Goal: Task Accomplishment & Management: Manage account settings

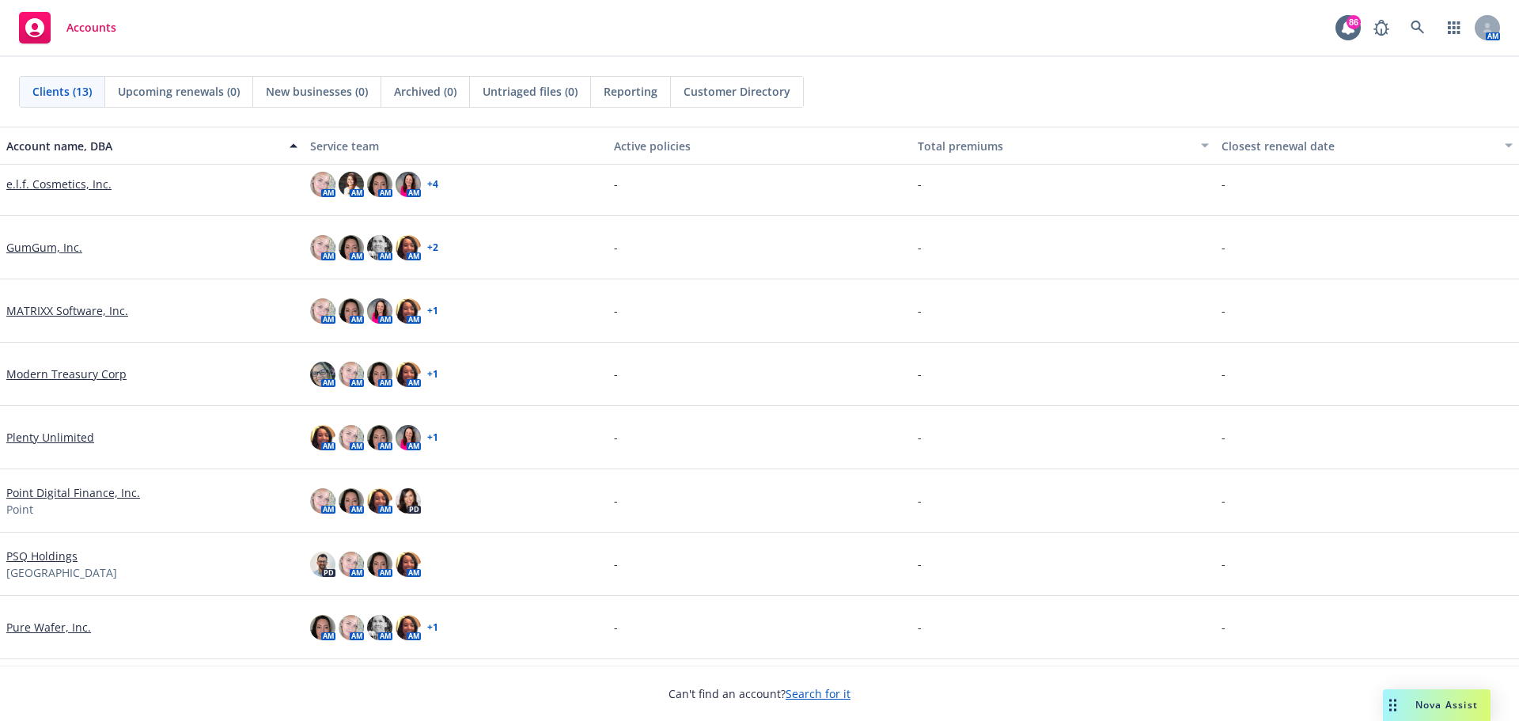
scroll to position [79, 0]
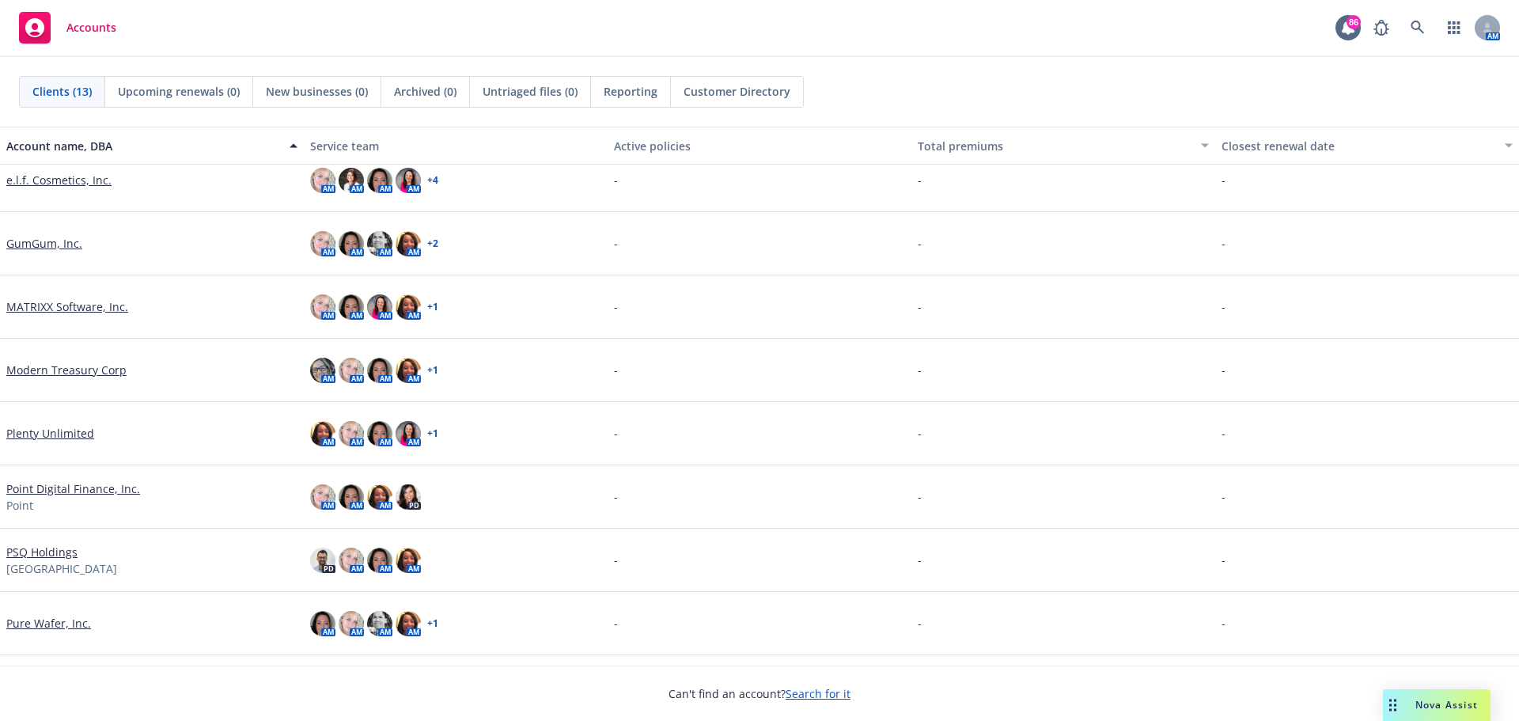
click at [75, 497] on div "Point Digital Finance, Inc. Point" at bounding box center [151, 496] width 291 height 33
click at [76, 490] on link "Point Digital Finance, Inc." at bounding box center [73, 488] width 134 height 17
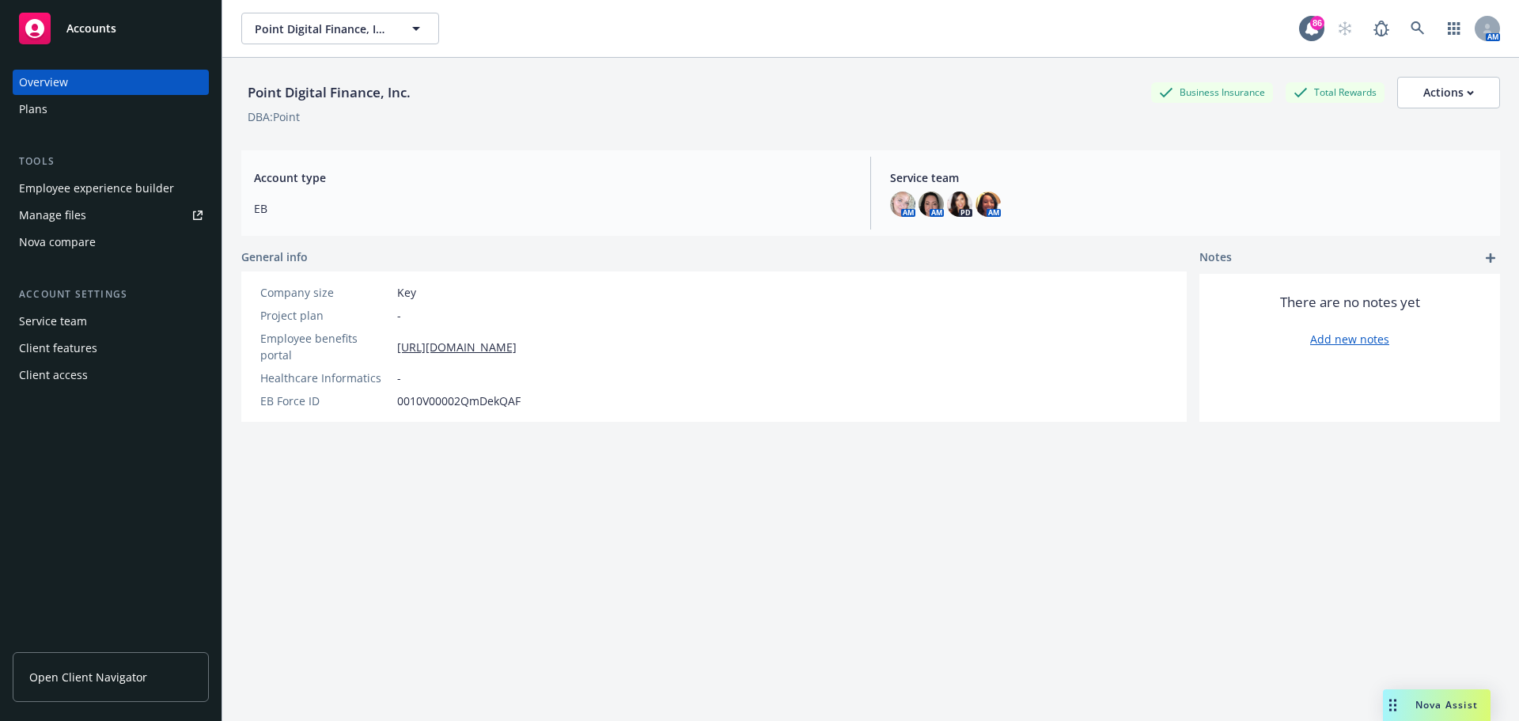
click at [120, 183] on div "Employee experience builder" at bounding box center [96, 188] width 155 height 25
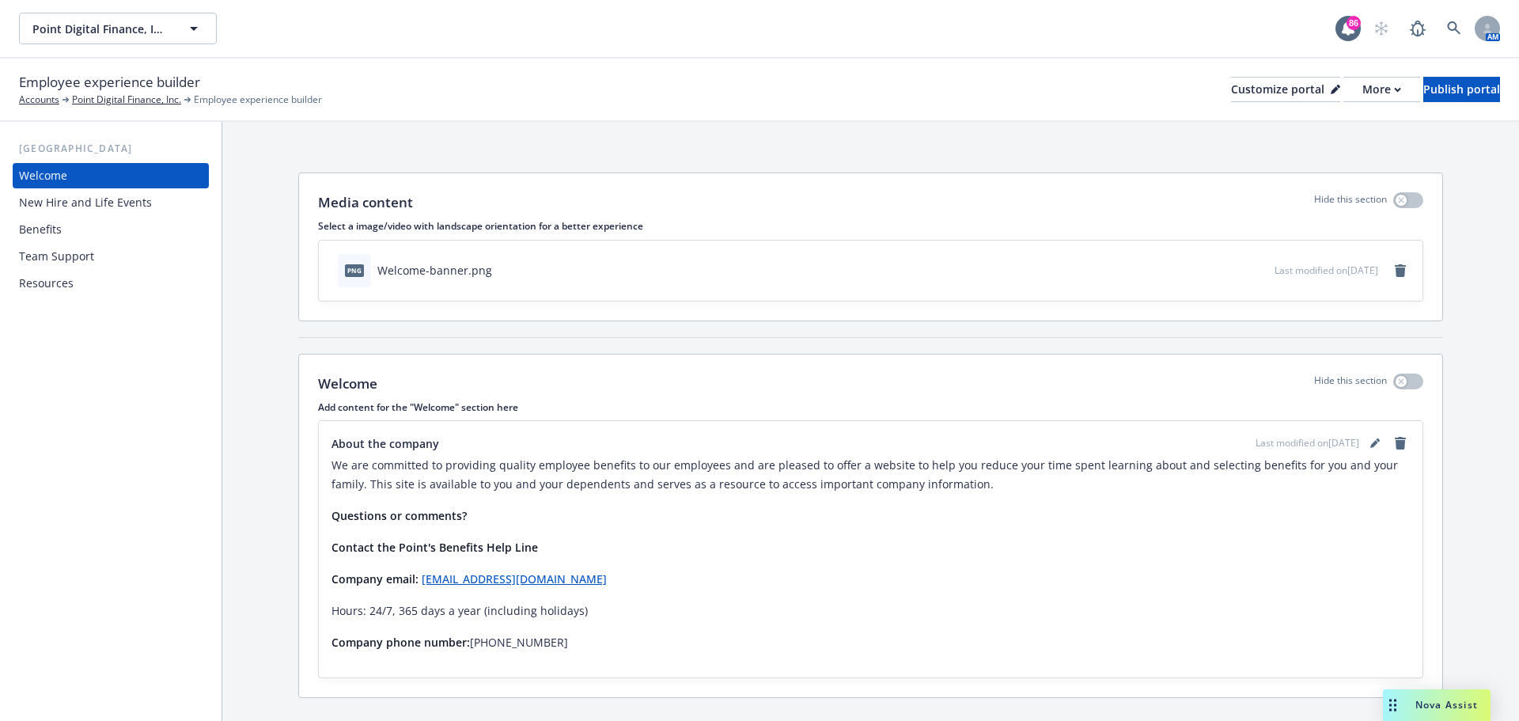
click at [103, 233] on div "Benefits" at bounding box center [110, 229] width 183 height 25
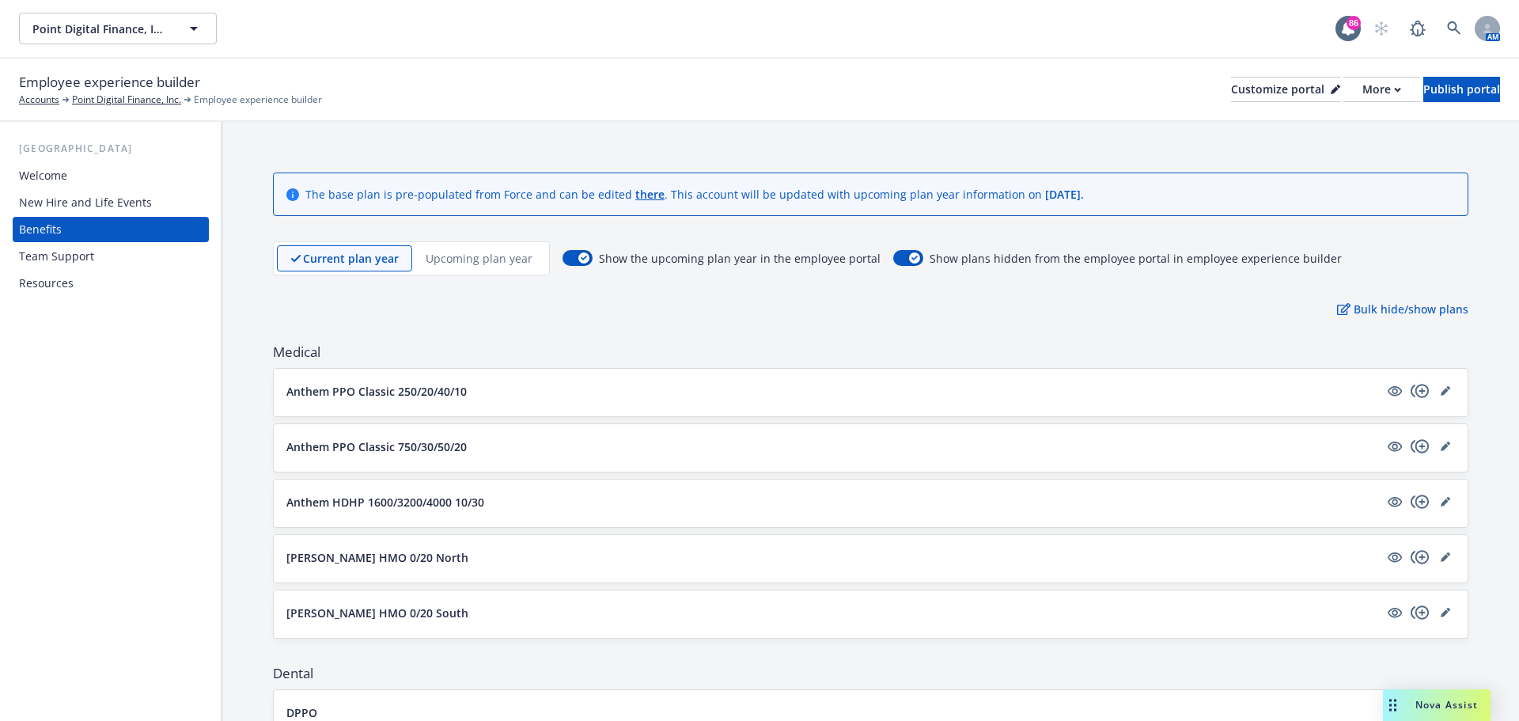
click at [107, 284] on div "Resources" at bounding box center [110, 282] width 183 height 25
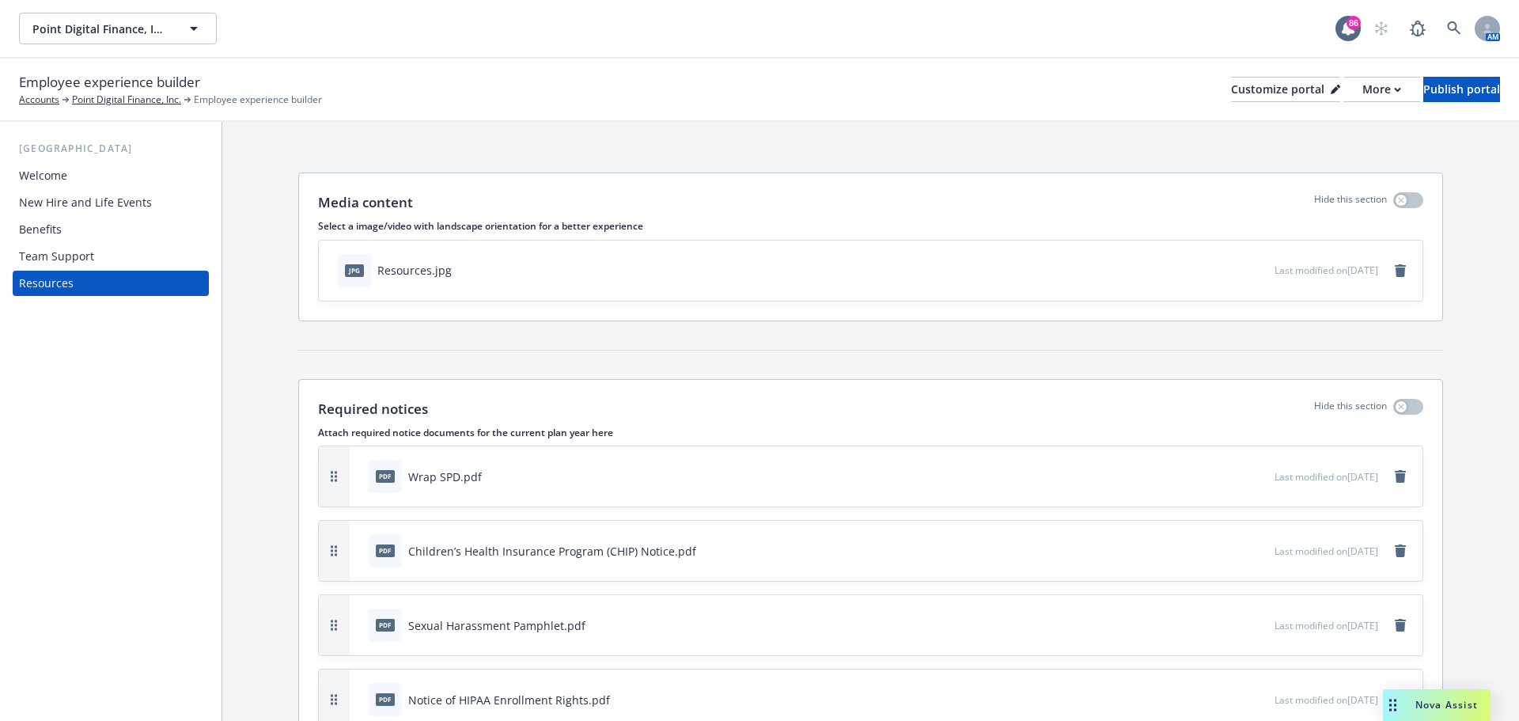
click at [63, 230] on div "Benefits" at bounding box center [110, 229] width 183 height 25
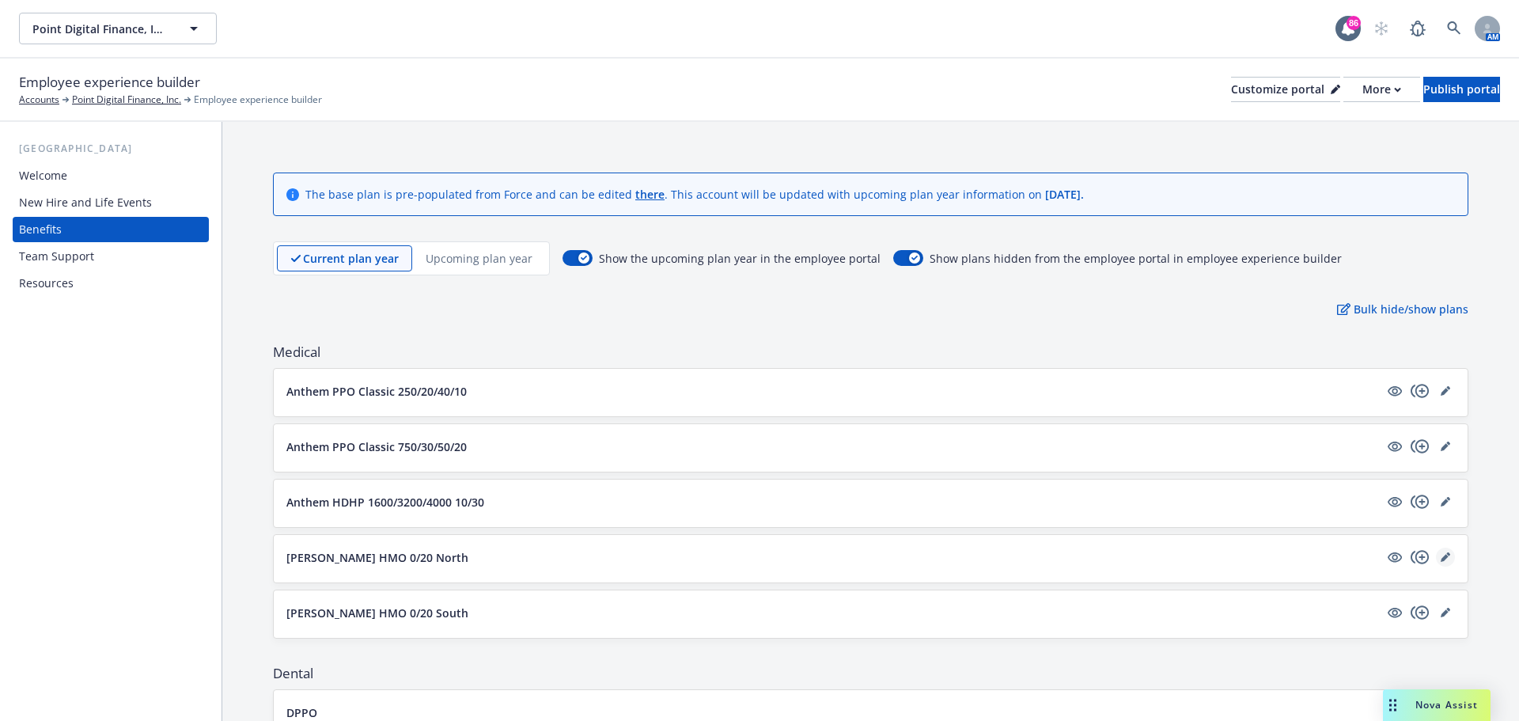
click at [1435, 564] on link "editPencil" at bounding box center [1444, 556] width 19 height 19
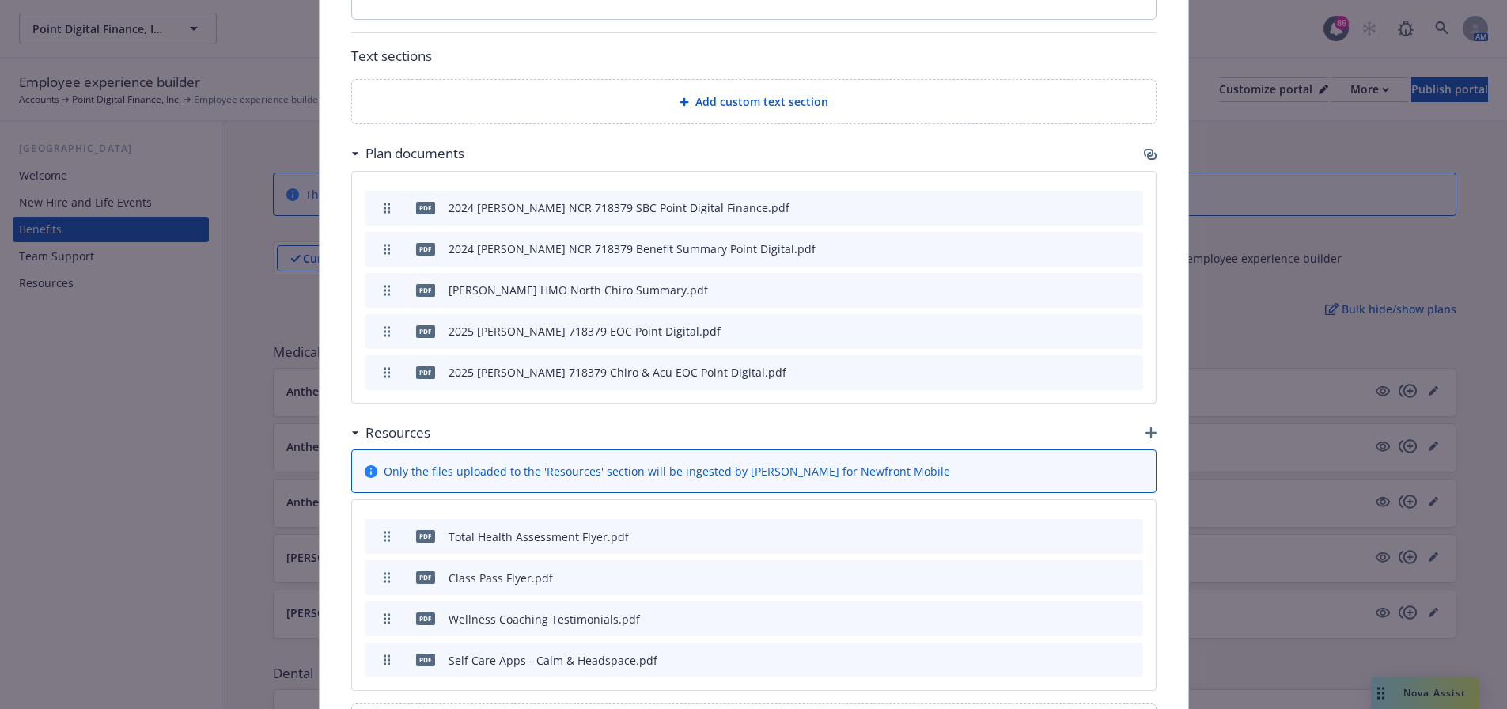
scroll to position [838, 0]
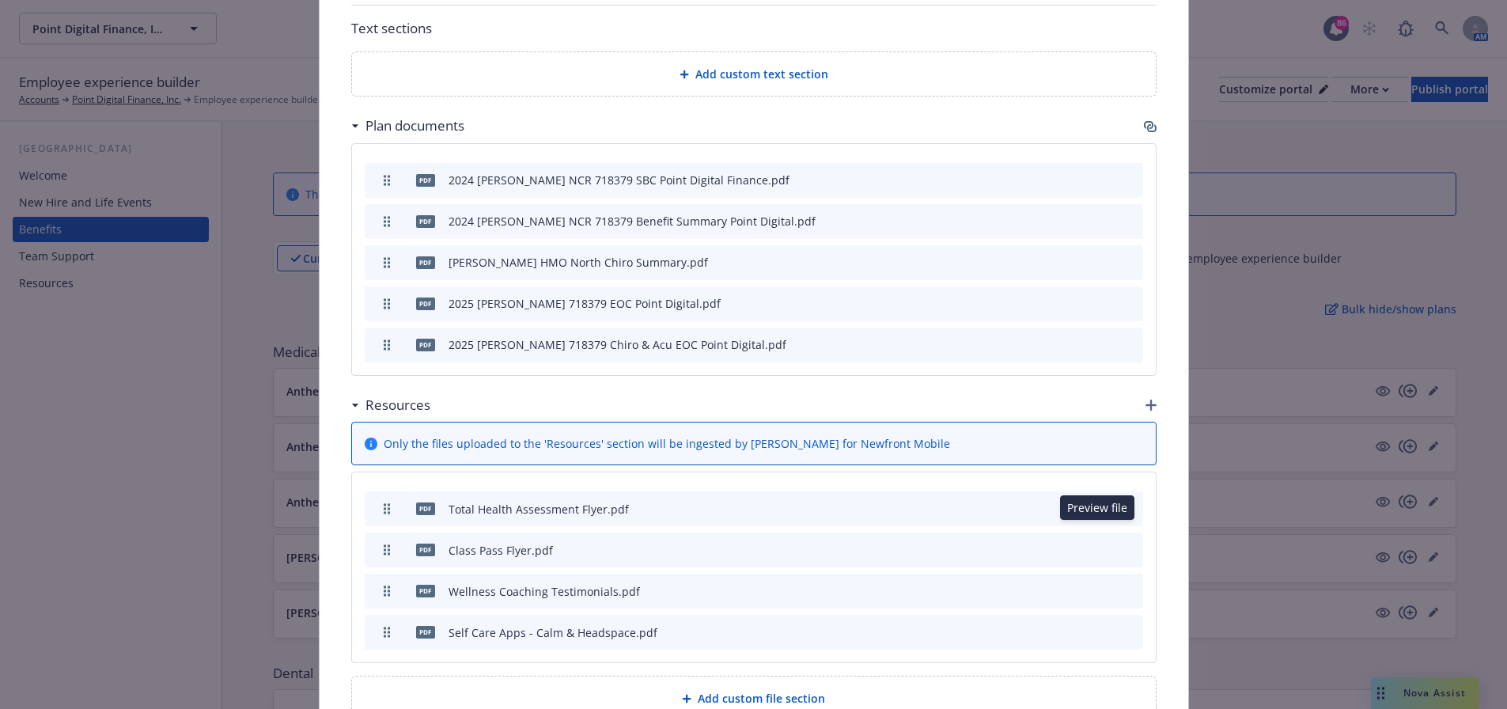
click at [1096, 543] on icon "preview file" at bounding box center [1102, 548] width 14 height 11
click at [1122, 543] on icon "archive file" at bounding box center [1128, 549] width 13 height 13
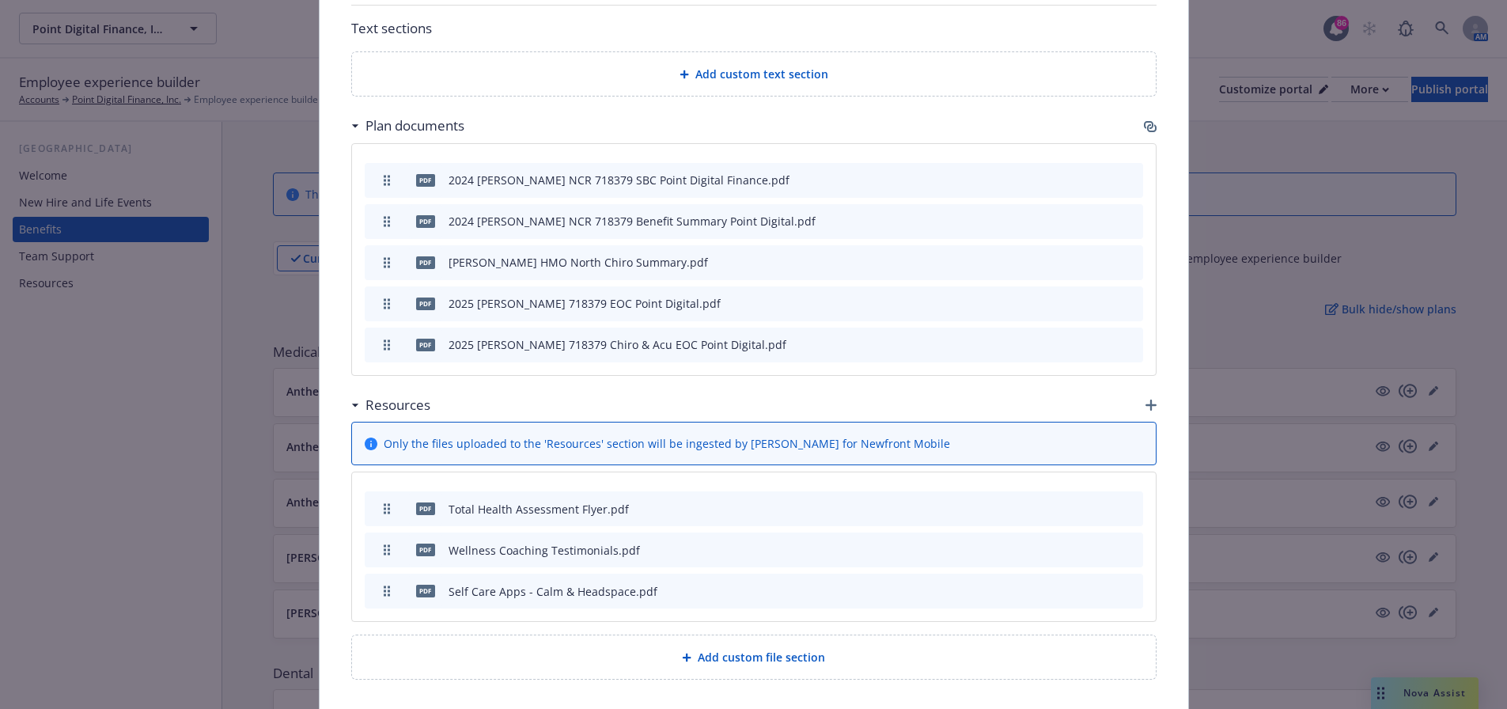
click at [1146, 399] on icon "button" at bounding box center [1150, 404] width 11 height 11
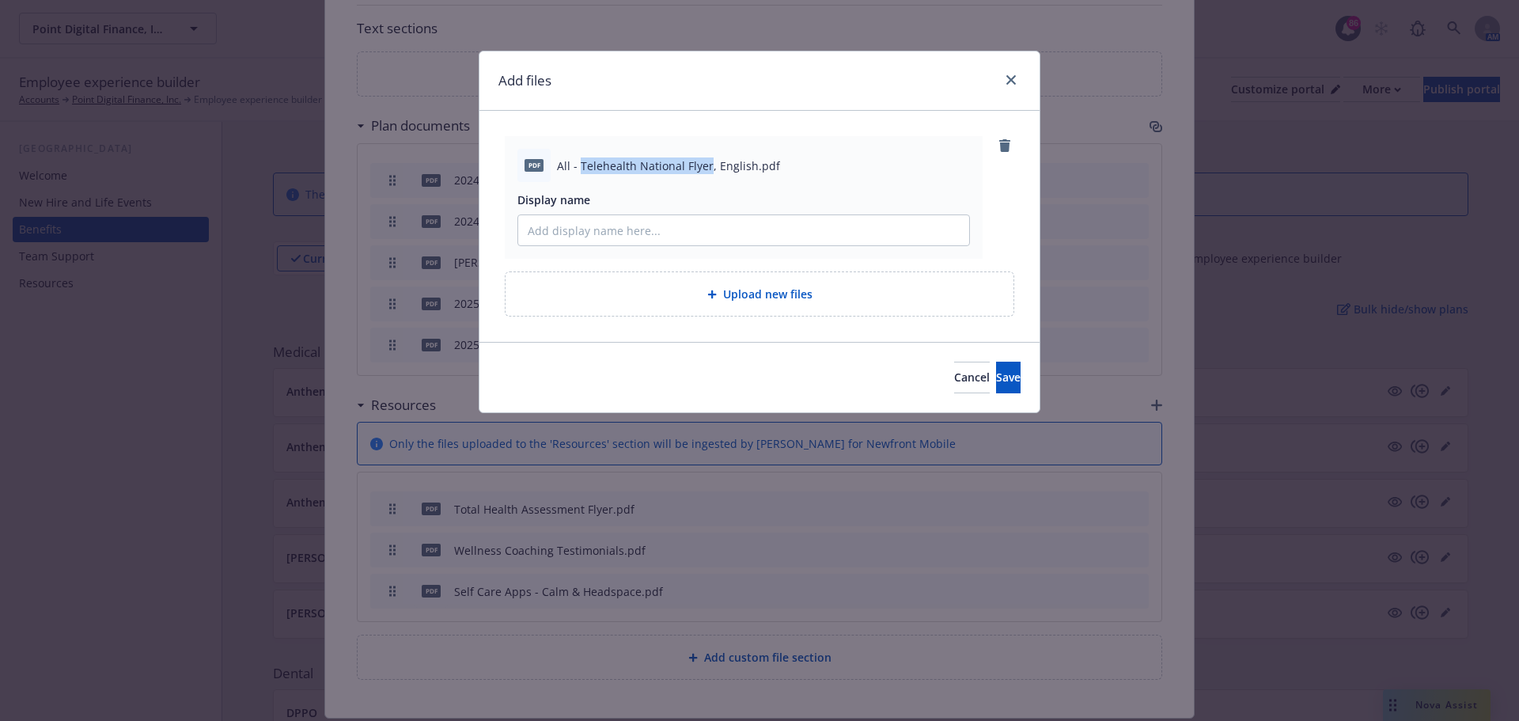
drag, startPoint x: 580, startPoint y: 168, endPoint x: 705, endPoint y: 167, distance: 125.0
click at [705, 167] on span "All - Telehealth National Flyer, English.pdf" at bounding box center [668, 165] width 223 height 17
copy span "Telehealth National Flyer"
click at [669, 234] on input "Display name" at bounding box center [743, 230] width 451 height 30
paste input "Telehealth National Flyer"
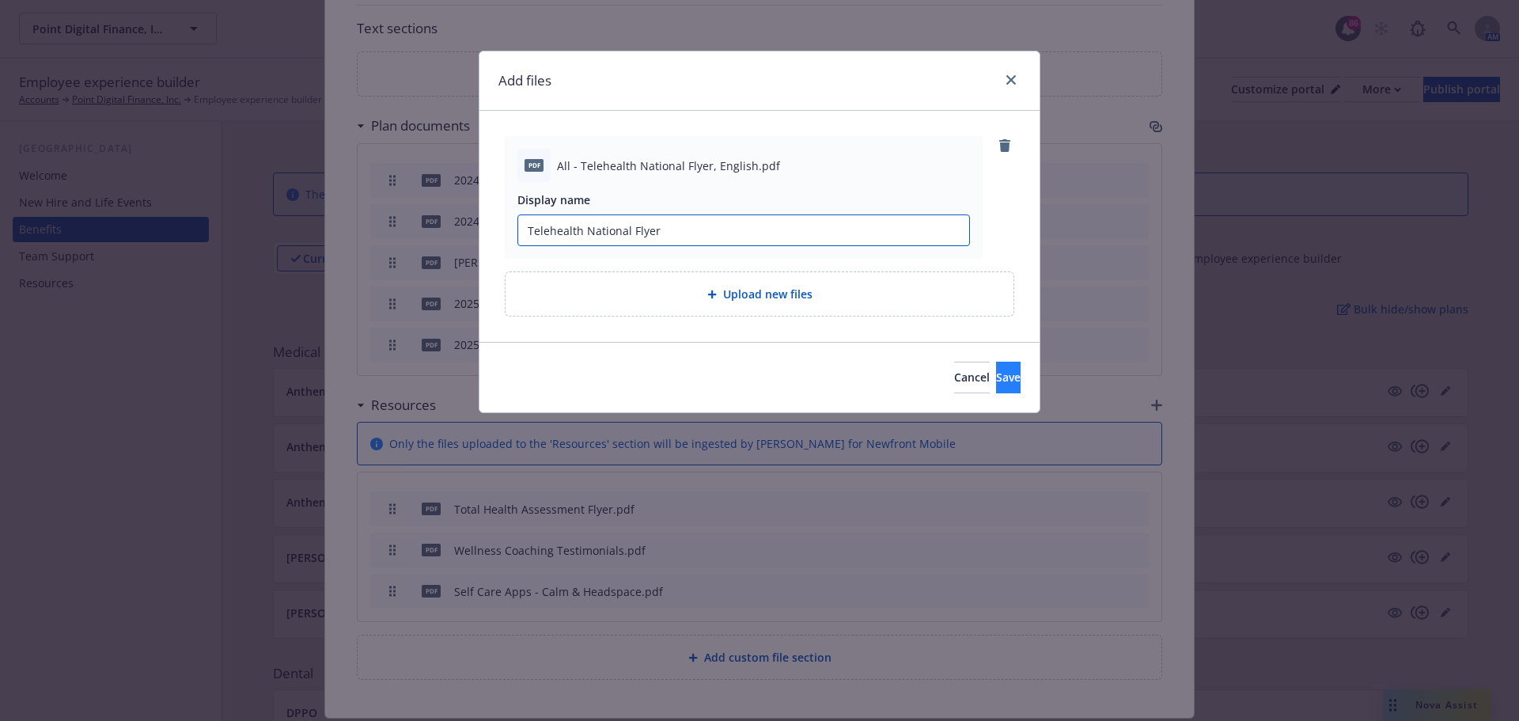
type input "Telehealth National Flyer"
click at [996, 377] on span "Save" at bounding box center [1008, 376] width 25 height 15
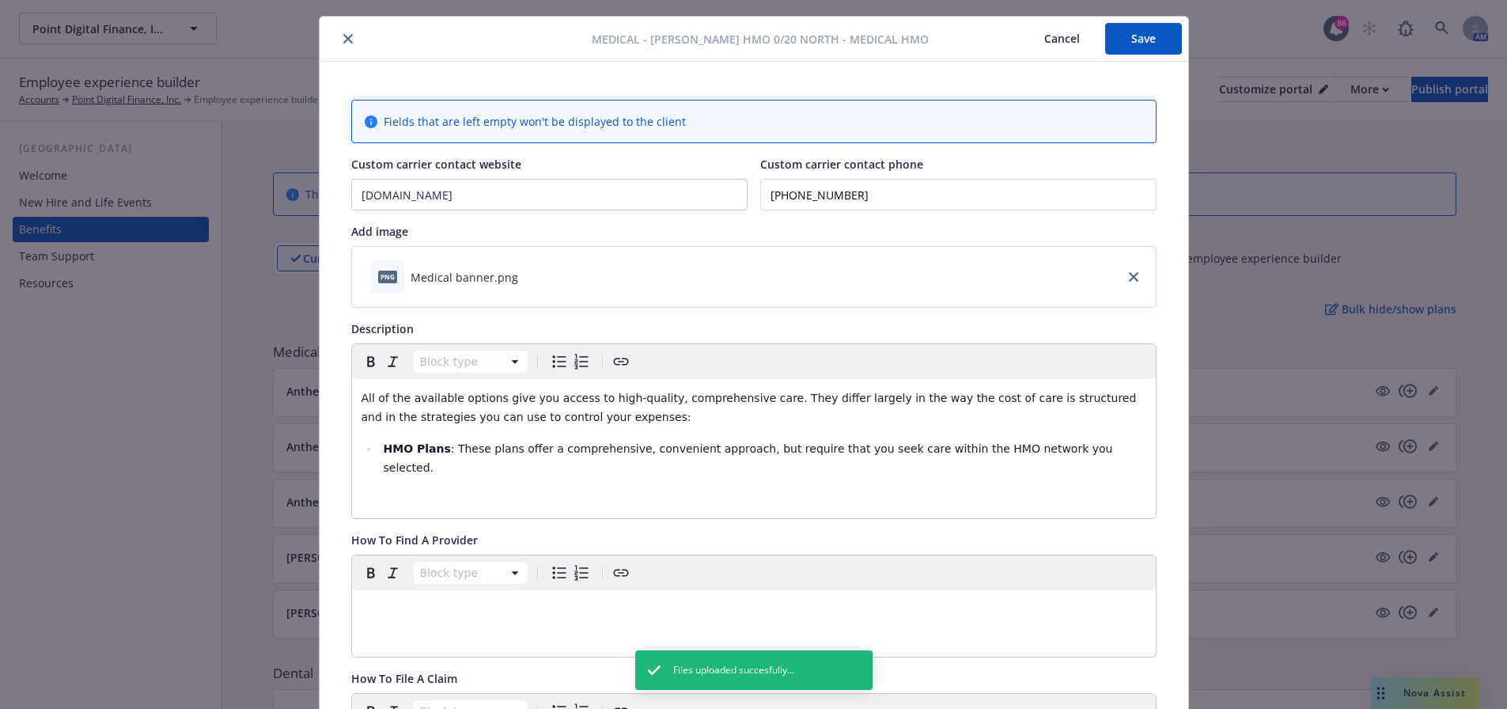
scroll to position [0, 0]
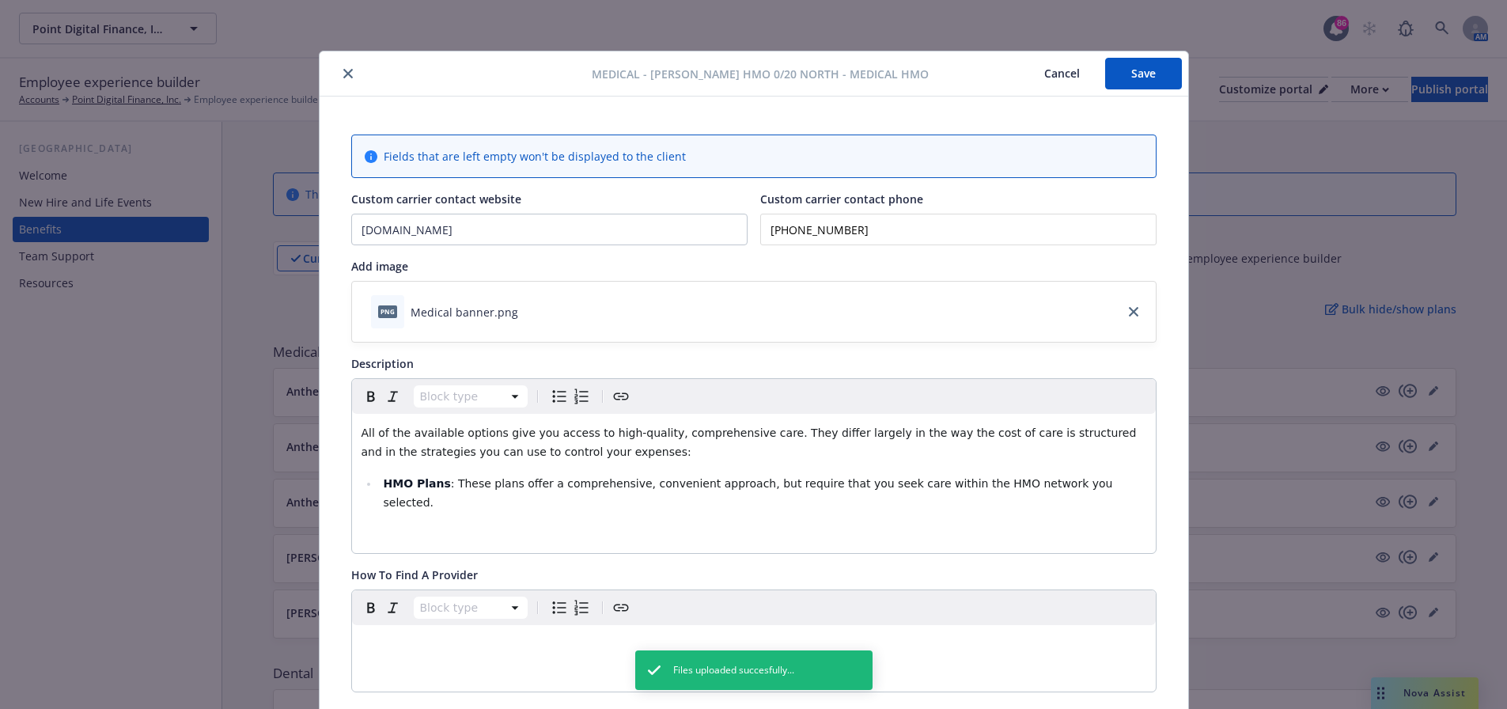
click at [1127, 56] on div "Medical - Kaiser HMO 0/20 North - Medical HMO Cancel Save" at bounding box center [754, 73] width 868 height 45
click at [1128, 75] on button "Save" at bounding box center [1143, 74] width 77 height 32
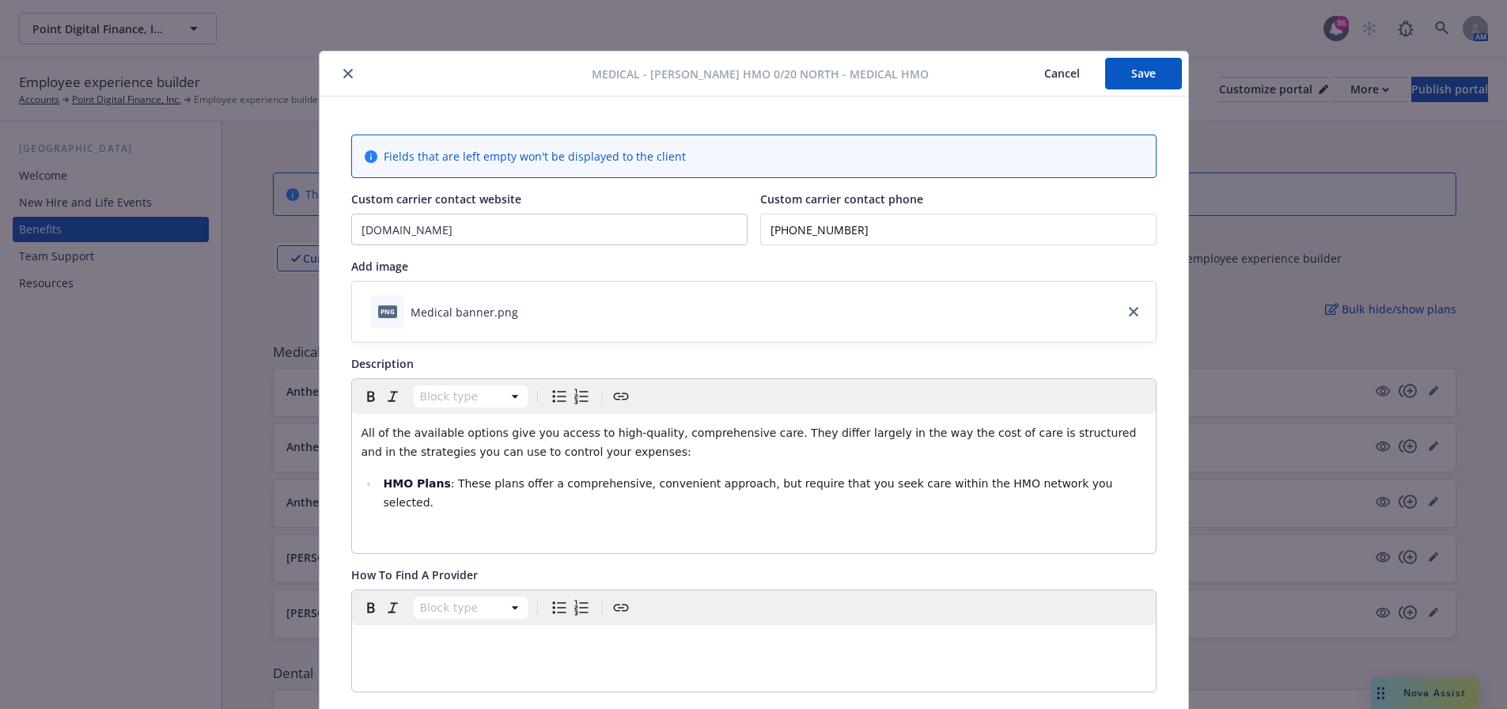
click at [342, 79] on button "close" at bounding box center [348, 73] width 19 height 19
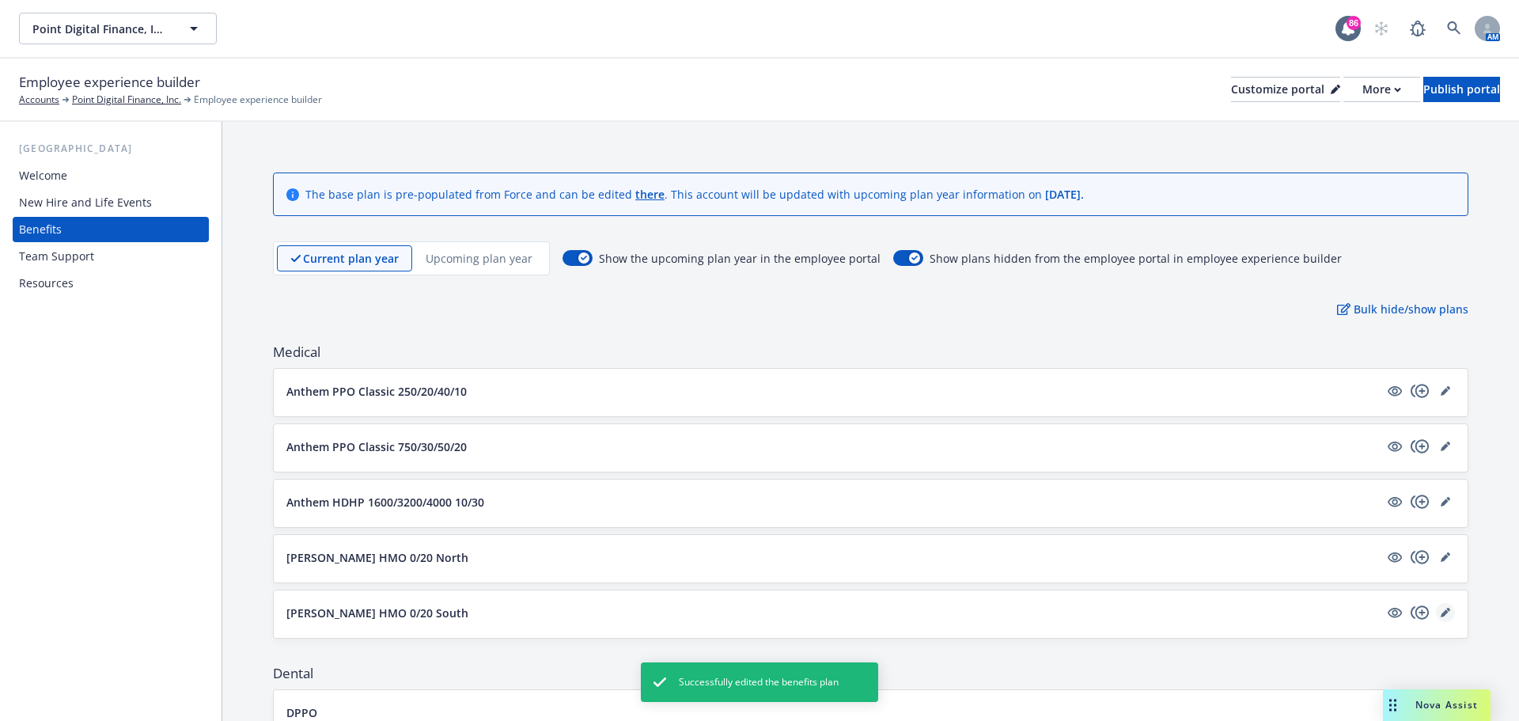
click at [1440, 612] on icon "editPencil" at bounding box center [1444, 613] width 8 height 8
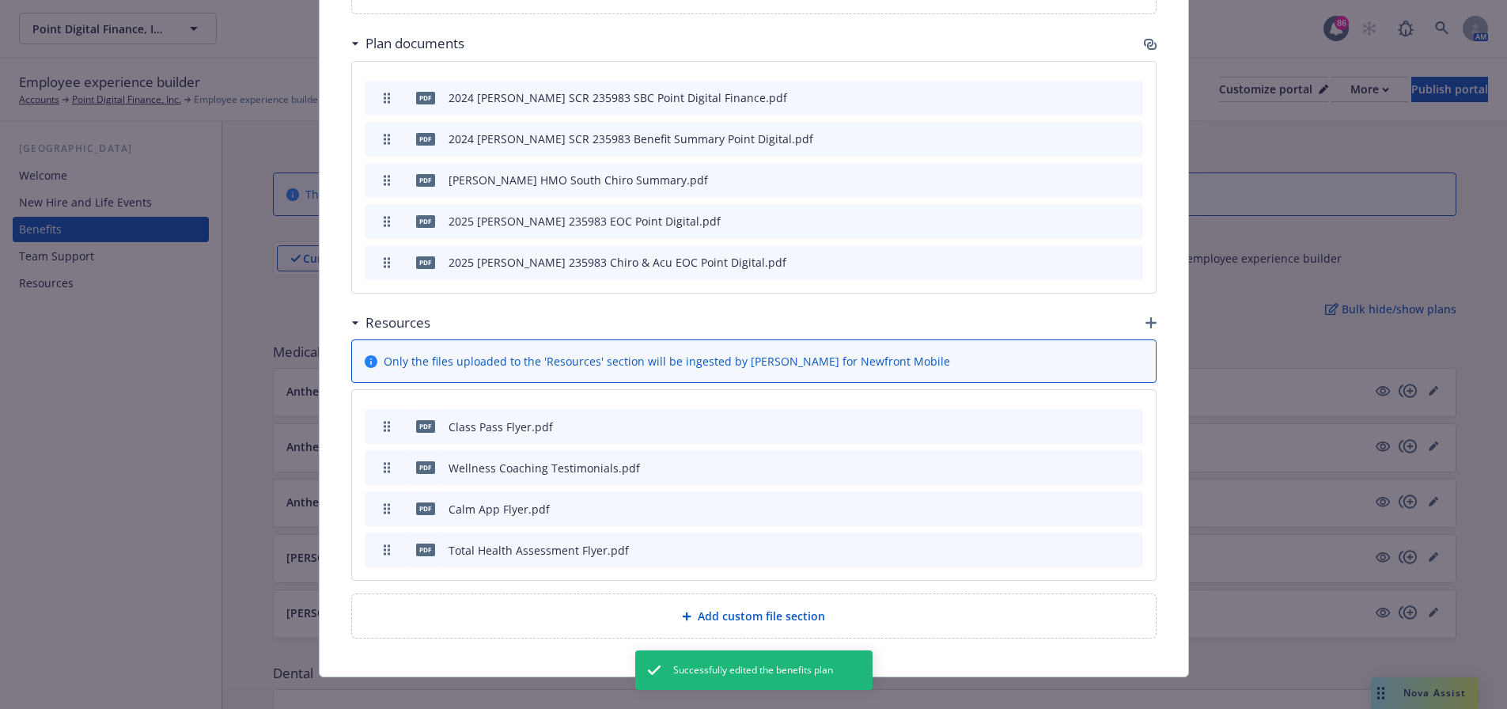
scroll to position [842, 0]
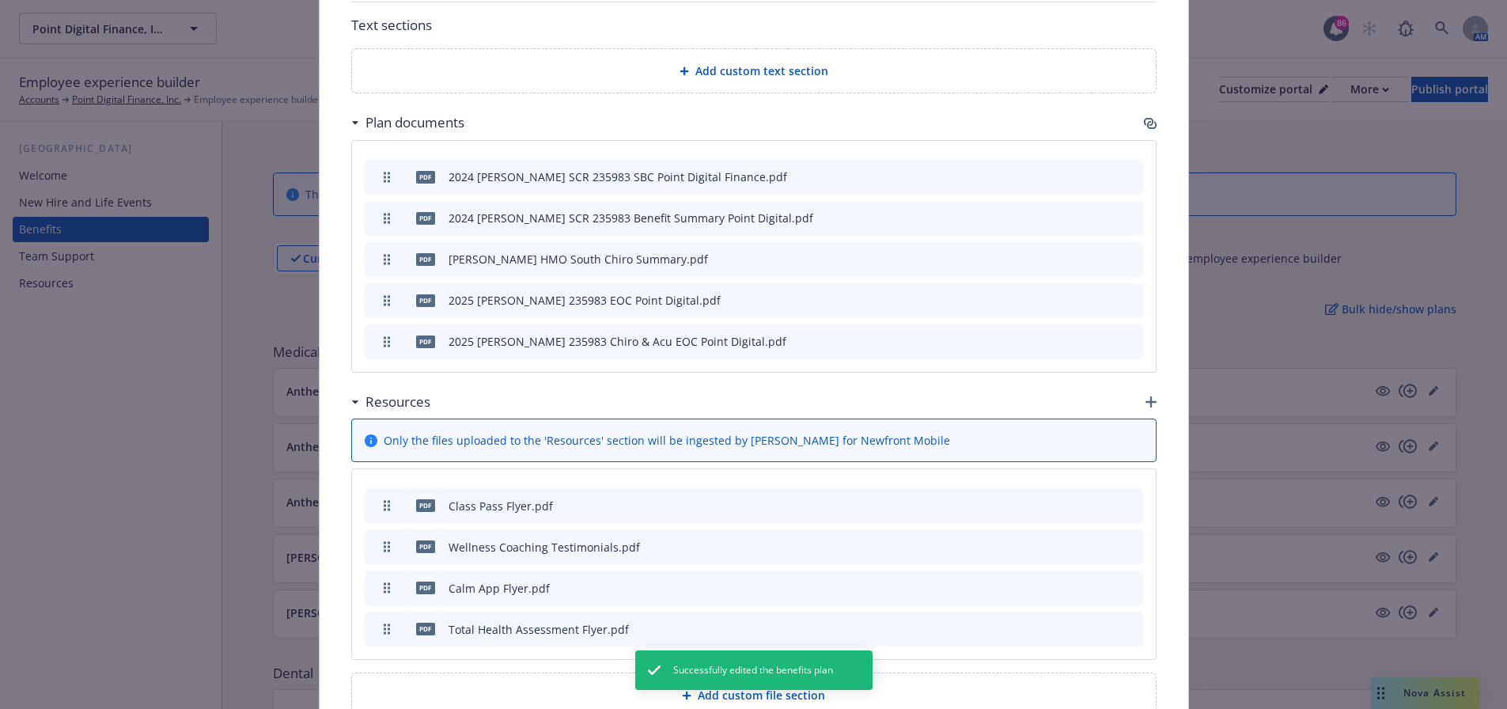
click at [1122, 498] on icon "archive file" at bounding box center [1128, 504] width 13 height 13
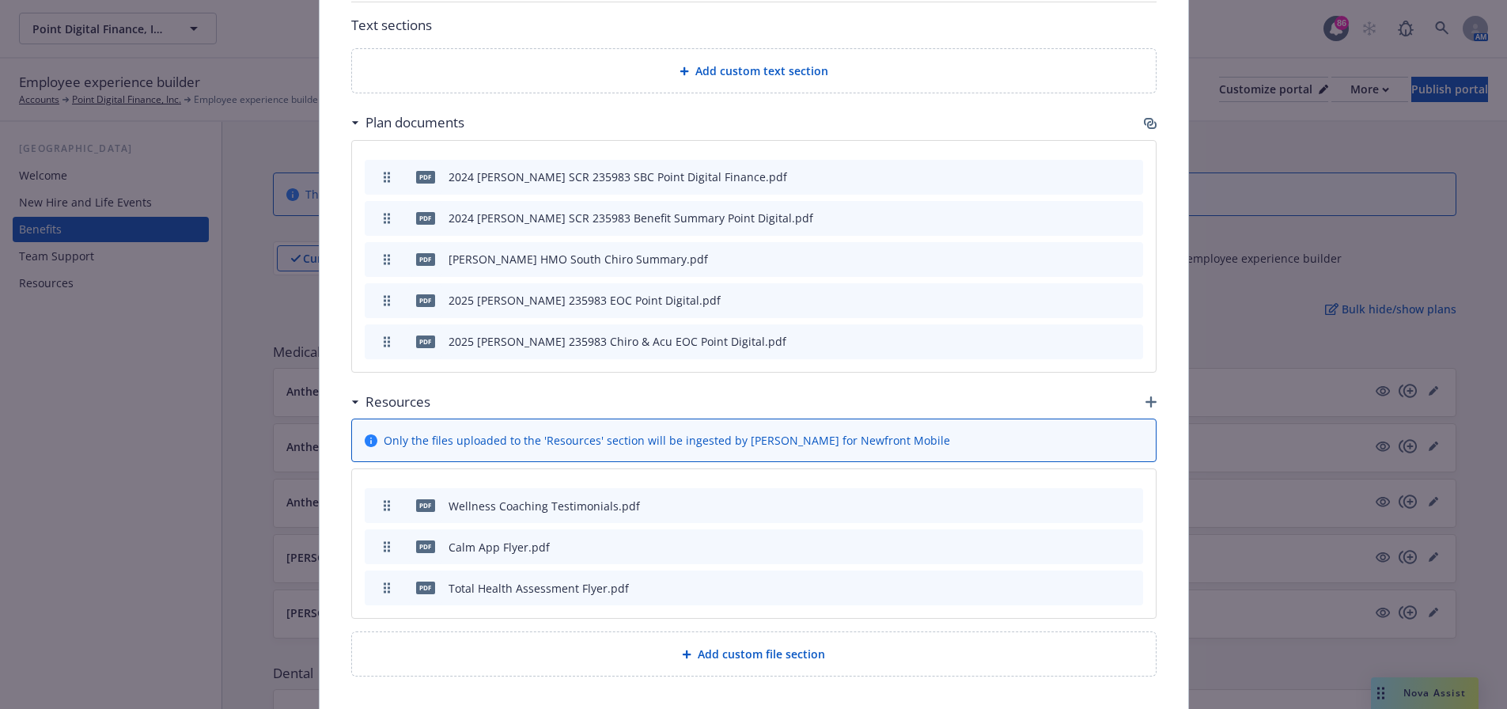
click at [1145, 396] on icon "button" at bounding box center [1150, 401] width 11 height 11
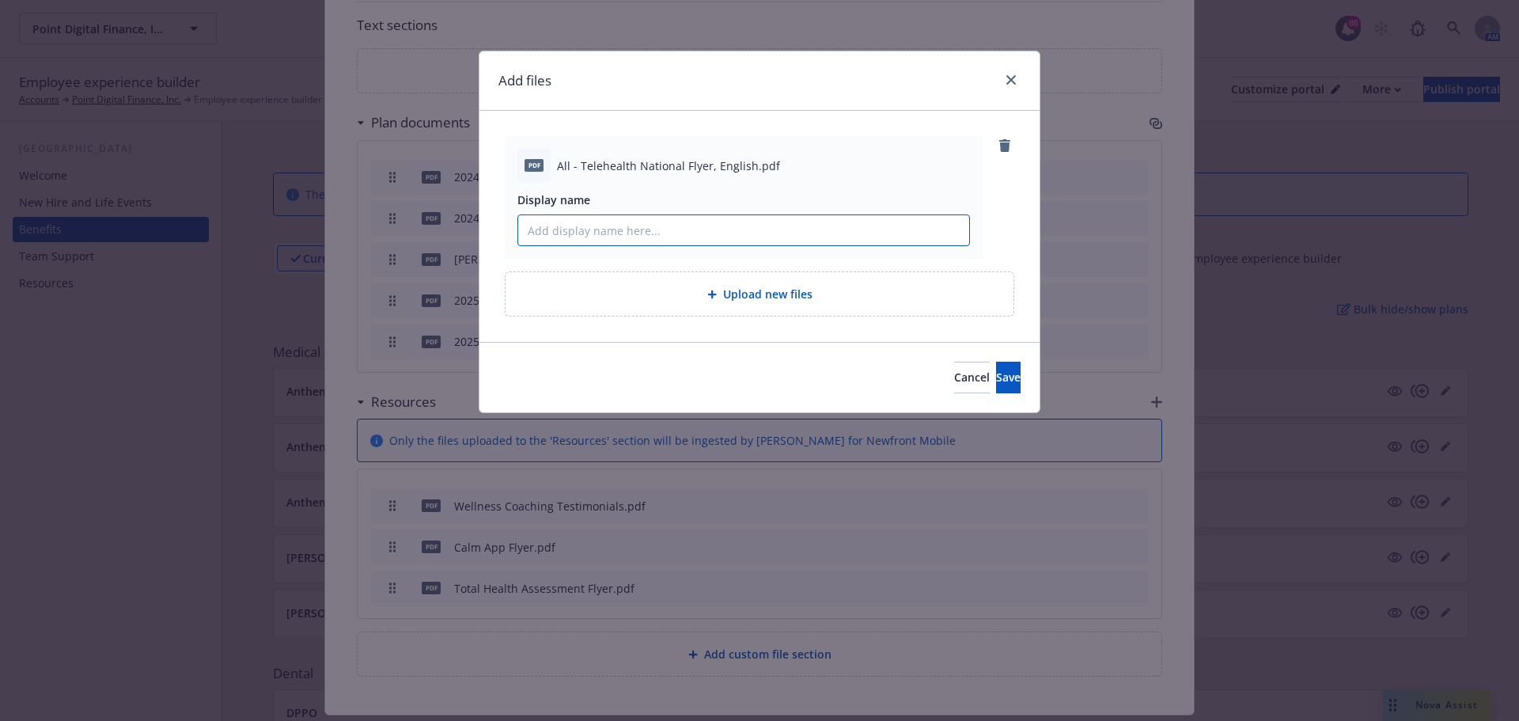
paste input "Telehealth National Flyer"
type input "Telehealth National Flyer"
click at [996, 387] on button "Save" at bounding box center [1008, 377] width 25 height 32
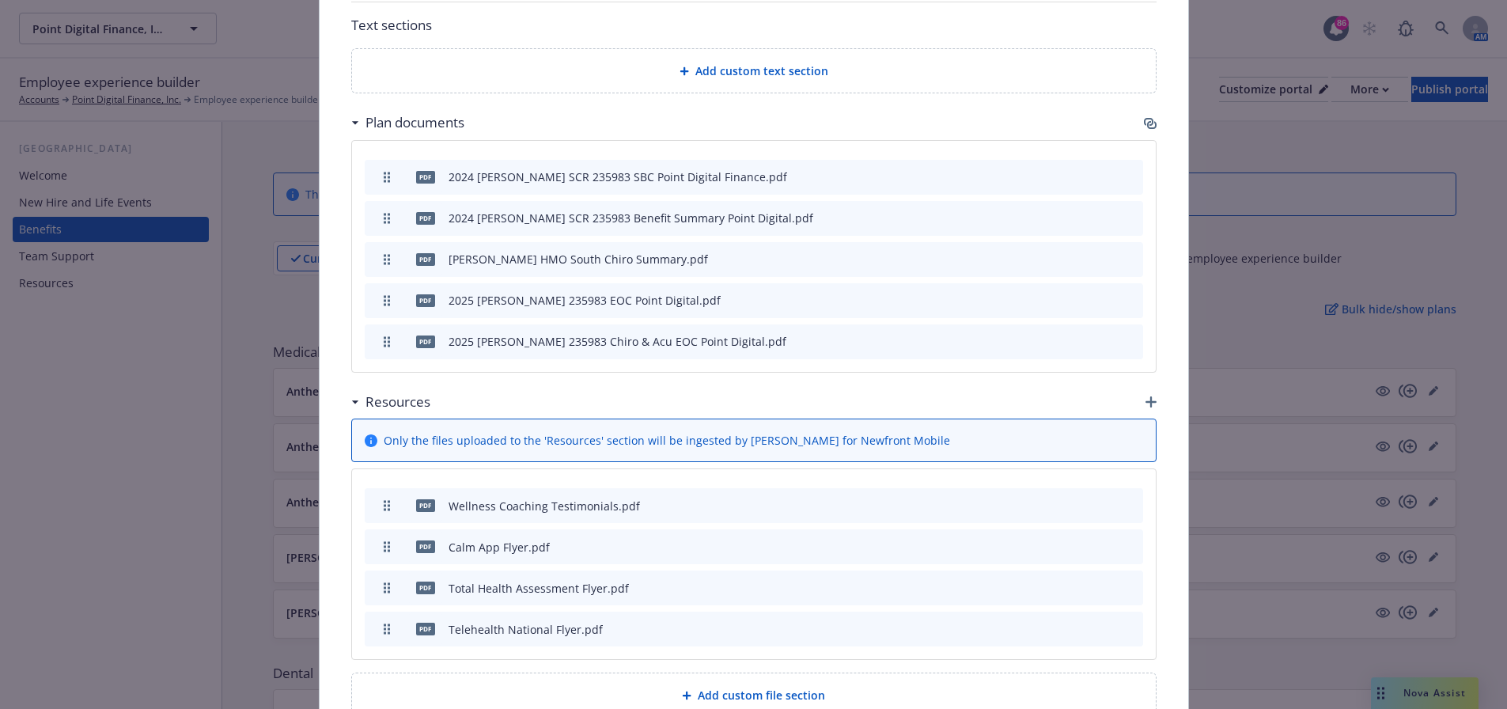
click at [1145, 396] on icon "button" at bounding box center [1150, 401] width 11 height 11
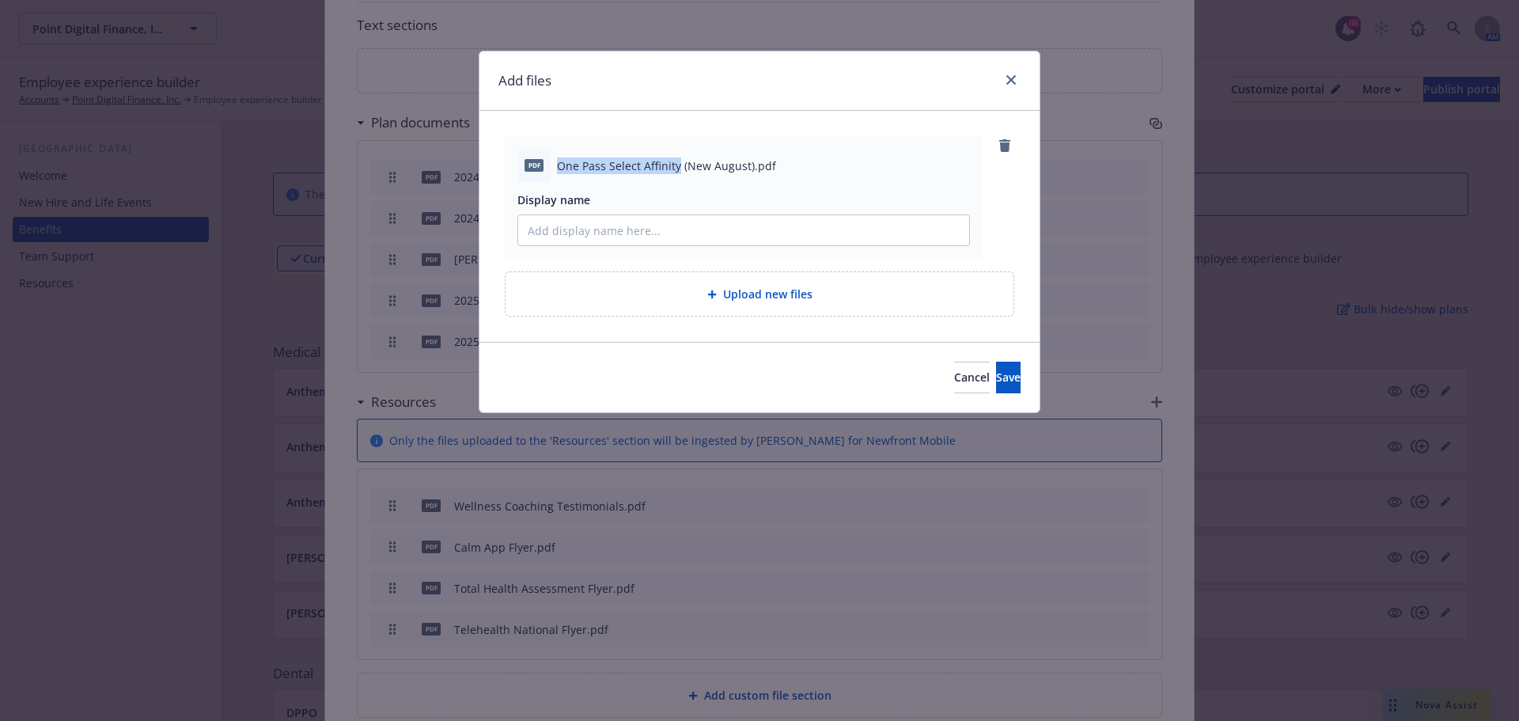
drag, startPoint x: 559, startPoint y: 168, endPoint x: 679, endPoint y: 168, distance: 119.4
click at [679, 168] on span "One Pass Select Affinity (New August).pdf" at bounding box center [666, 165] width 219 height 17
copy span "One Pass Select Affinity"
click at [656, 228] on input "Display name" at bounding box center [743, 230] width 451 height 30
paste input "One Pass Select Affinity"
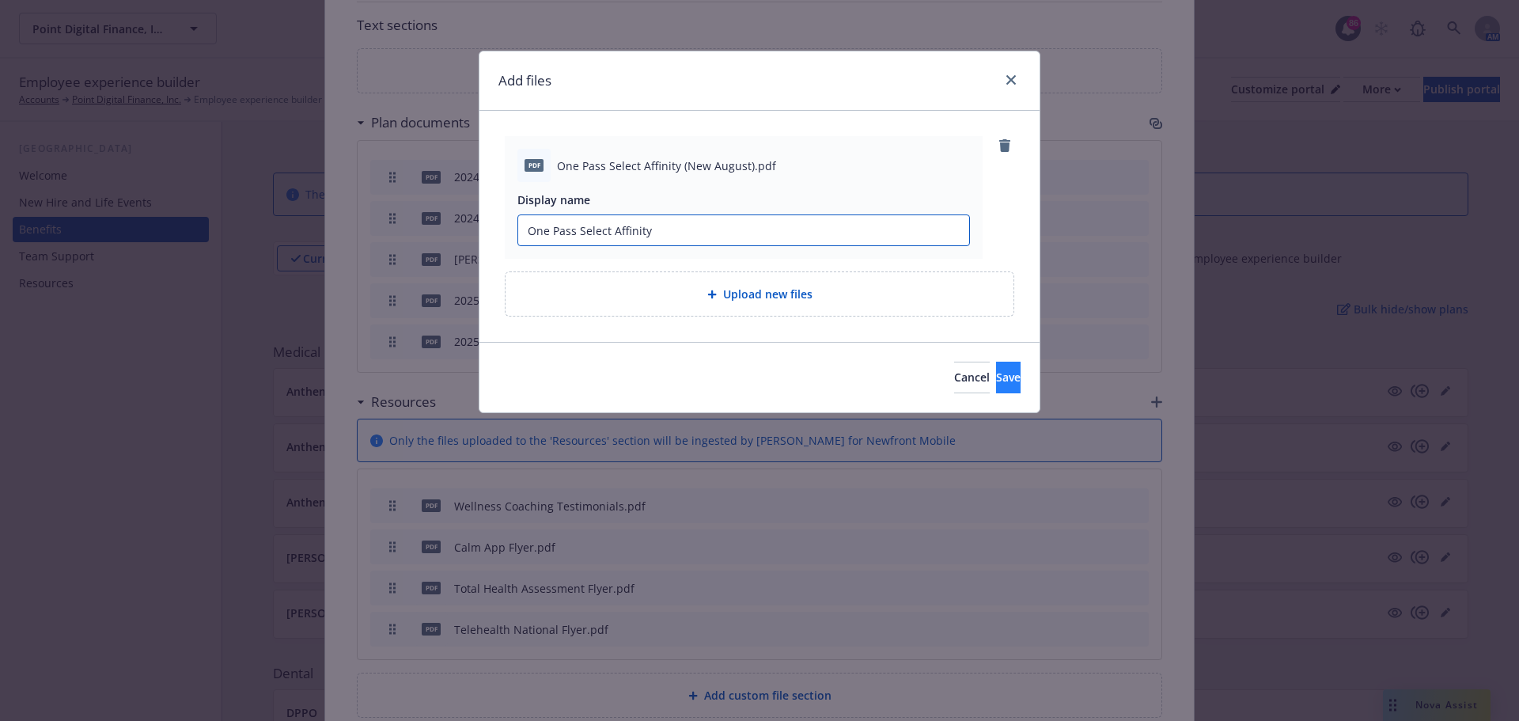
type input "One Pass Select Affinity"
click at [996, 383] on span "Save" at bounding box center [1008, 376] width 25 height 15
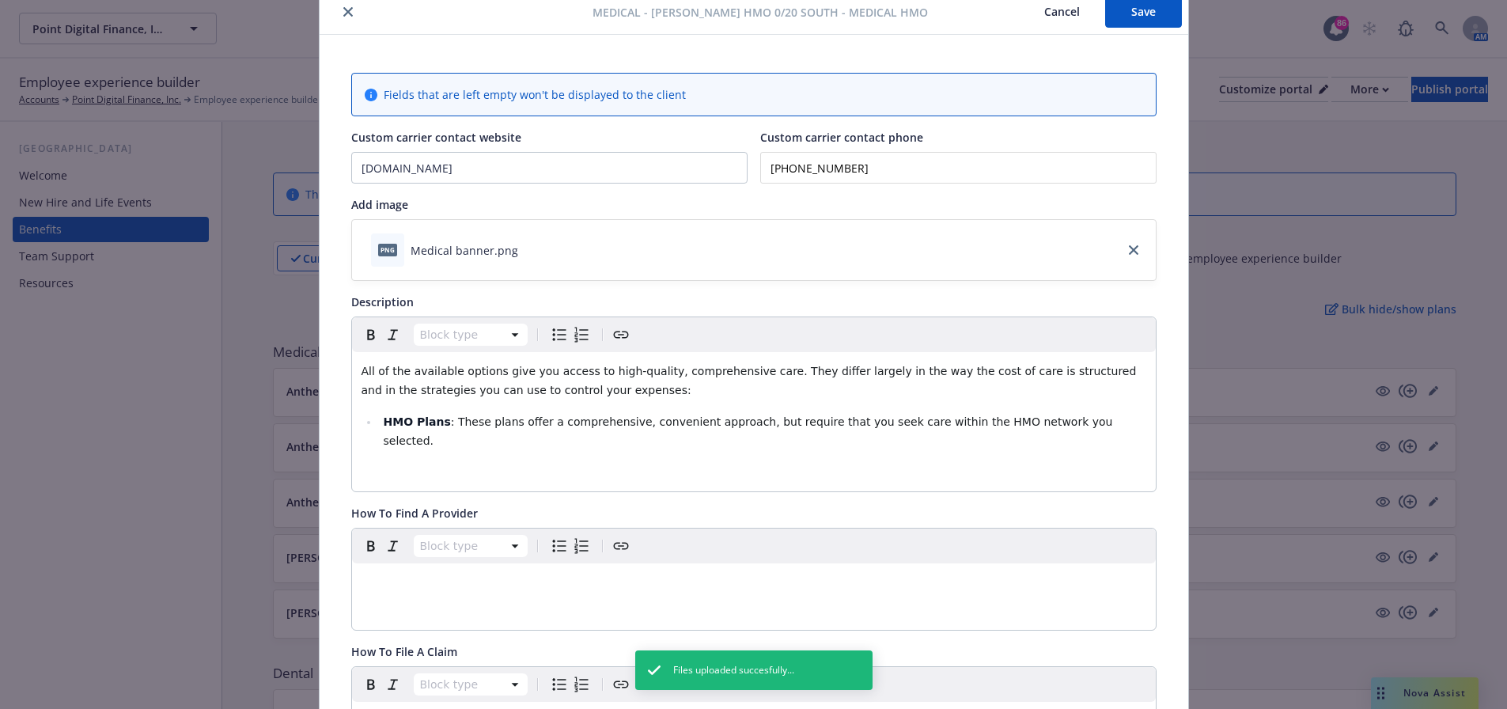
scroll to position [0, 0]
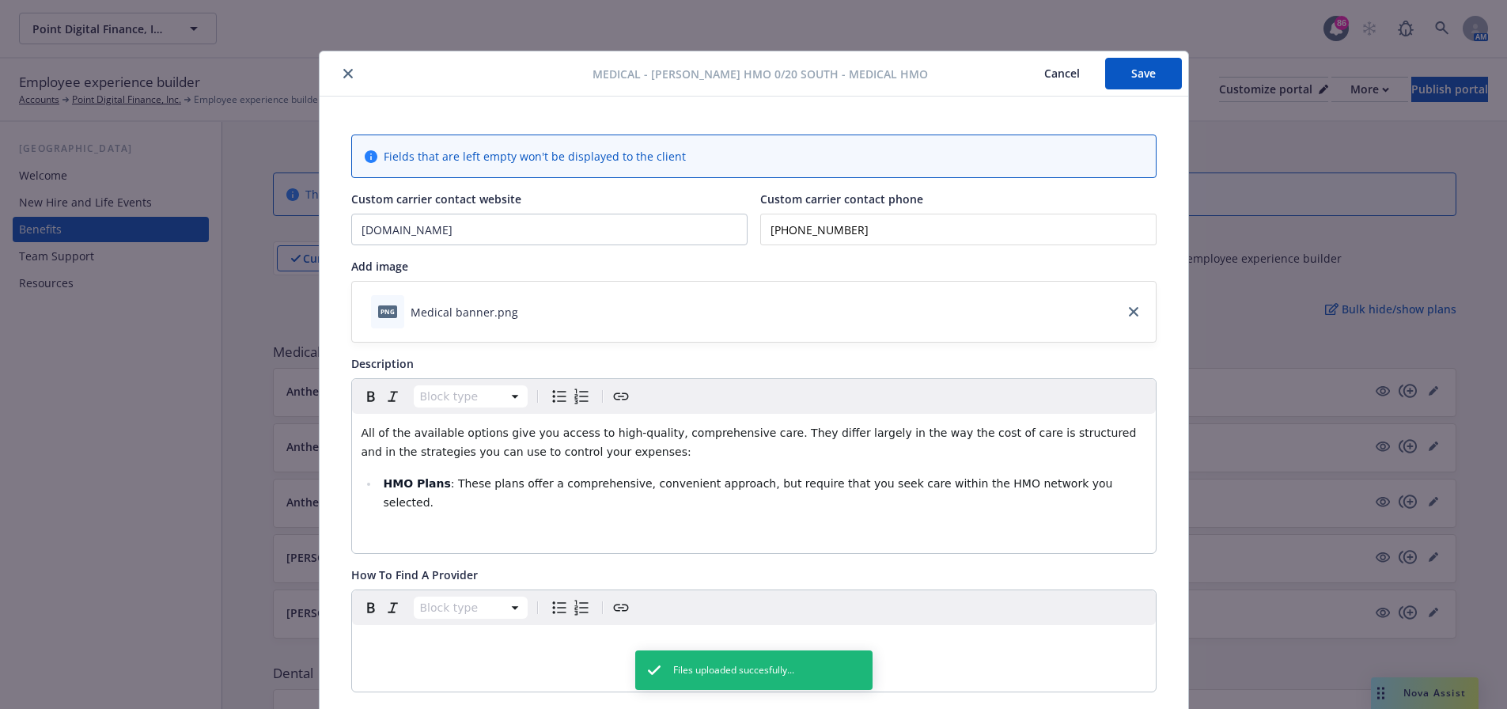
click at [1121, 78] on button "Save" at bounding box center [1143, 74] width 77 height 32
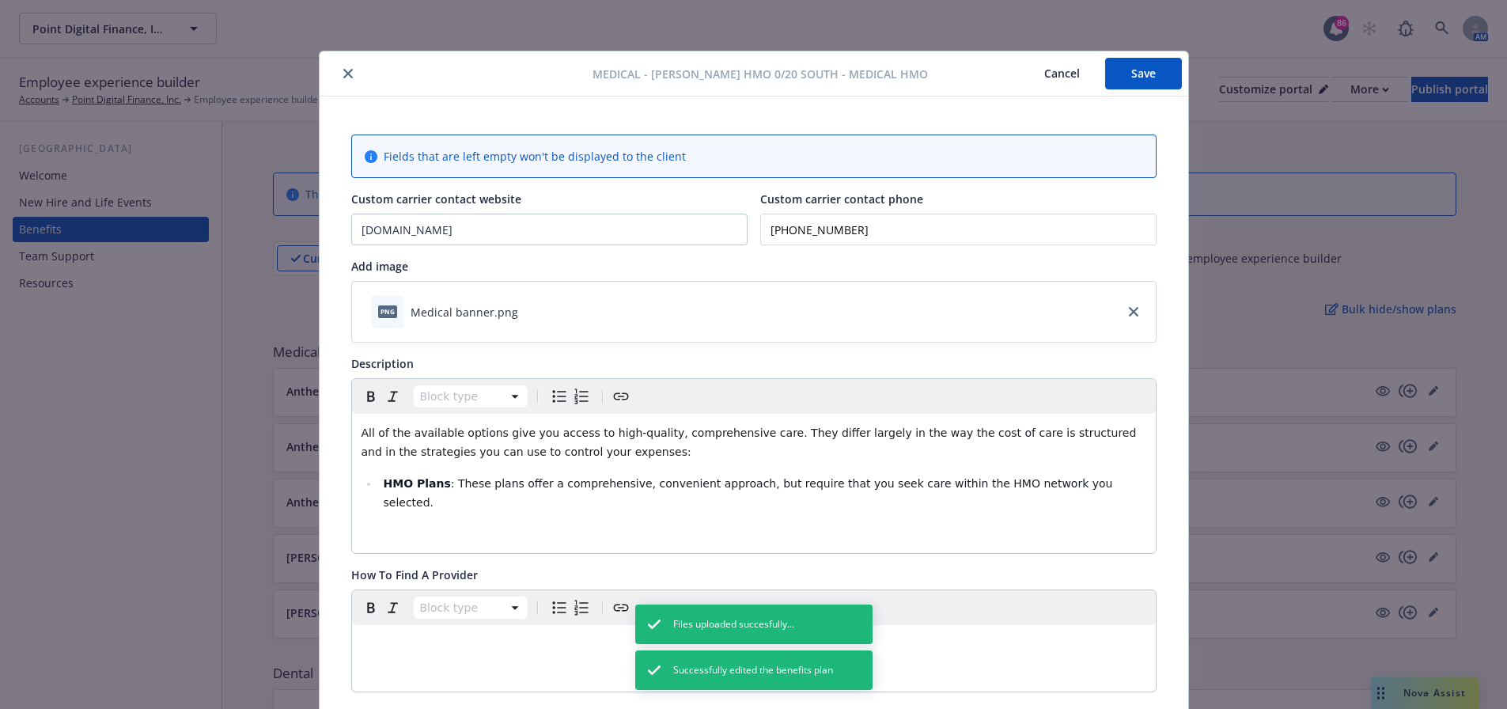
click at [345, 73] on icon "close" at bounding box center [347, 73] width 9 height 9
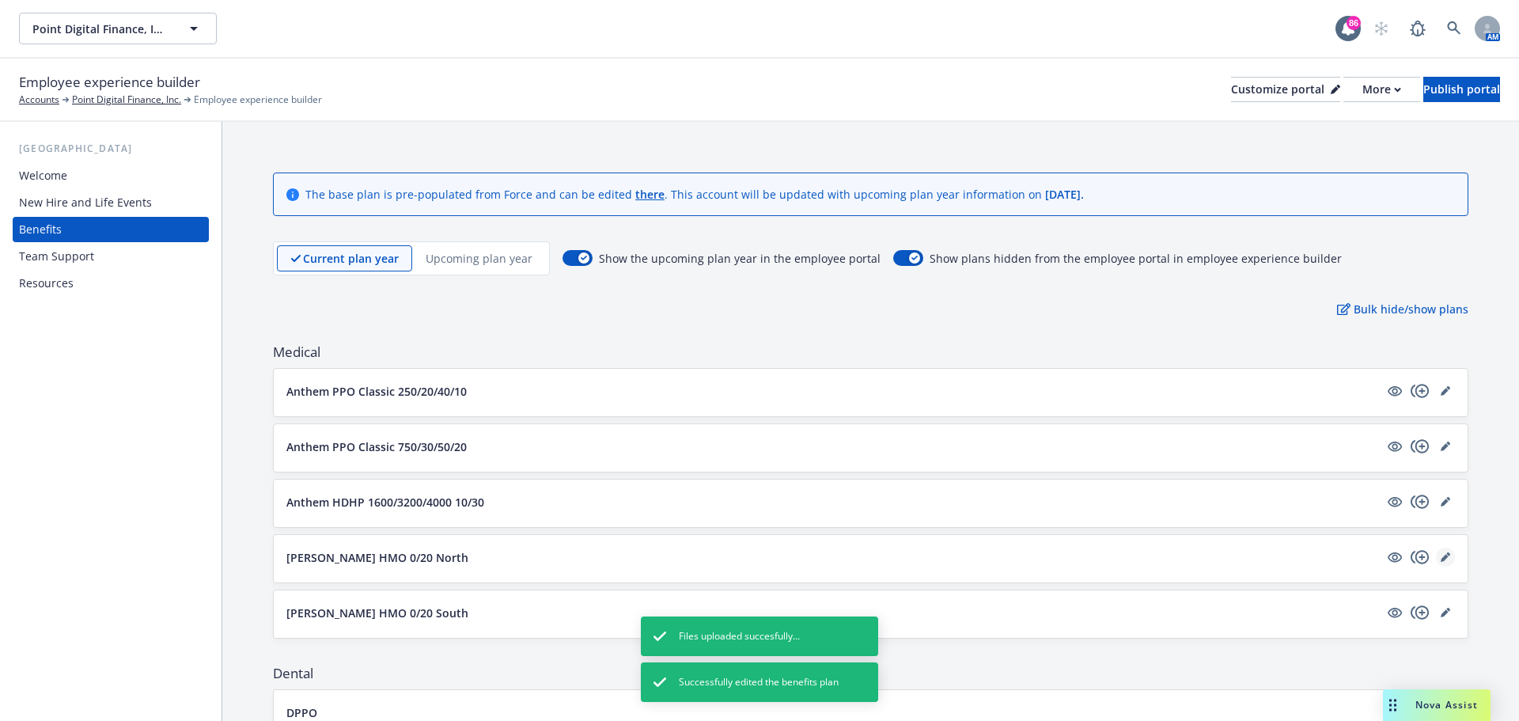
click at [1440, 552] on icon "editPencil" at bounding box center [1444, 556] width 9 height 9
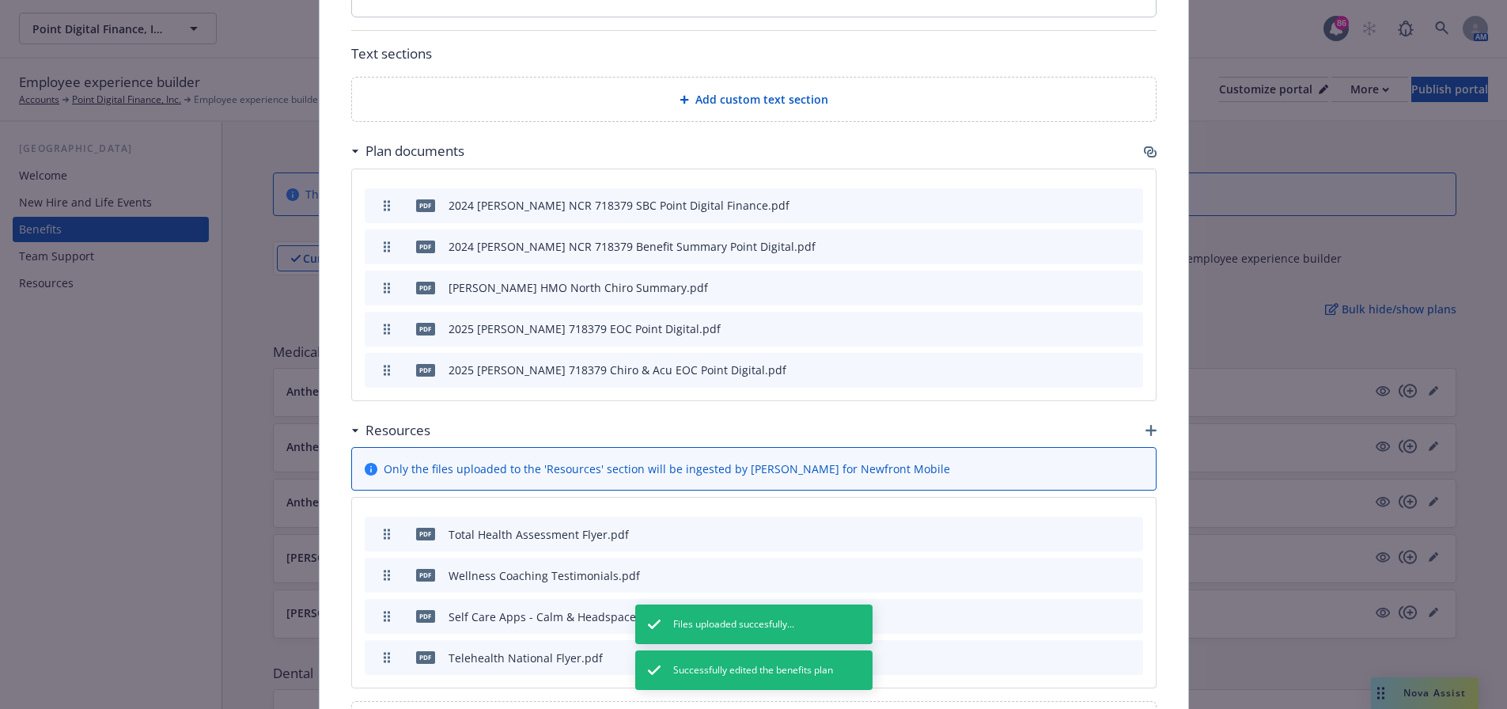
scroll to position [917, 0]
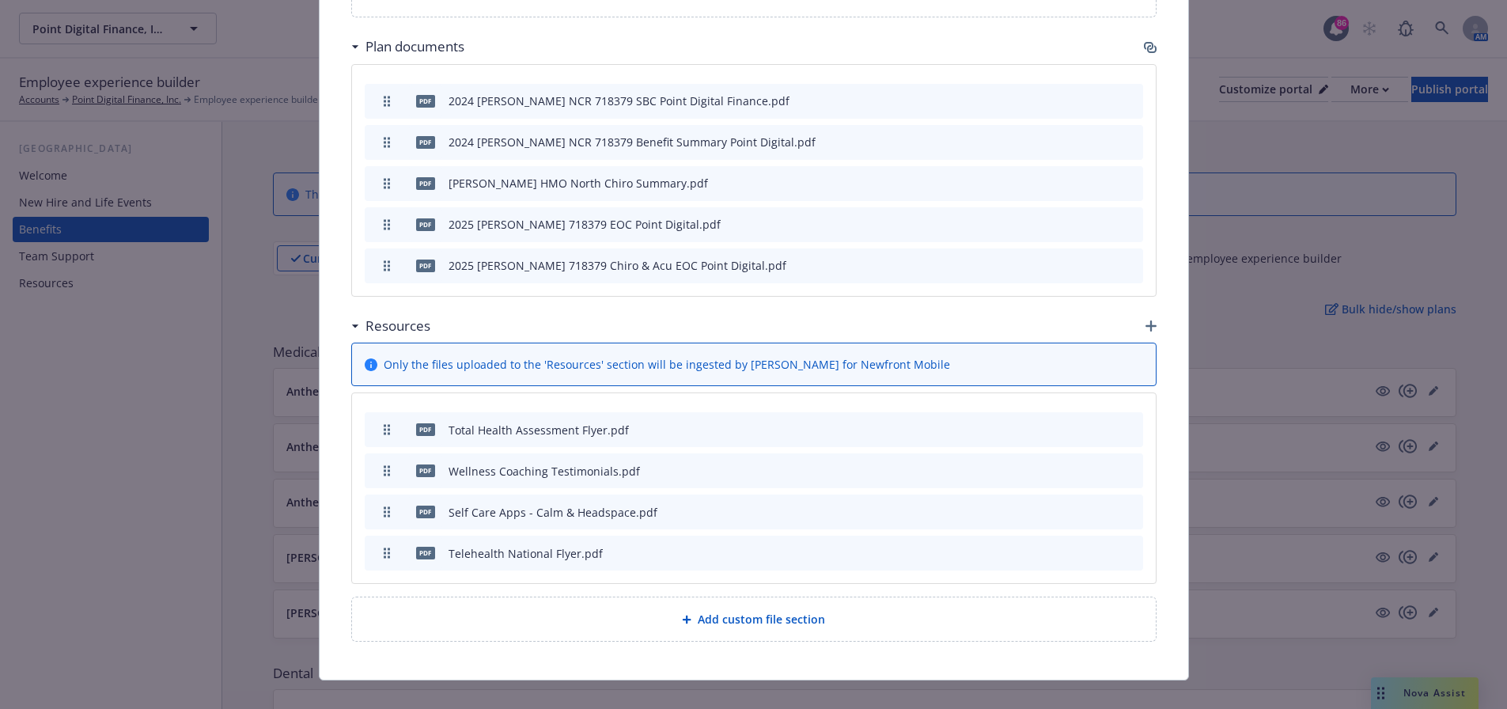
click at [1145, 320] on icon "button" at bounding box center [1150, 325] width 11 height 11
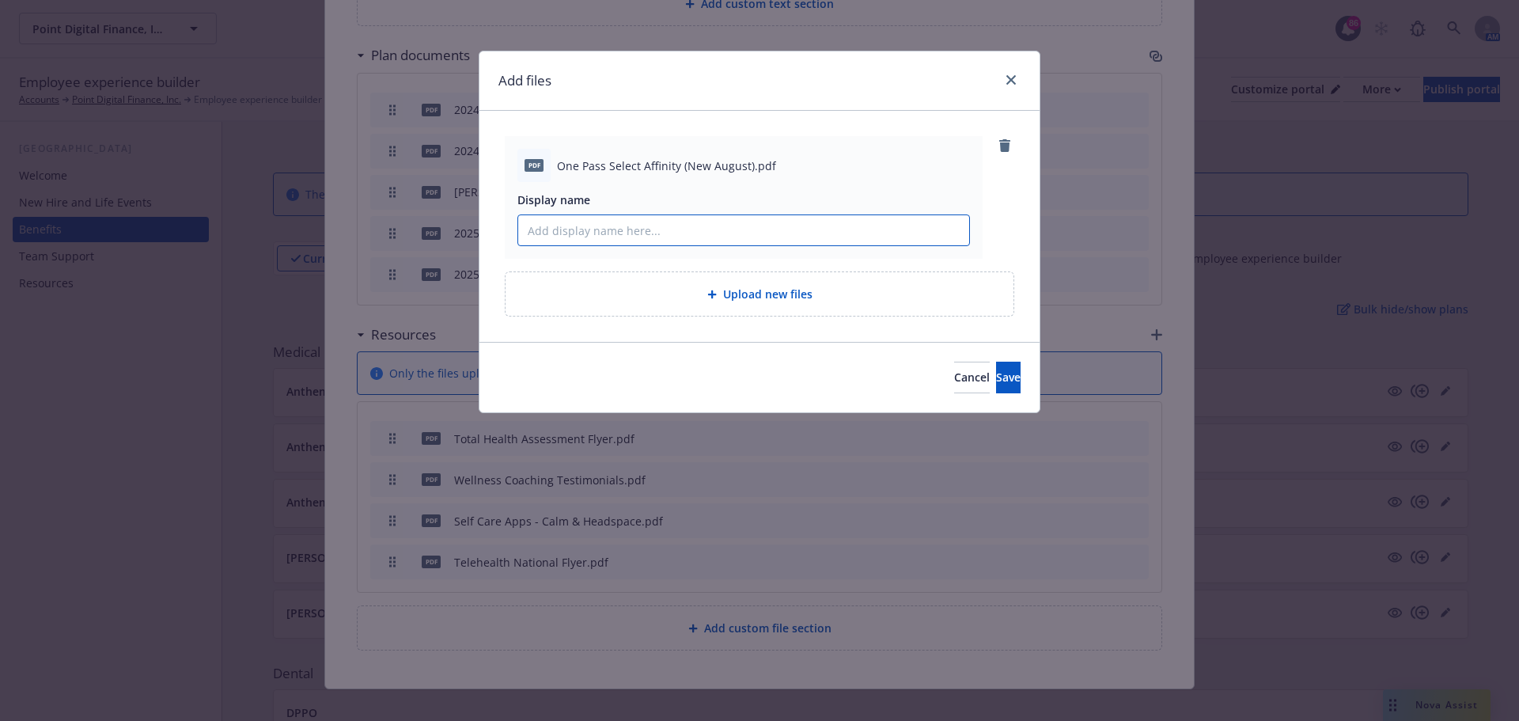
paste input "One Pass Select Affinity"
type input "One Pass Select Affinity"
click at [996, 380] on span "Save" at bounding box center [1008, 376] width 25 height 15
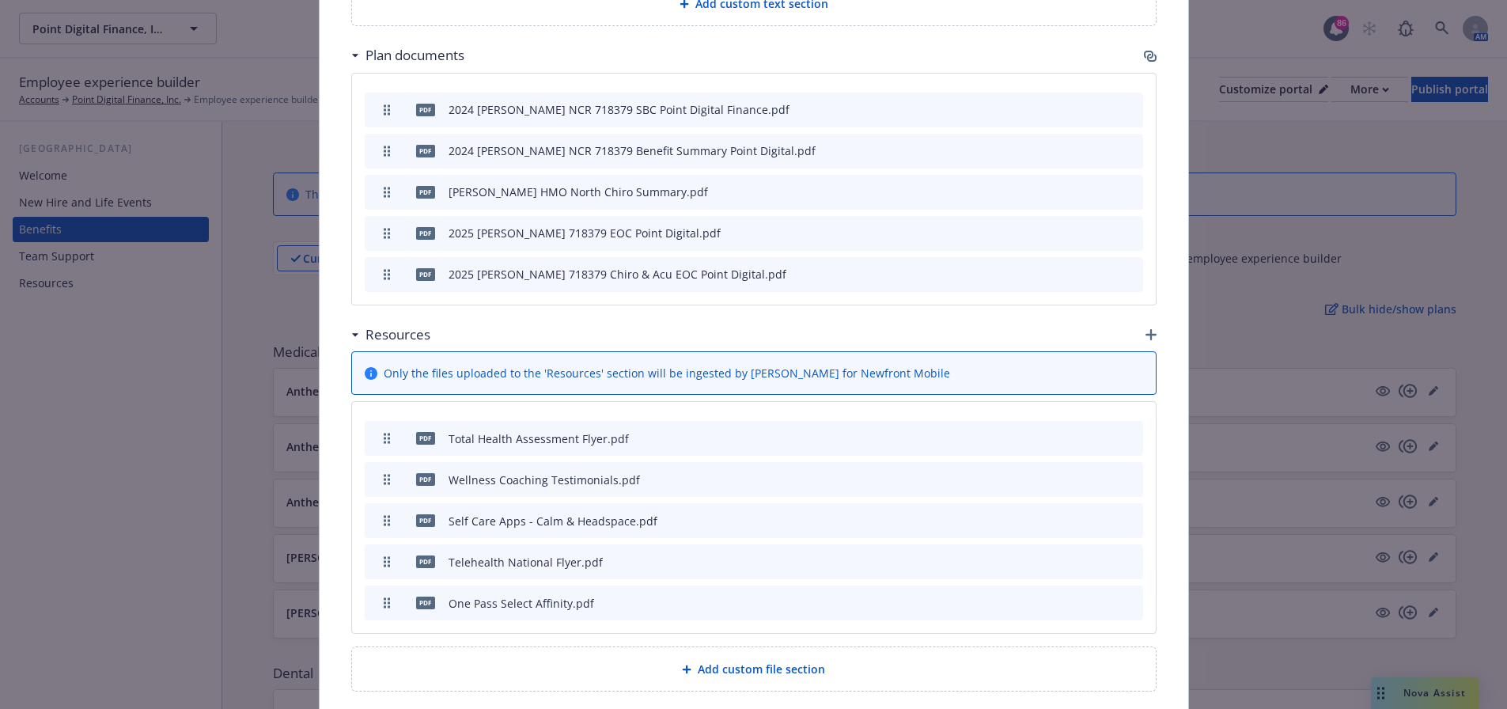
click at [1101, 473] on icon "preview file" at bounding box center [1102, 478] width 14 height 11
click at [1145, 329] on icon "button" at bounding box center [1150, 334] width 11 height 11
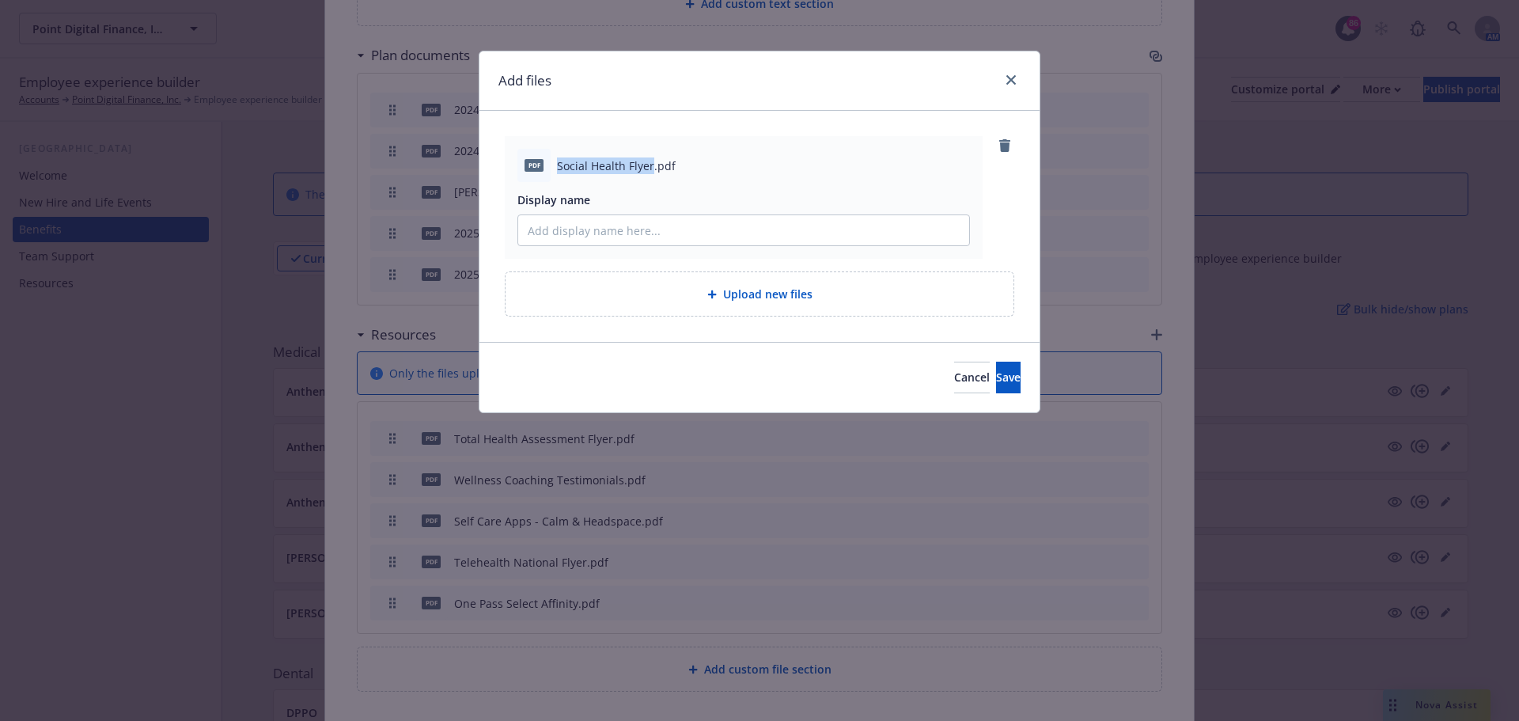
drag, startPoint x: 649, startPoint y: 165, endPoint x: 570, endPoint y: 165, distance: 79.1
click at [560, 172] on span "Social Health Flyer.pdf" at bounding box center [616, 165] width 119 height 17
drag, startPoint x: 570, startPoint y: 165, endPoint x: 558, endPoint y: 167, distance: 12.8
click at [558, 167] on span "Social Health Flyer.pdf" at bounding box center [616, 165] width 119 height 17
drag, startPoint x: 558, startPoint y: 167, endPoint x: 637, endPoint y: 161, distance: 80.1
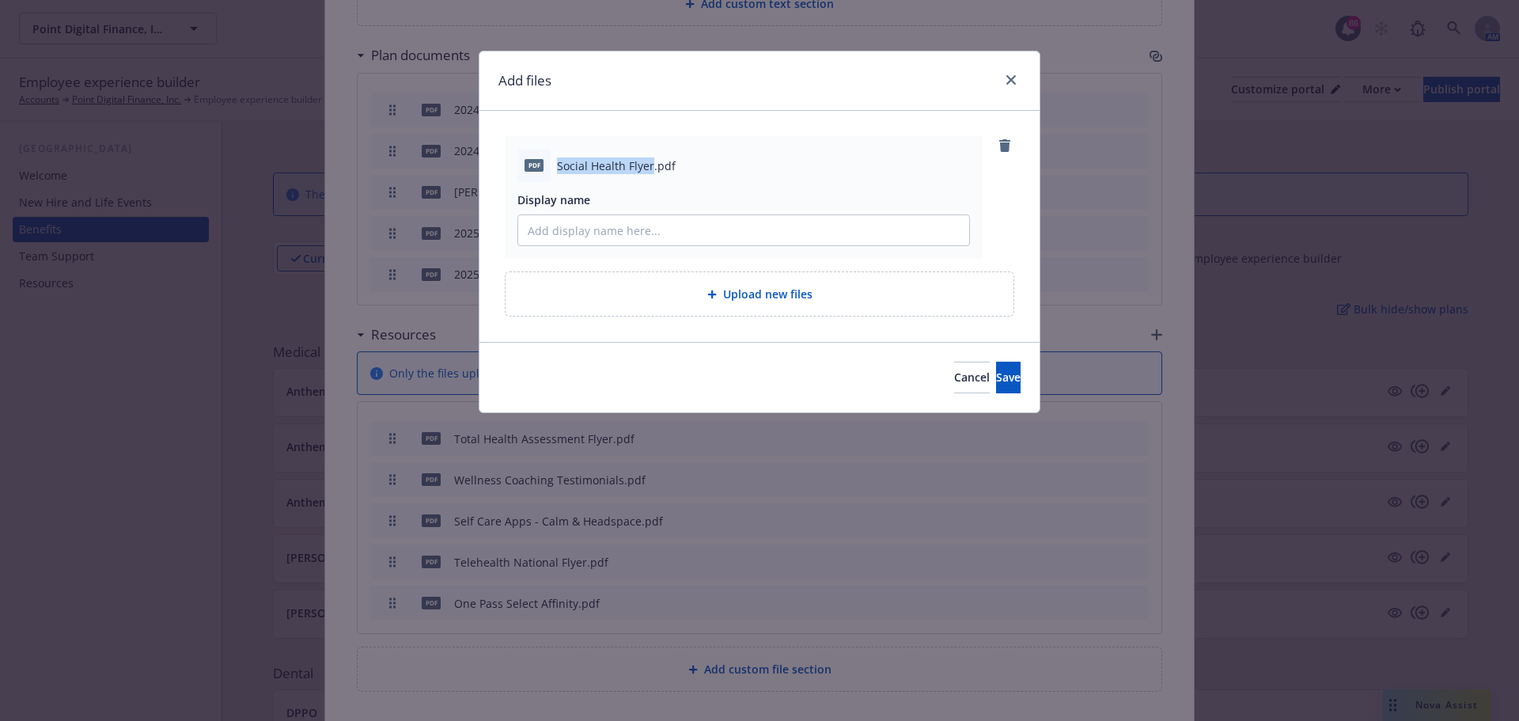
click at [637, 161] on span "Social Health Flyer.pdf" at bounding box center [616, 165] width 119 height 17
copy span "Social Health Flyer"
click at [565, 228] on input "Display name" at bounding box center [743, 230] width 451 height 30
paste input "Social Health Flyer"
type input "Social Health Flyer"
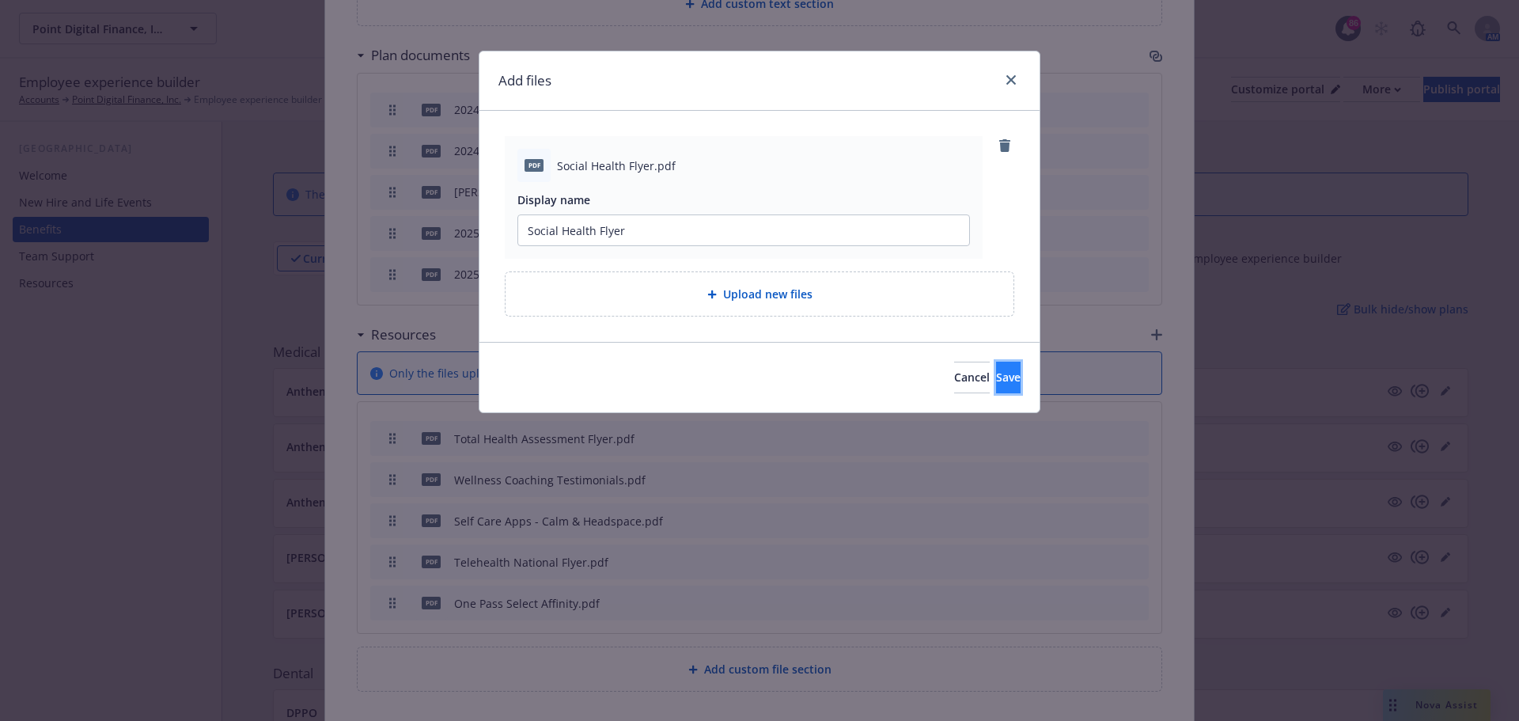
click at [1004, 383] on button "Save" at bounding box center [1008, 377] width 25 height 32
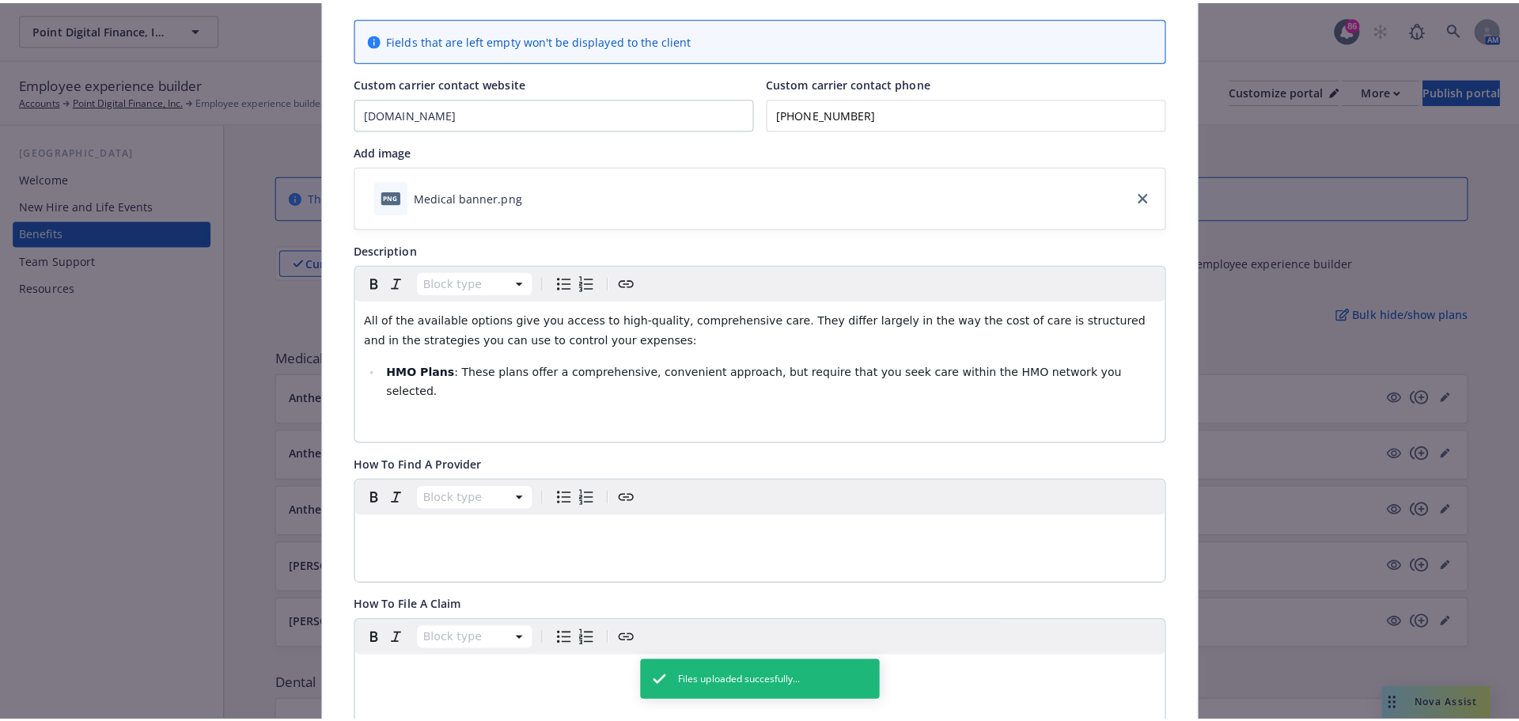
scroll to position [0, 0]
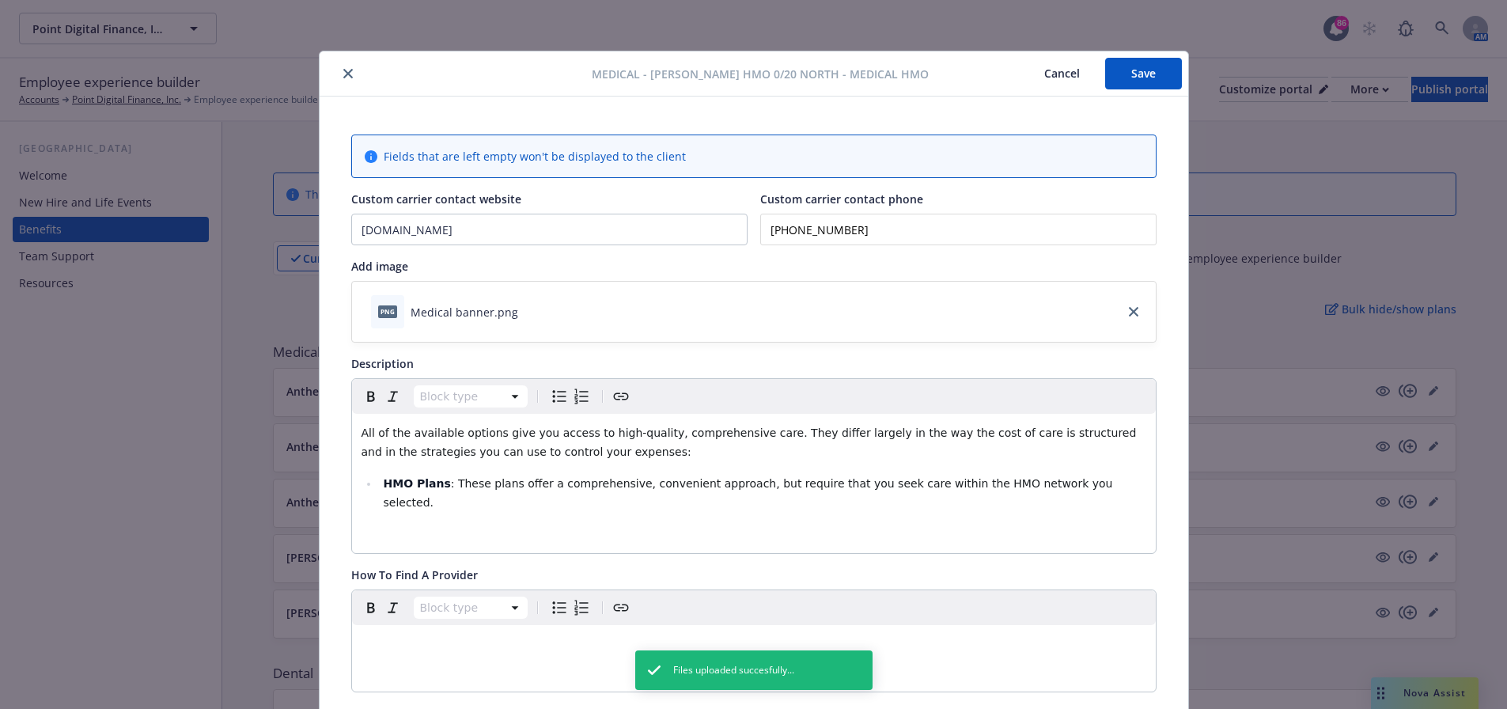
click at [1126, 81] on button "Save" at bounding box center [1143, 74] width 77 height 32
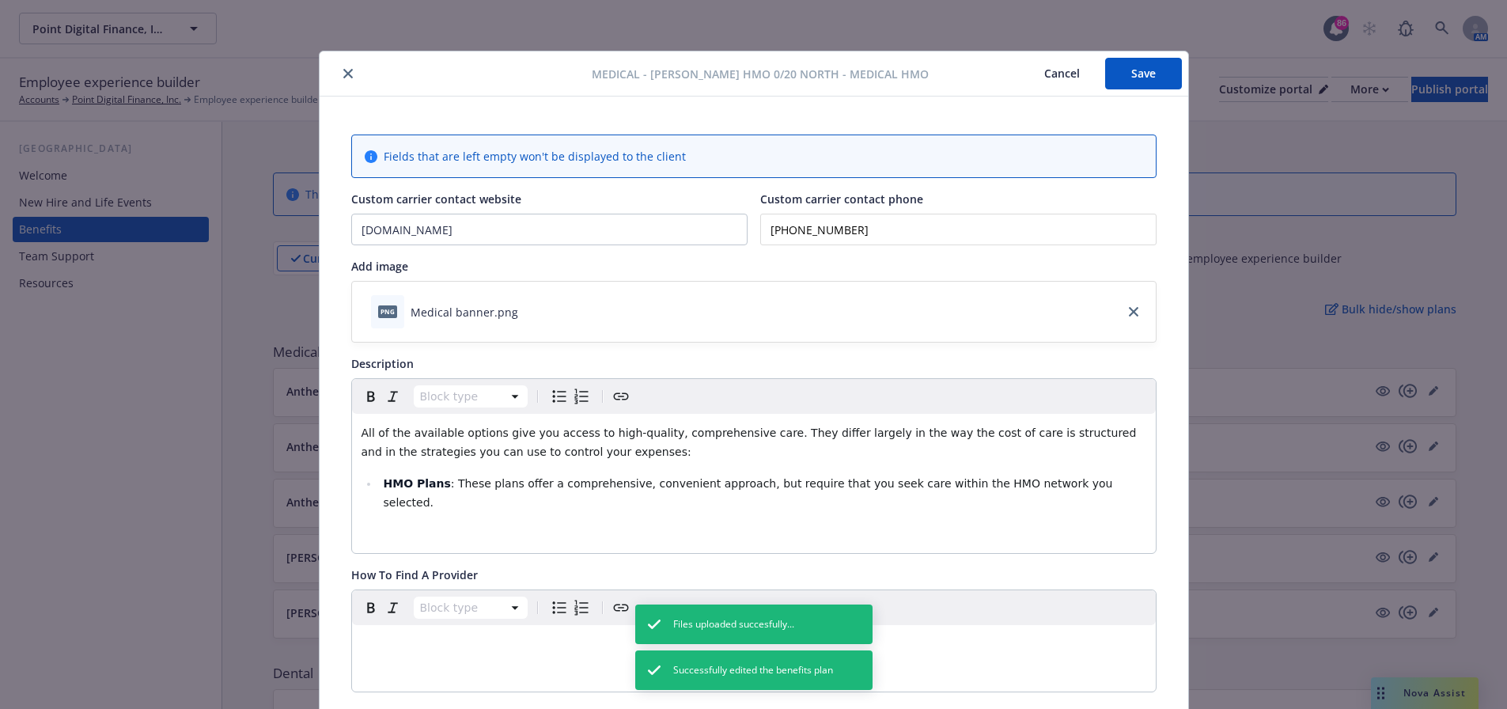
drag, startPoint x: 338, startPoint y: 72, endPoint x: 446, endPoint y: 146, distance: 131.4
click at [343, 73] on icon "close" at bounding box center [347, 73] width 9 height 9
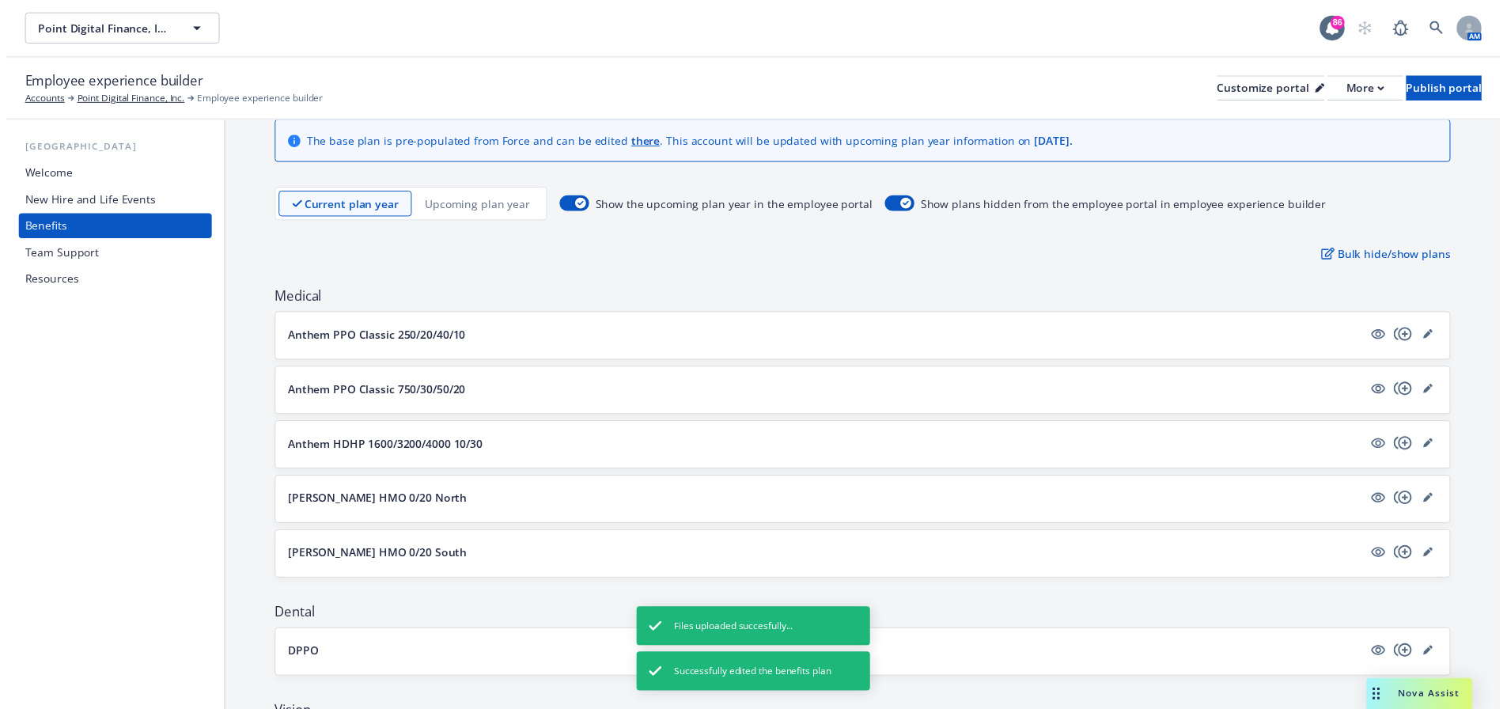
scroll to position [79, 0]
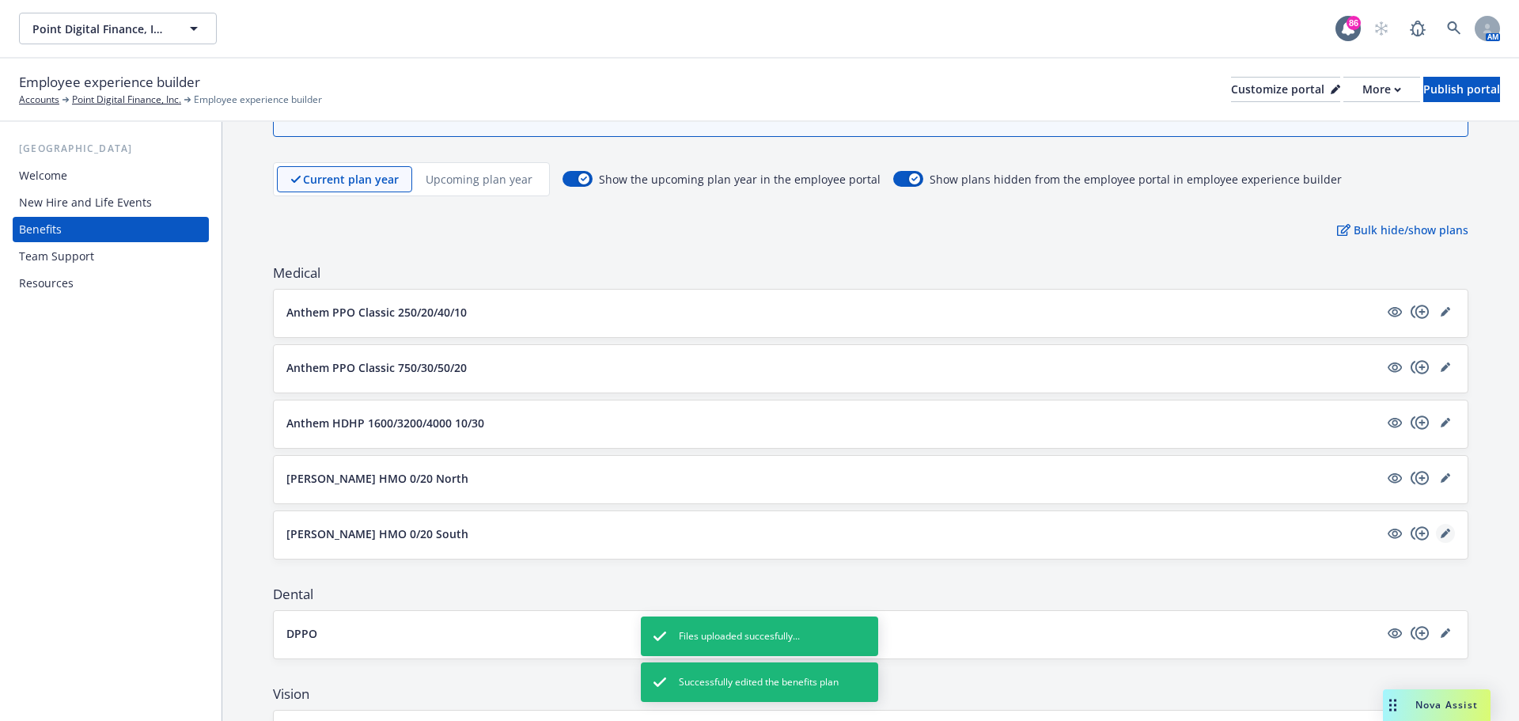
click at [1440, 535] on icon "editPencil" at bounding box center [1444, 532] width 9 height 9
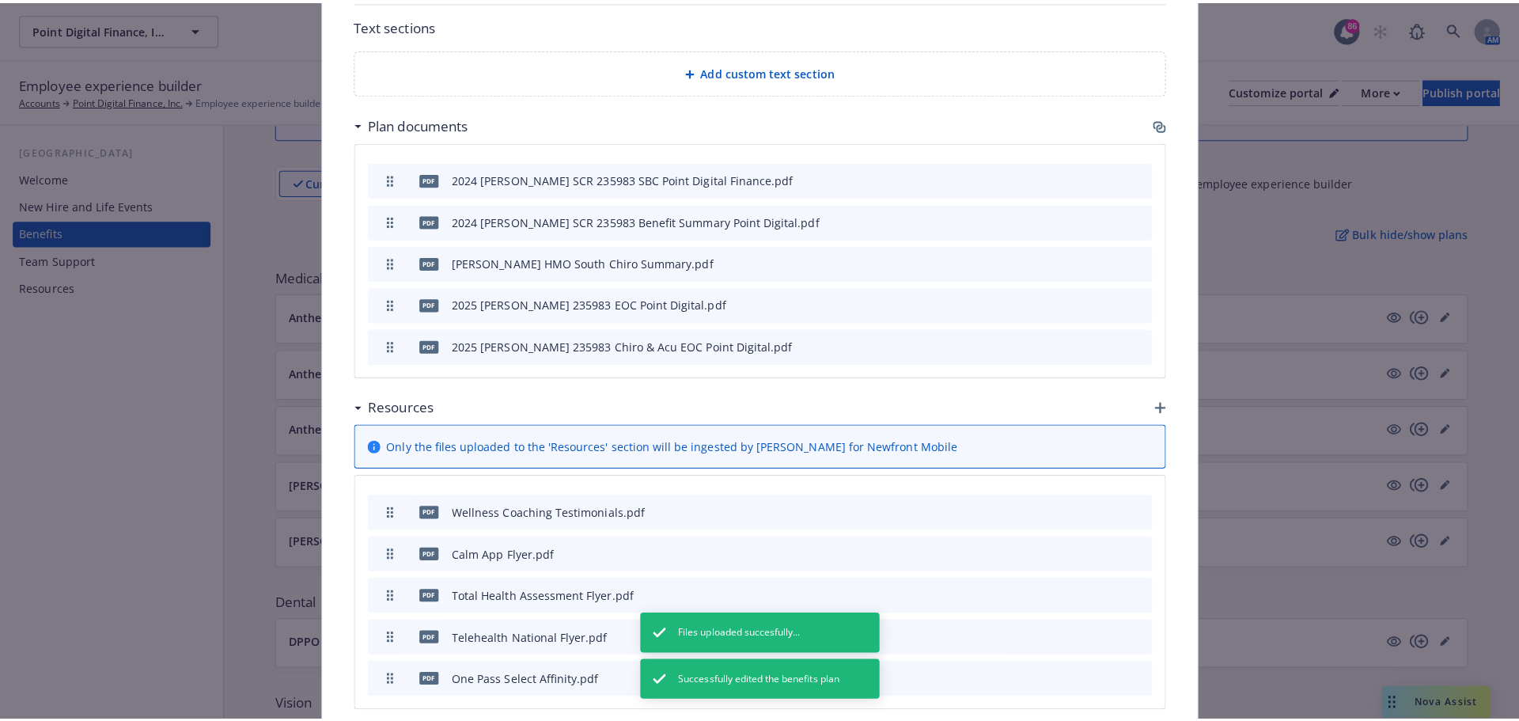
scroll to position [962, 0]
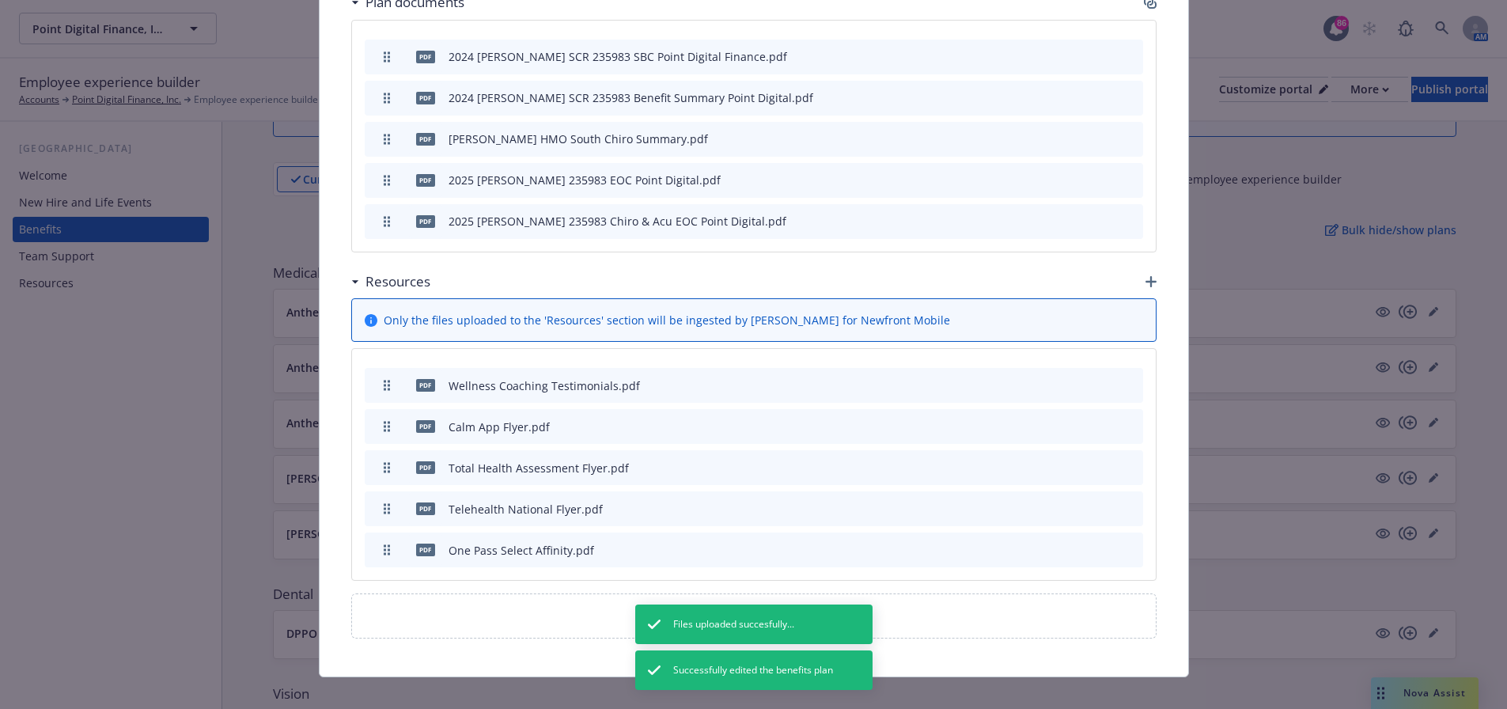
click at [1145, 276] on icon "button" at bounding box center [1150, 281] width 11 height 11
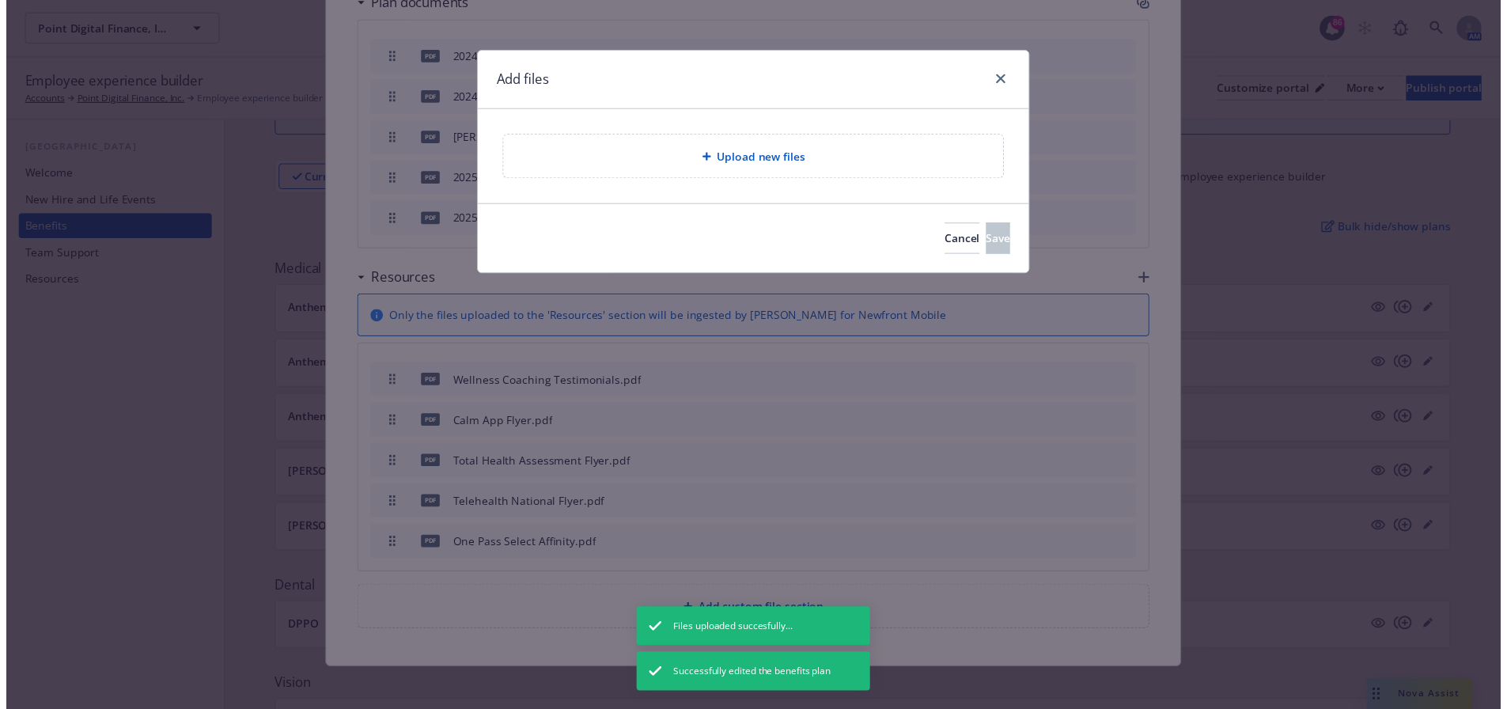
scroll to position [950, 0]
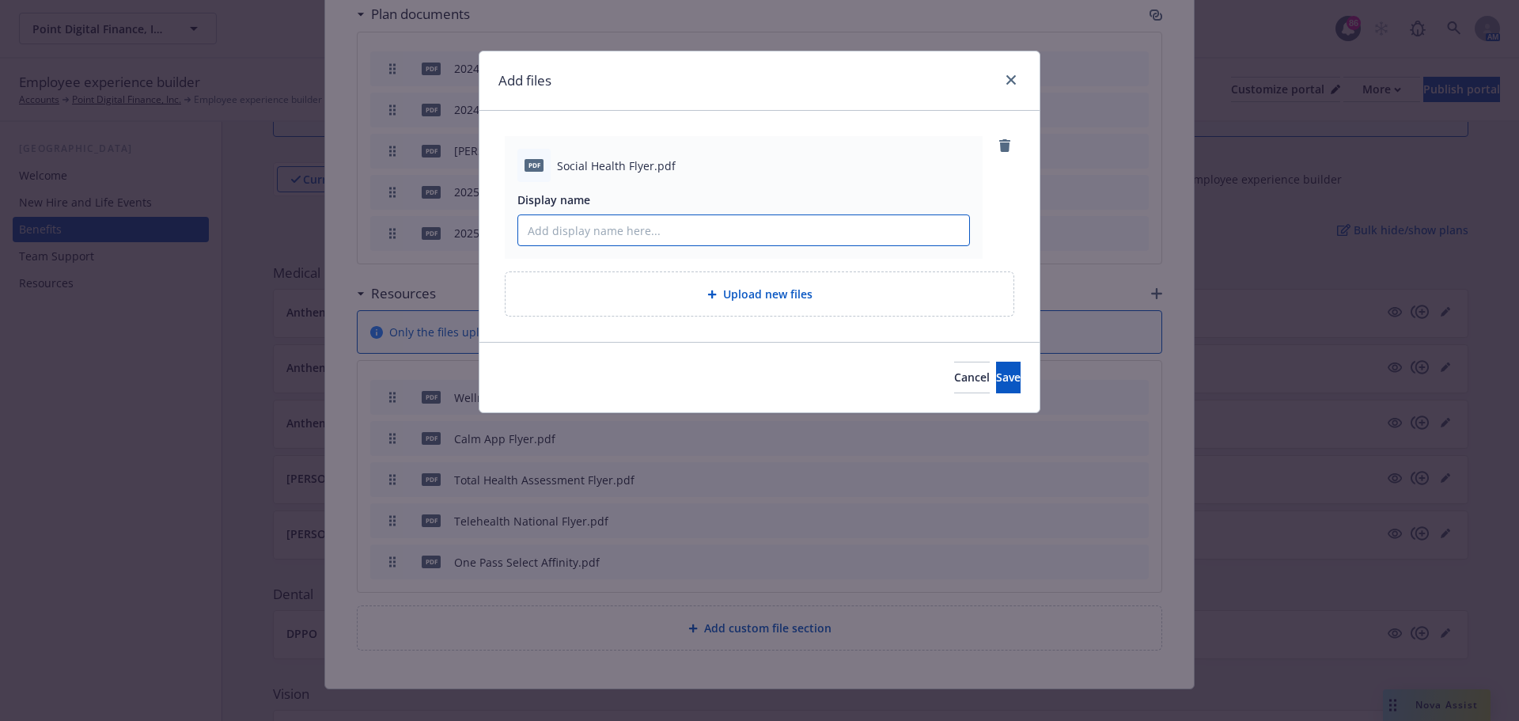
click at [664, 237] on input "Display name" at bounding box center [743, 230] width 451 height 30
paste input "Social Health Flyer"
type input "Social Health Flyer"
click at [996, 384] on button "Save" at bounding box center [1008, 377] width 25 height 32
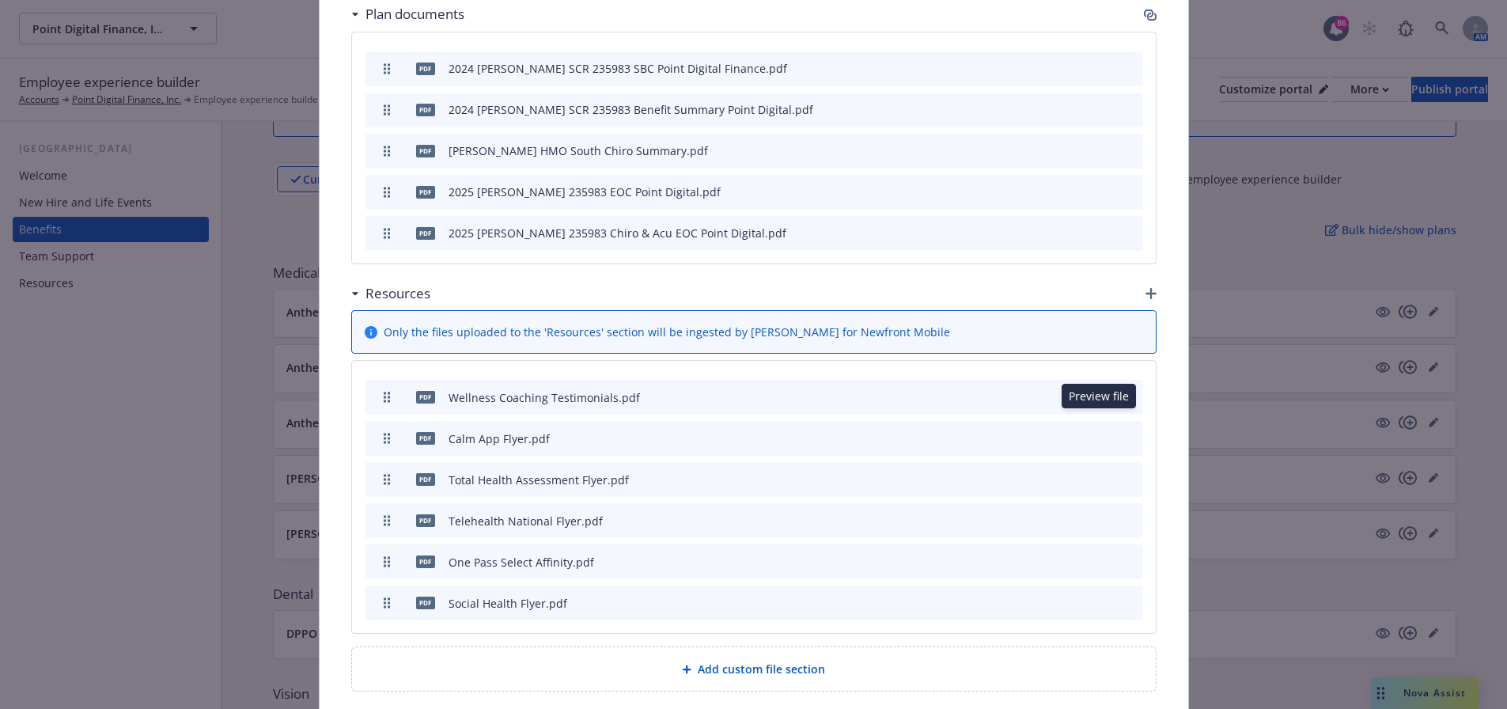
click at [1095, 432] on icon "preview file" at bounding box center [1102, 437] width 14 height 11
click at [1123, 431] on icon "archive file" at bounding box center [1128, 437] width 11 height 13
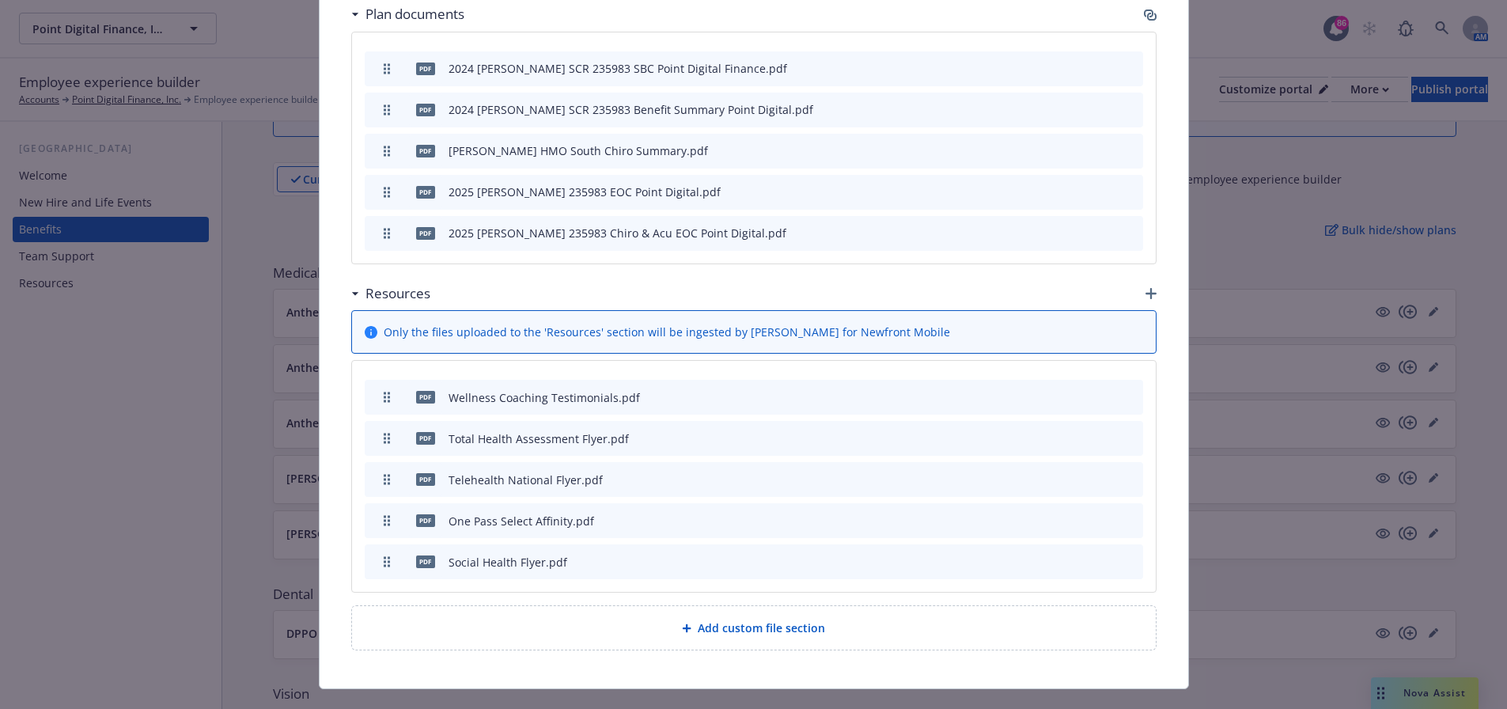
click at [1145, 288] on icon "button" at bounding box center [1150, 293] width 11 height 11
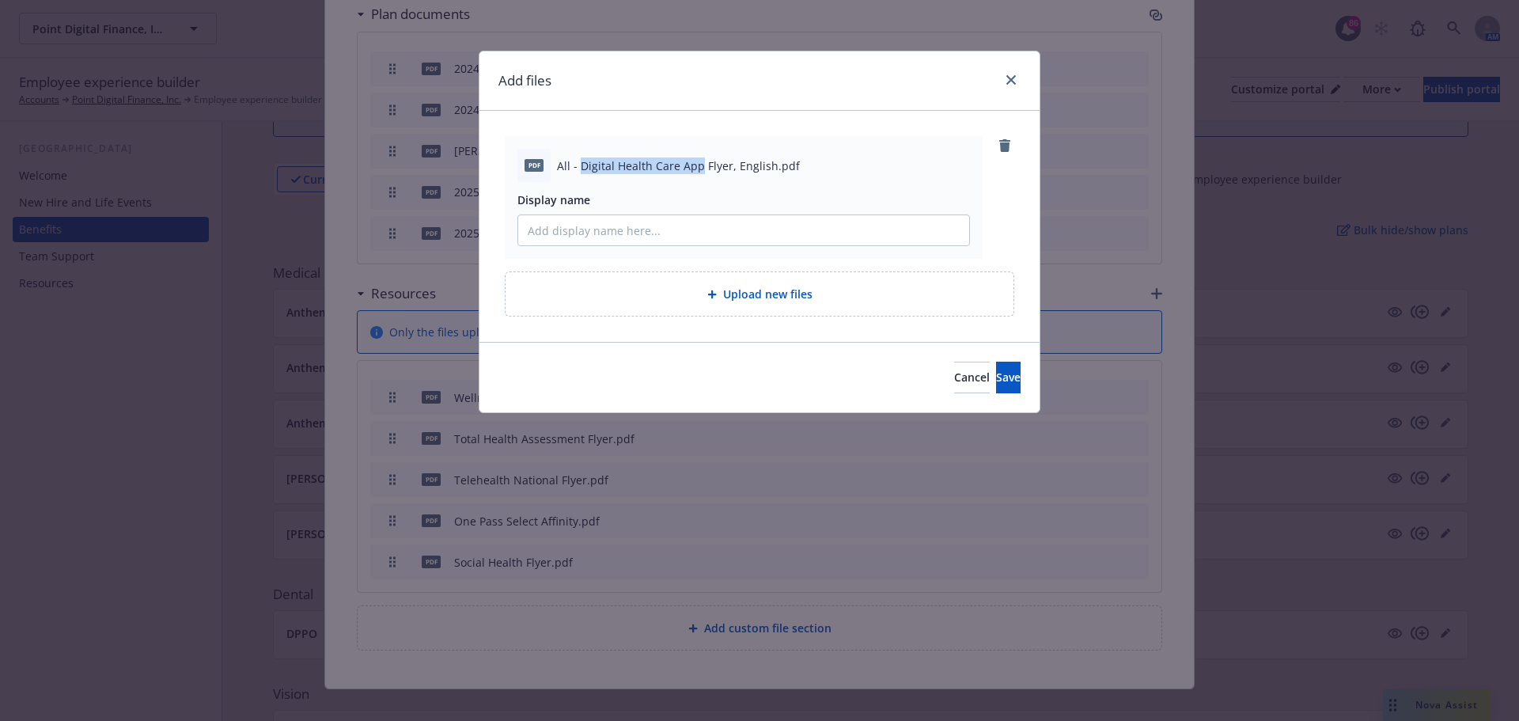
drag, startPoint x: 579, startPoint y: 166, endPoint x: 698, endPoint y: 167, distance: 119.4
click at [698, 167] on span "All - Digital Health Care App Flyer, English.pdf" at bounding box center [678, 165] width 243 height 17
copy span "Digital Health Care App"
click at [651, 233] on input "Display name" at bounding box center [743, 230] width 451 height 30
paste input "Digital Health Care App"
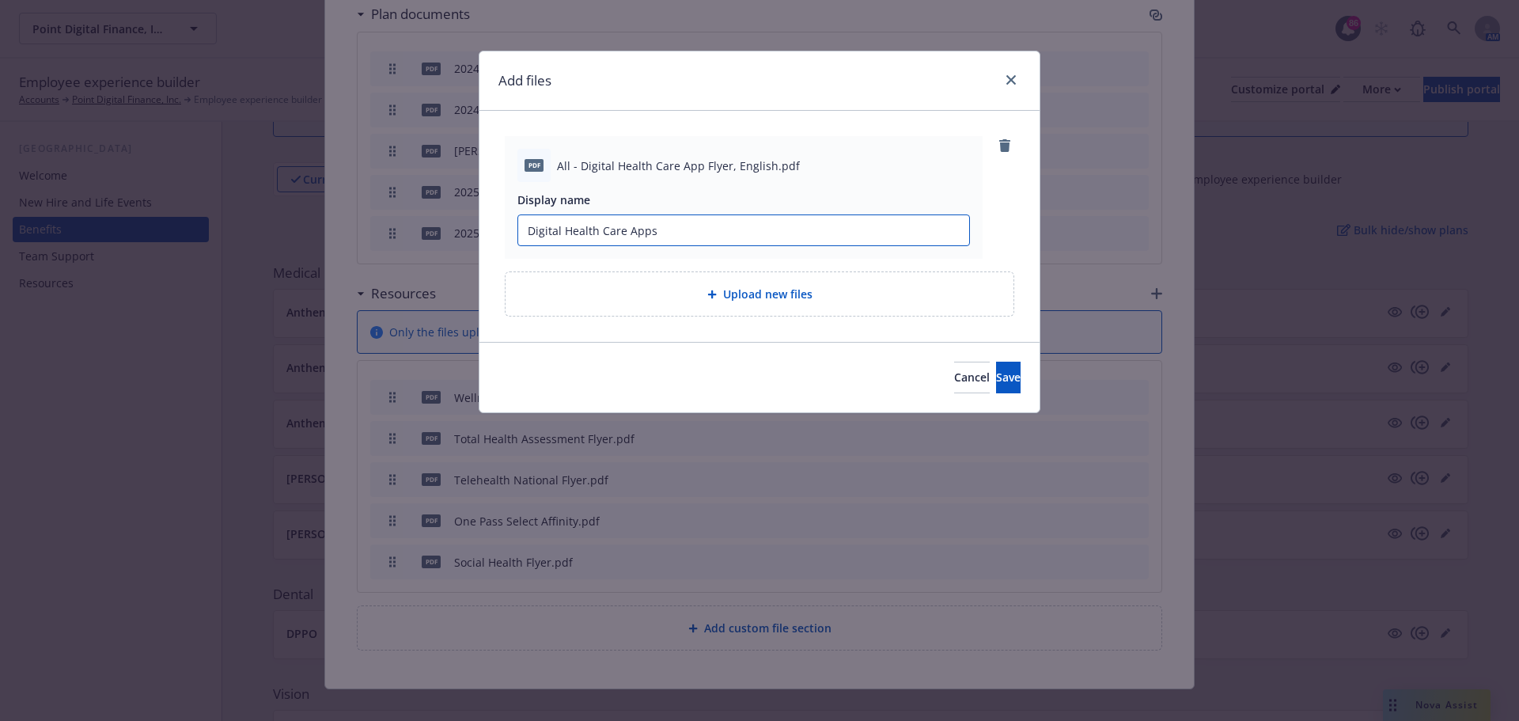
click at [669, 229] on input "Digital Health Care Apps" at bounding box center [743, 230] width 451 height 30
drag, startPoint x: 805, startPoint y: 240, endPoint x: 543, endPoint y: 236, distance: 261.8
click at [515, 237] on div "pdf All - Digital Health Care App Flyer, English.pdf Display name Digital Healt…" at bounding box center [744, 197] width 478 height 123
type input "Digital Health Care Apps (Calm & Headspace)"
click at [996, 373] on button "Save" at bounding box center [1008, 377] width 25 height 32
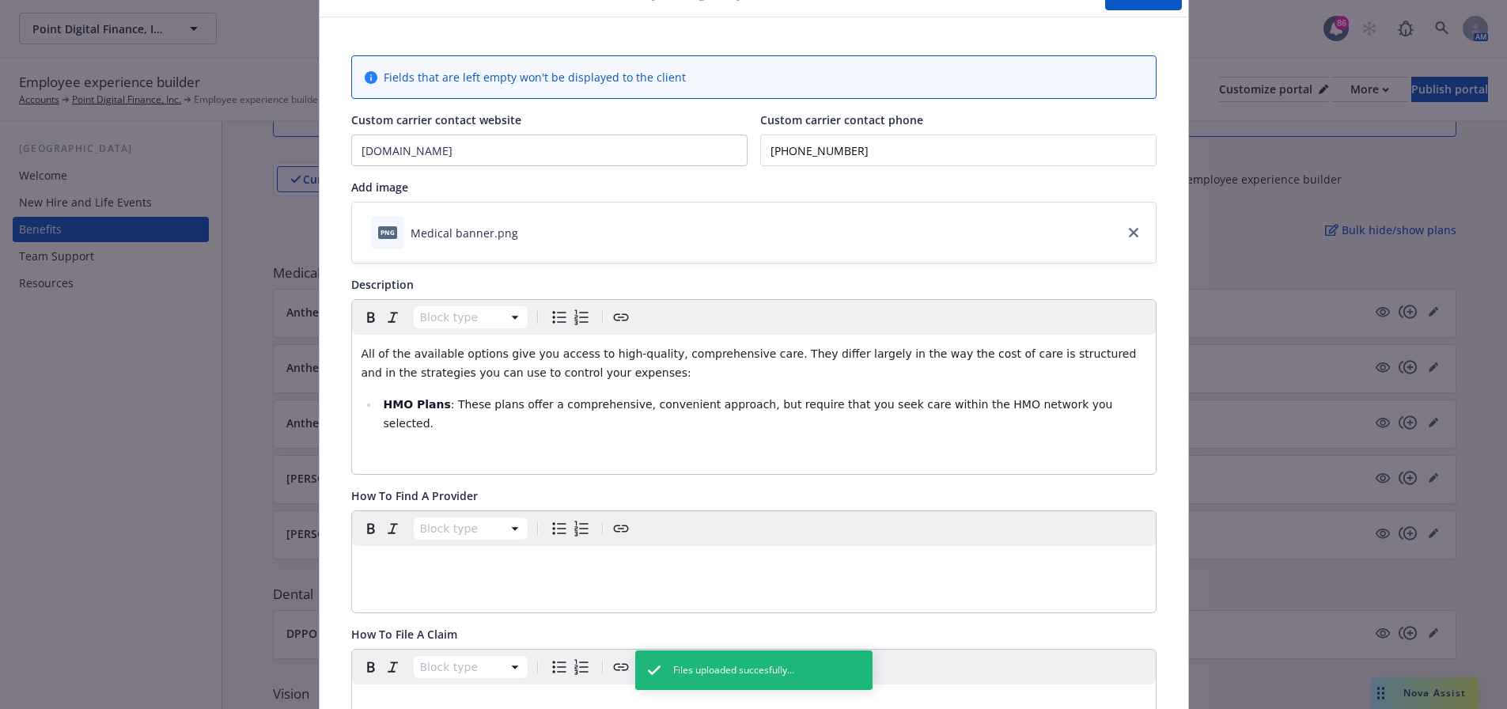
scroll to position [0, 0]
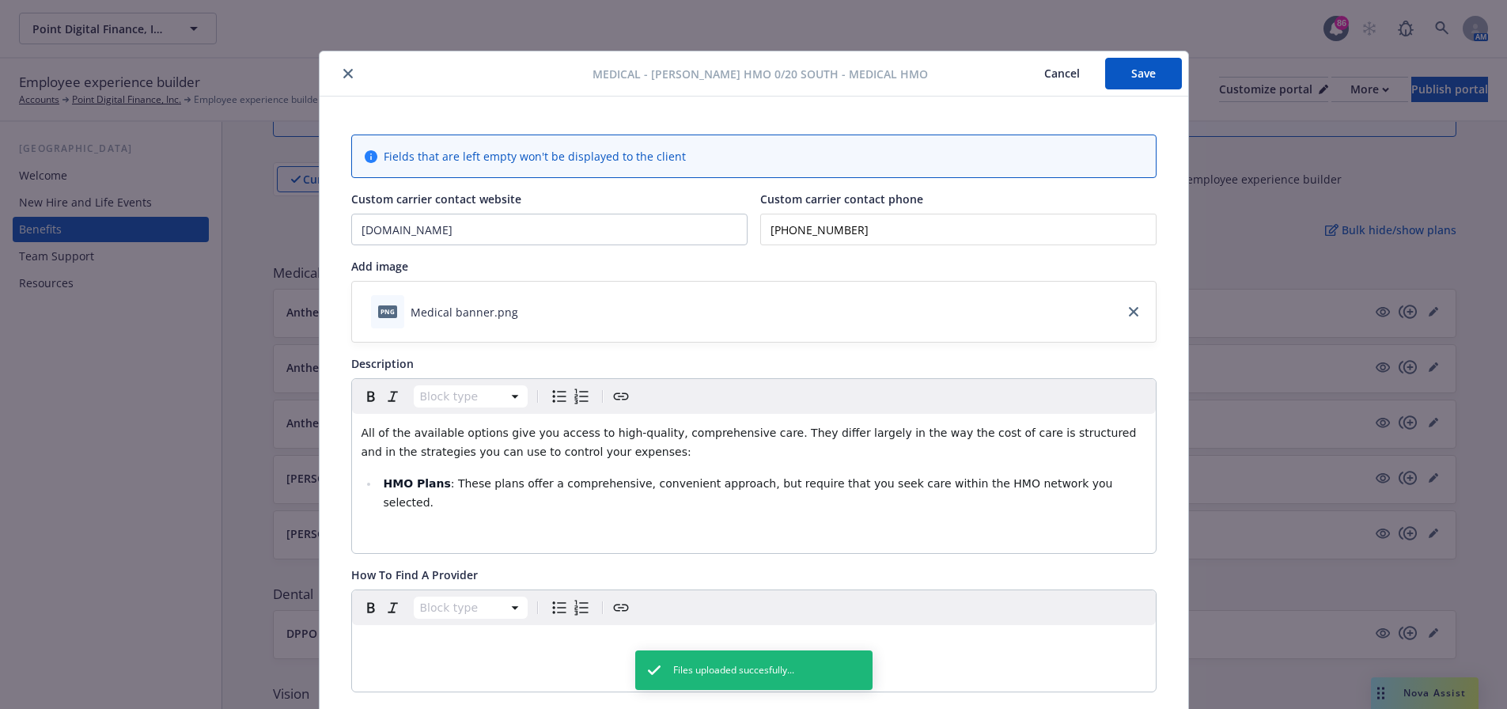
click at [1124, 78] on button "Save" at bounding box center [1143, 74] width 77 height 32
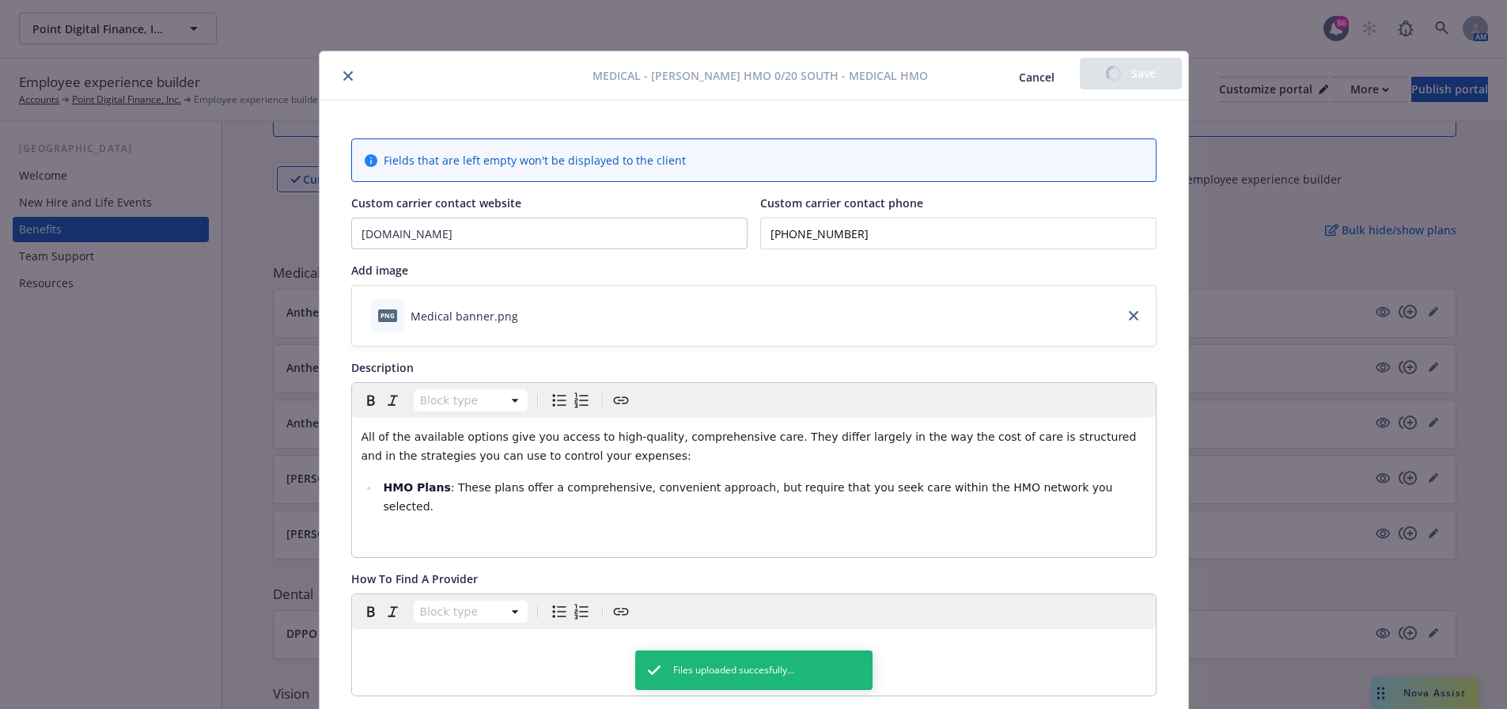
click at [343, 77] on icon "close" at bounding box center [347, 75] width 9 height 9
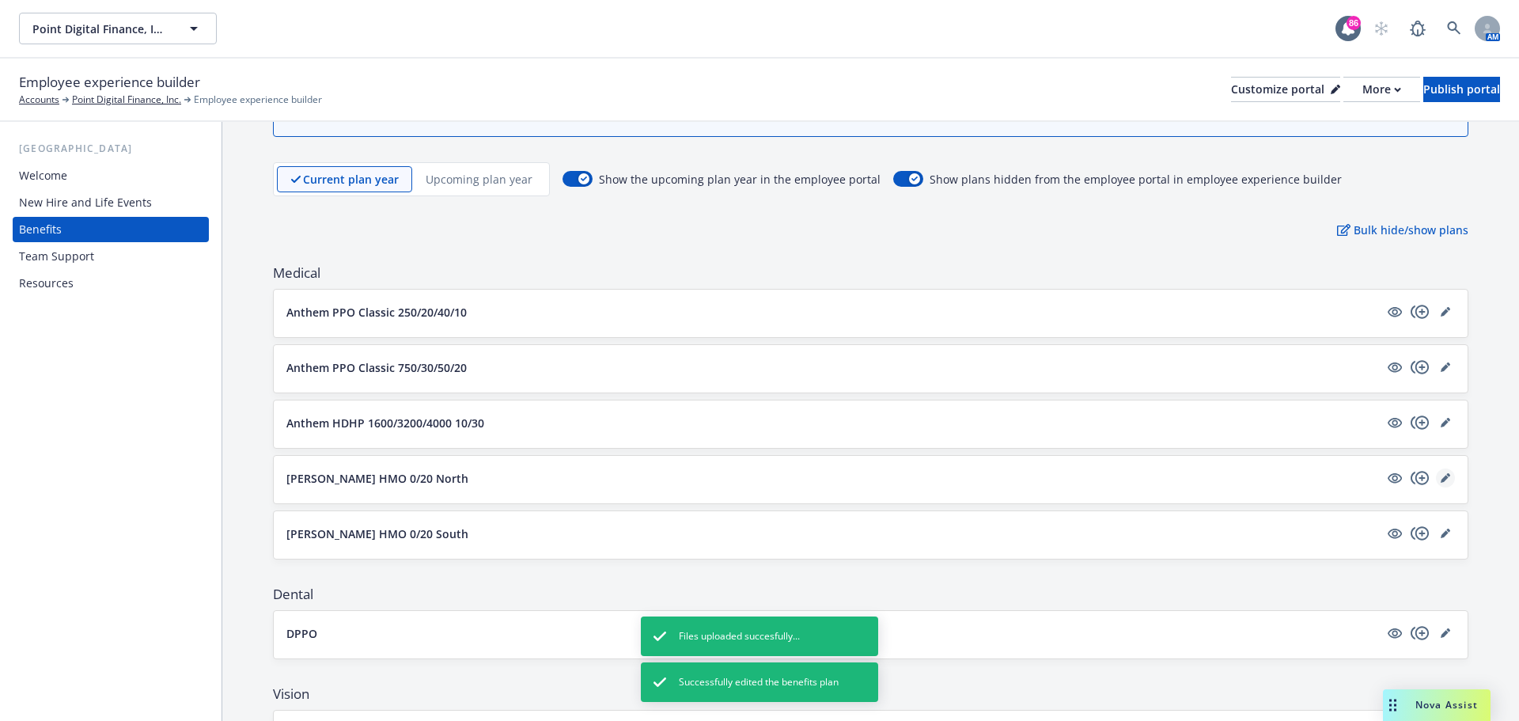
click at [1440, 477] on icon "editPencil" at bounding box center [1444, 479] width 8 height 8
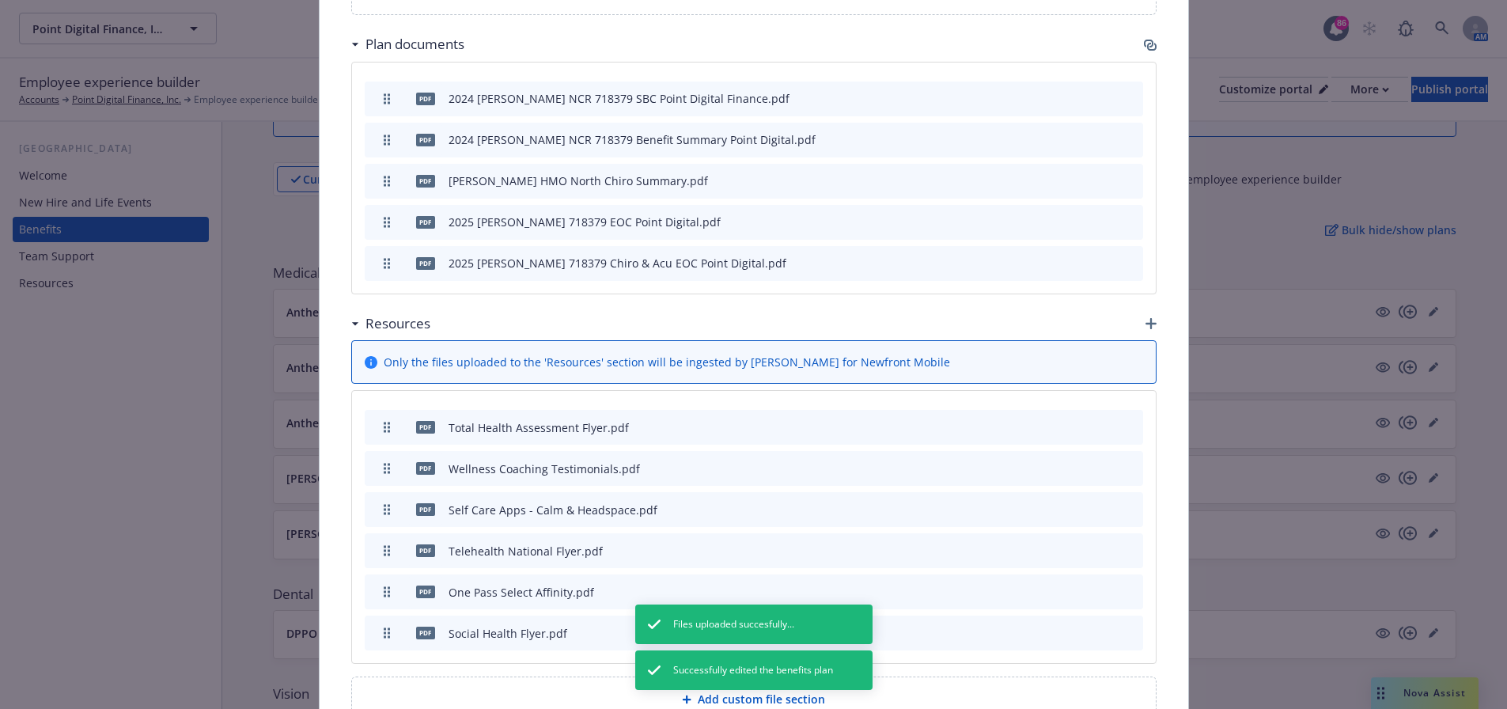
scroll to position [1003, 0]
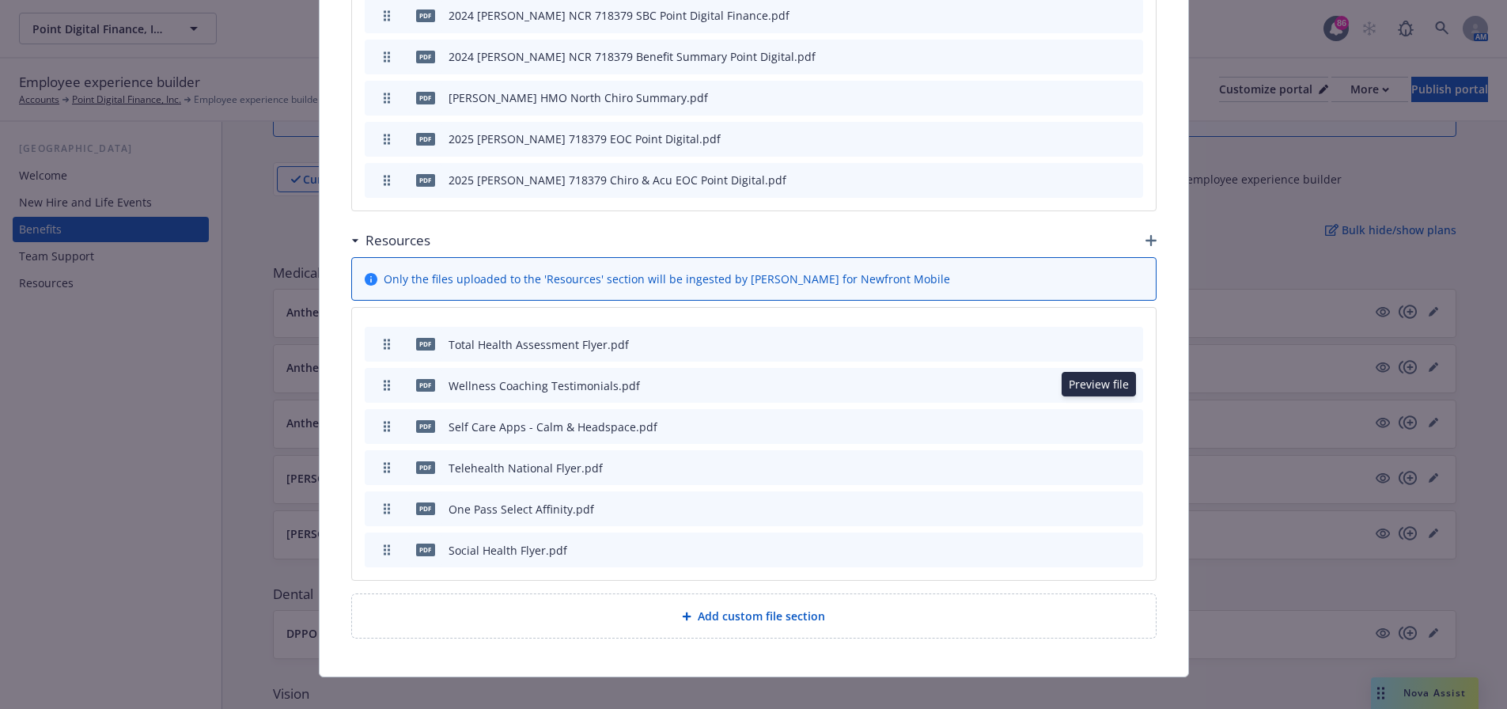
click at [1095, 420] on icon "preview file" at bounding box center [1102, 425] width 14 height 11
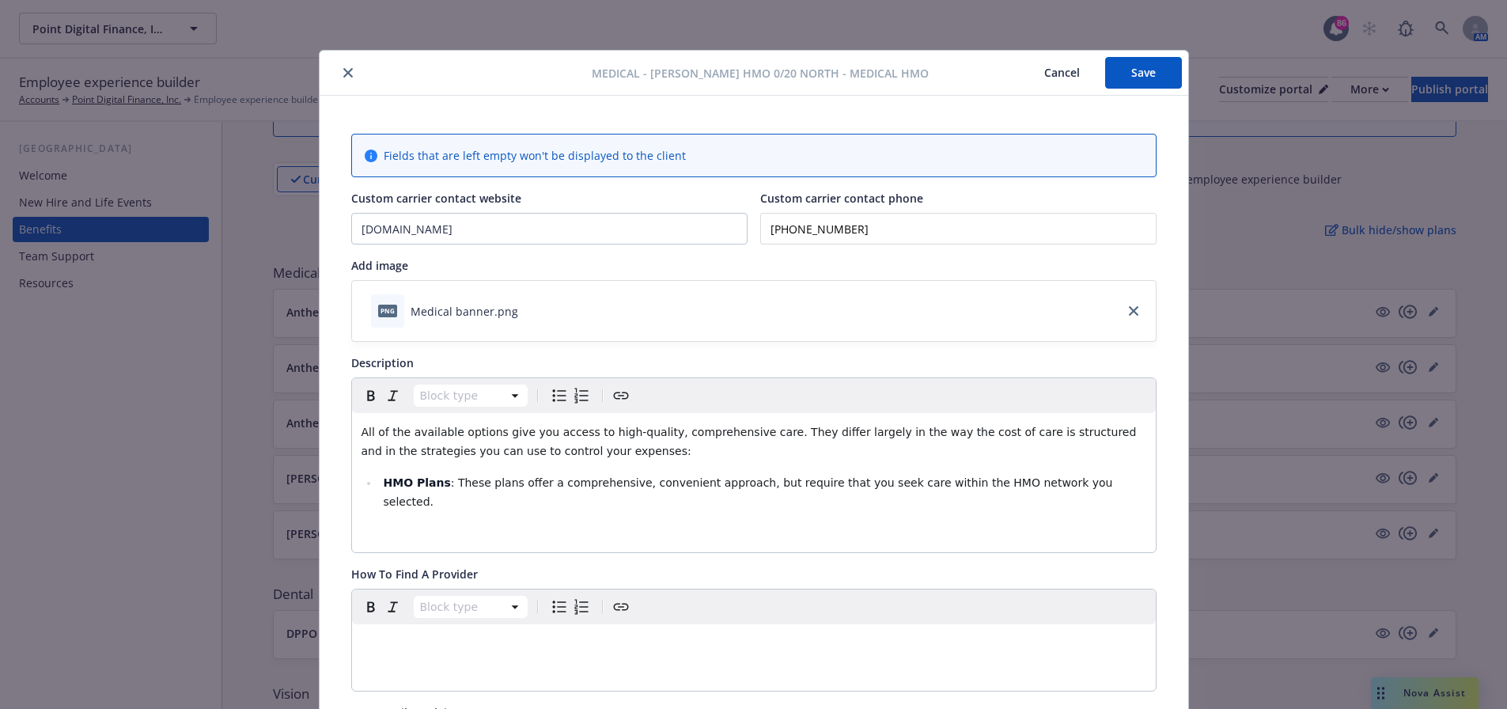
scroll to position [0, 0]
click at [342, 79] on button "close" at bounding box center [348, 73] width 19 height 19
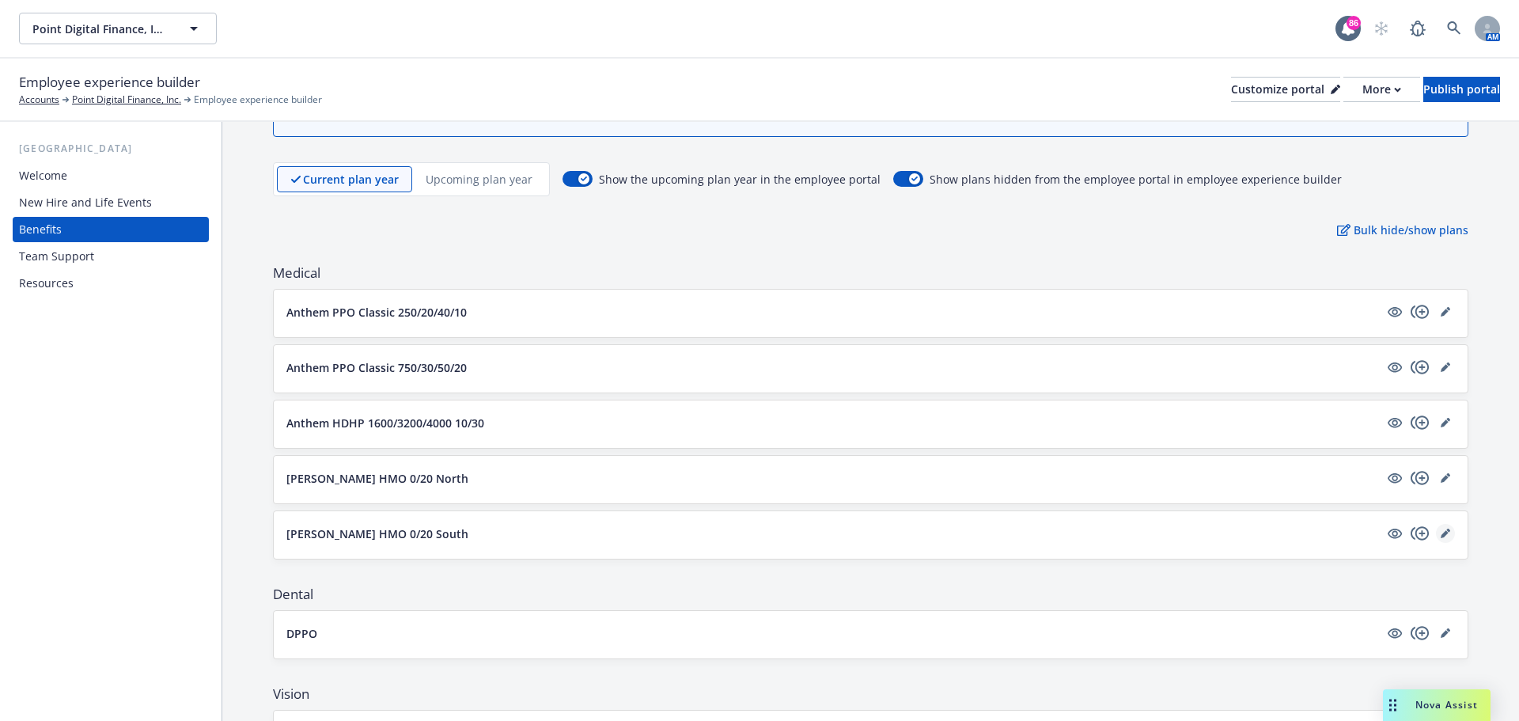
click at [1440, 535] on icon "editPencil" at bounding box center [1444, 532] width 9 height 9
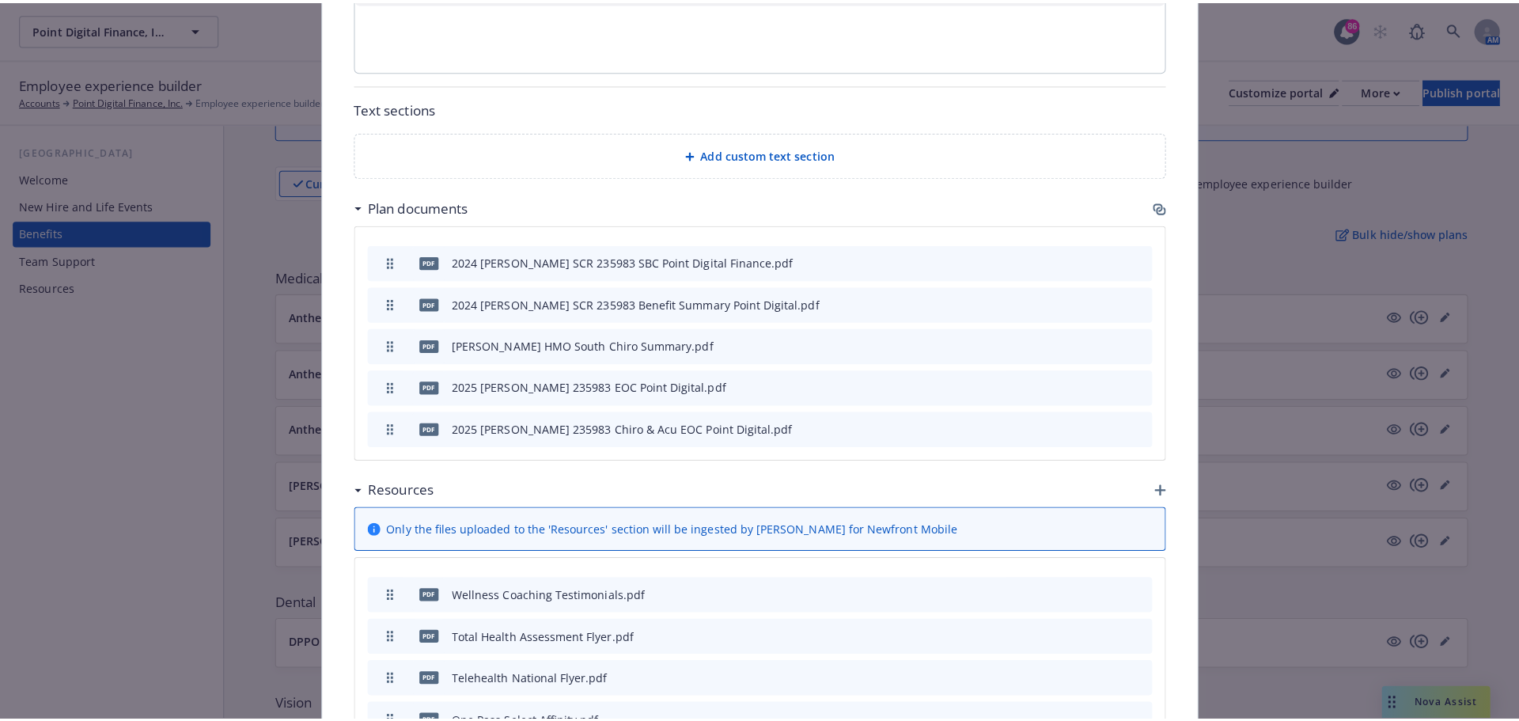
scroll to position [1003, 0]
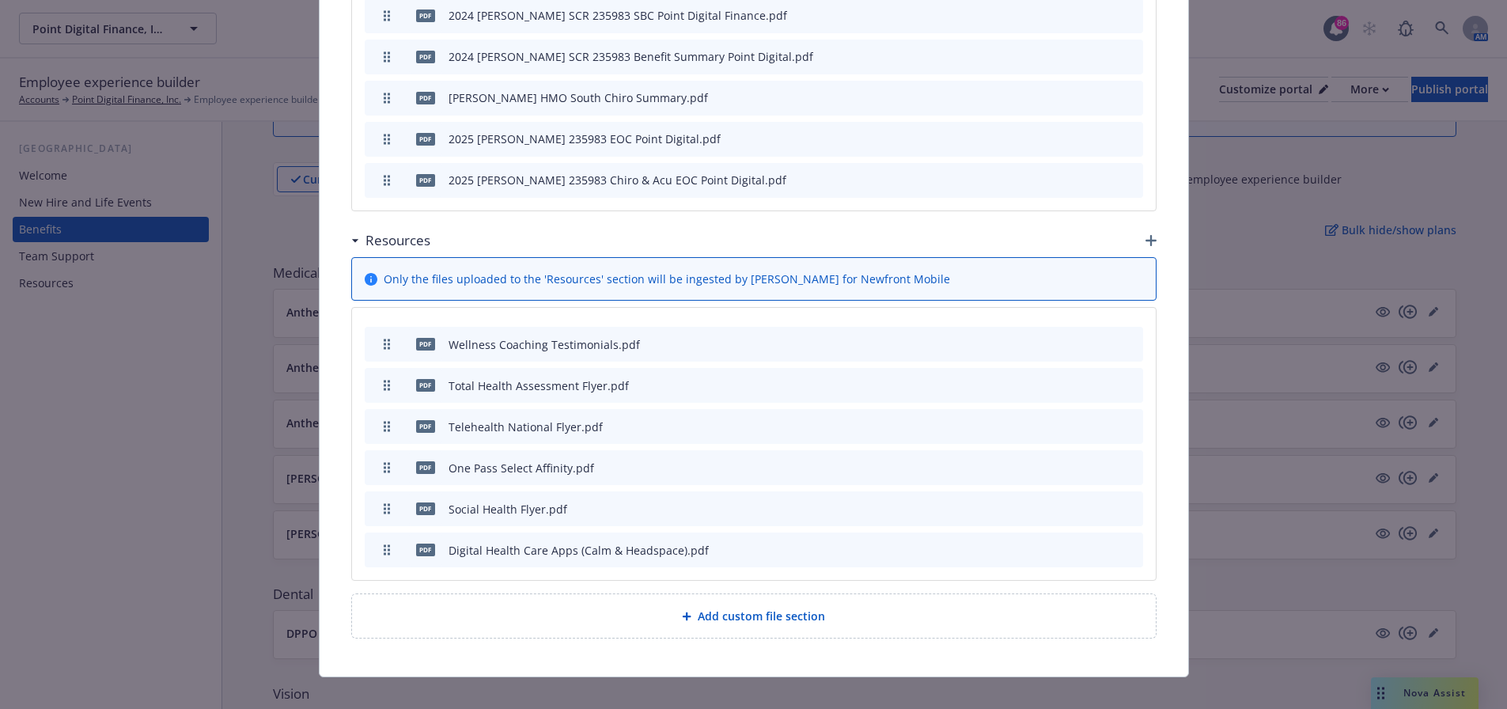
click at [1048, 547] on icon "button" at bounding box center [1052, 551] width 8 height 8
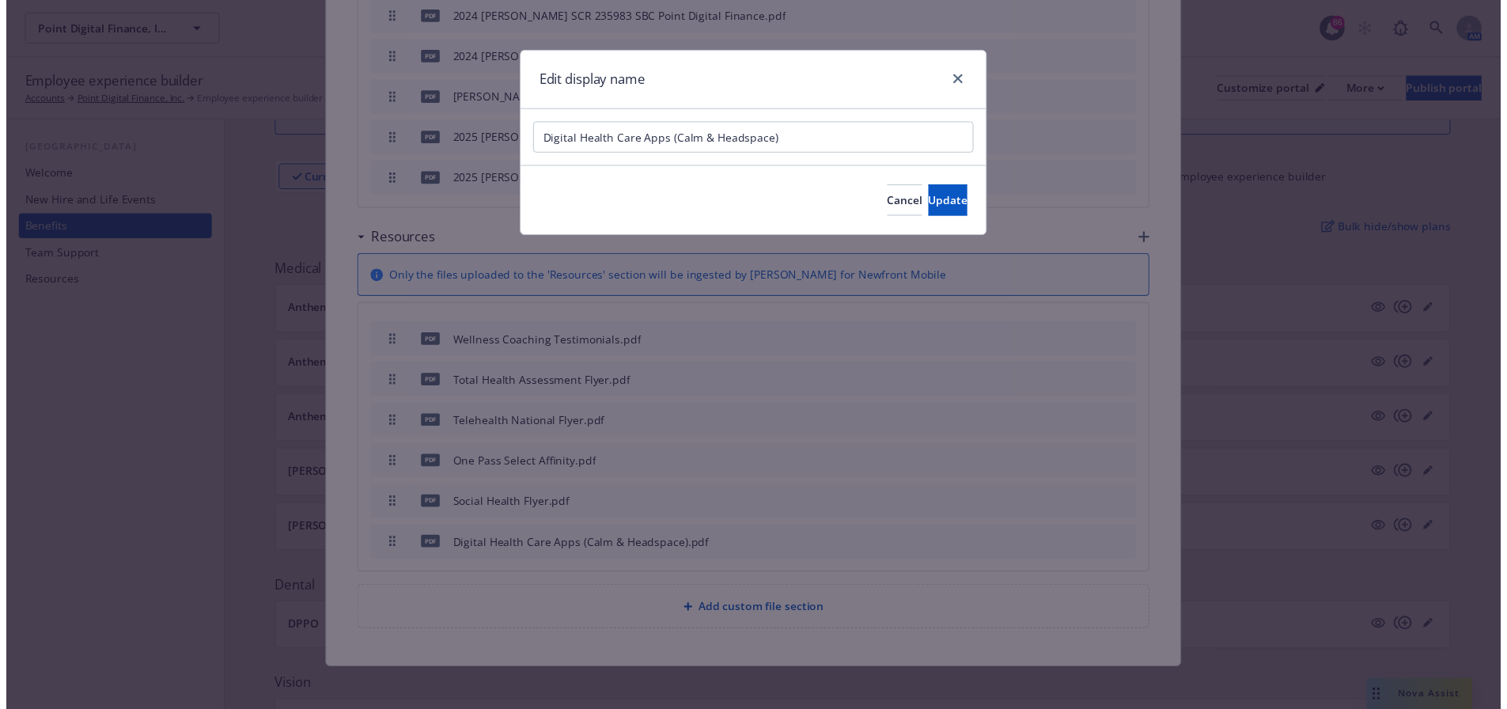
scroll to position [991, 0]
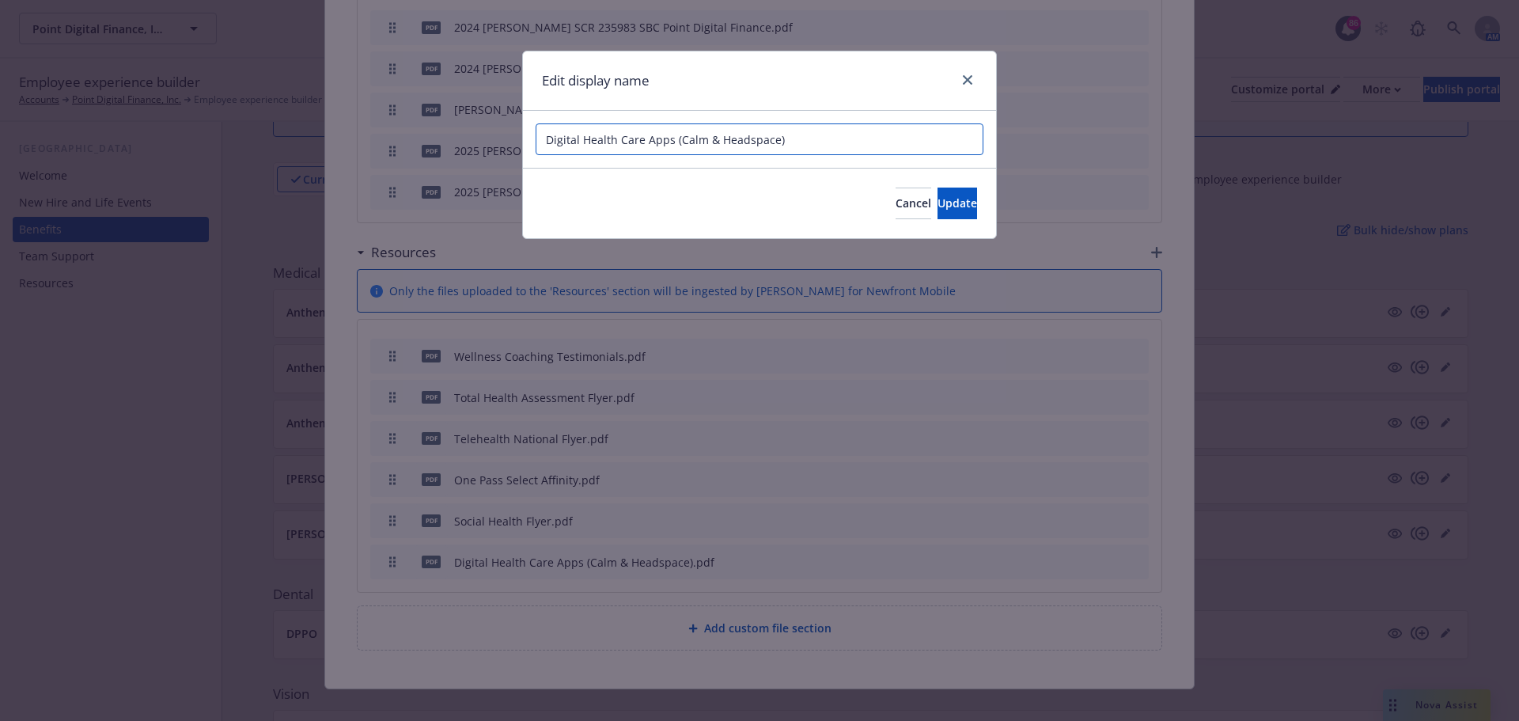
drag, startPoint x: 581, startPoint y: 139, endPoint x: 530, endPoint y: 139, distance: 51.4
click at [530, 139] on div "Digital Health Care Apps (Calm & Headspace)" at bounding box center [759, 139] width 473 height 57
click at [626, 137] on input "Self Care Apps (Calm & Headspace)" at bounding box center [759, 139] width 448 height 32
click at [778, 146] on input "Self Care Apps -Calm & Headspace)" at bounding box center [759, 139] width 448 height 32
type input "Self Care Apps -Calm & Headspace"
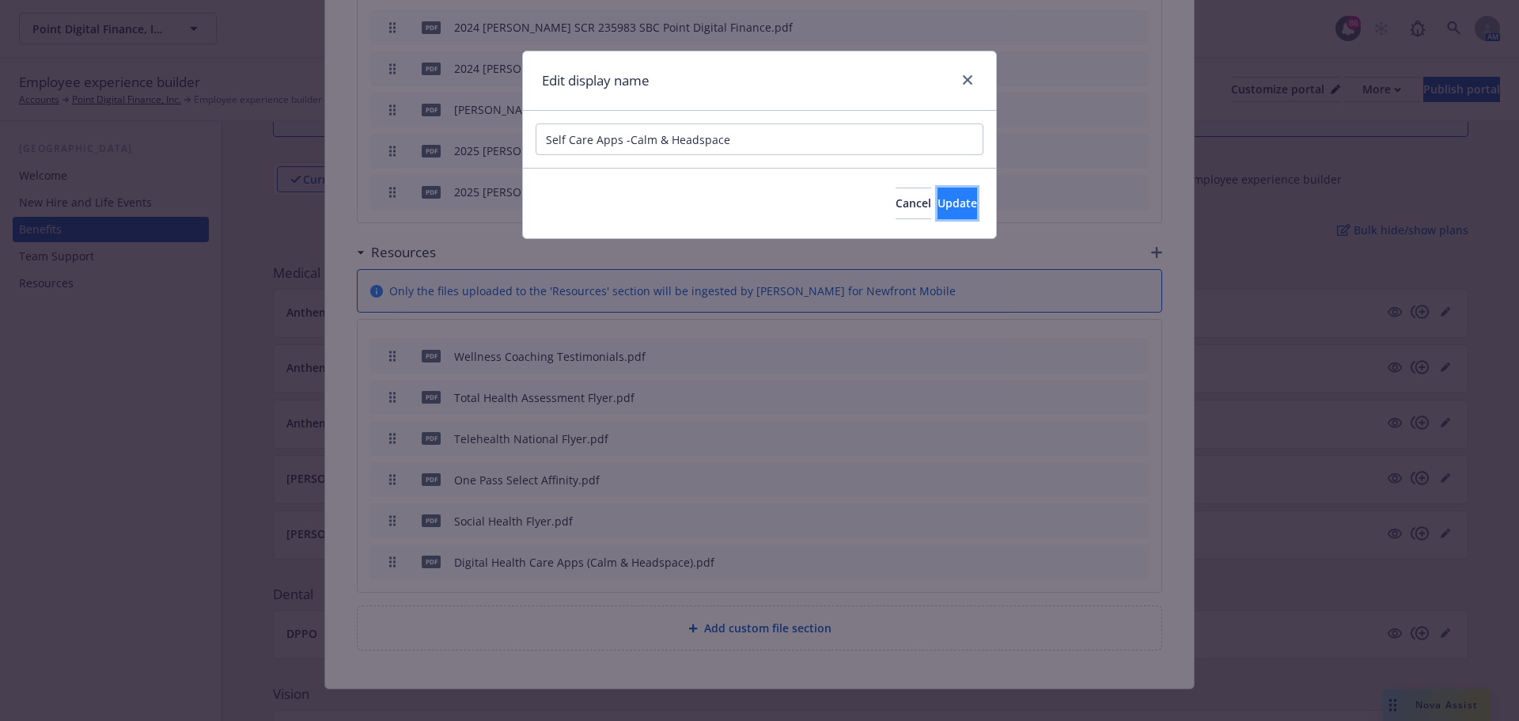
click at [940, 191] on button "Update" at bounding box center [957, 203] width 40 height 32
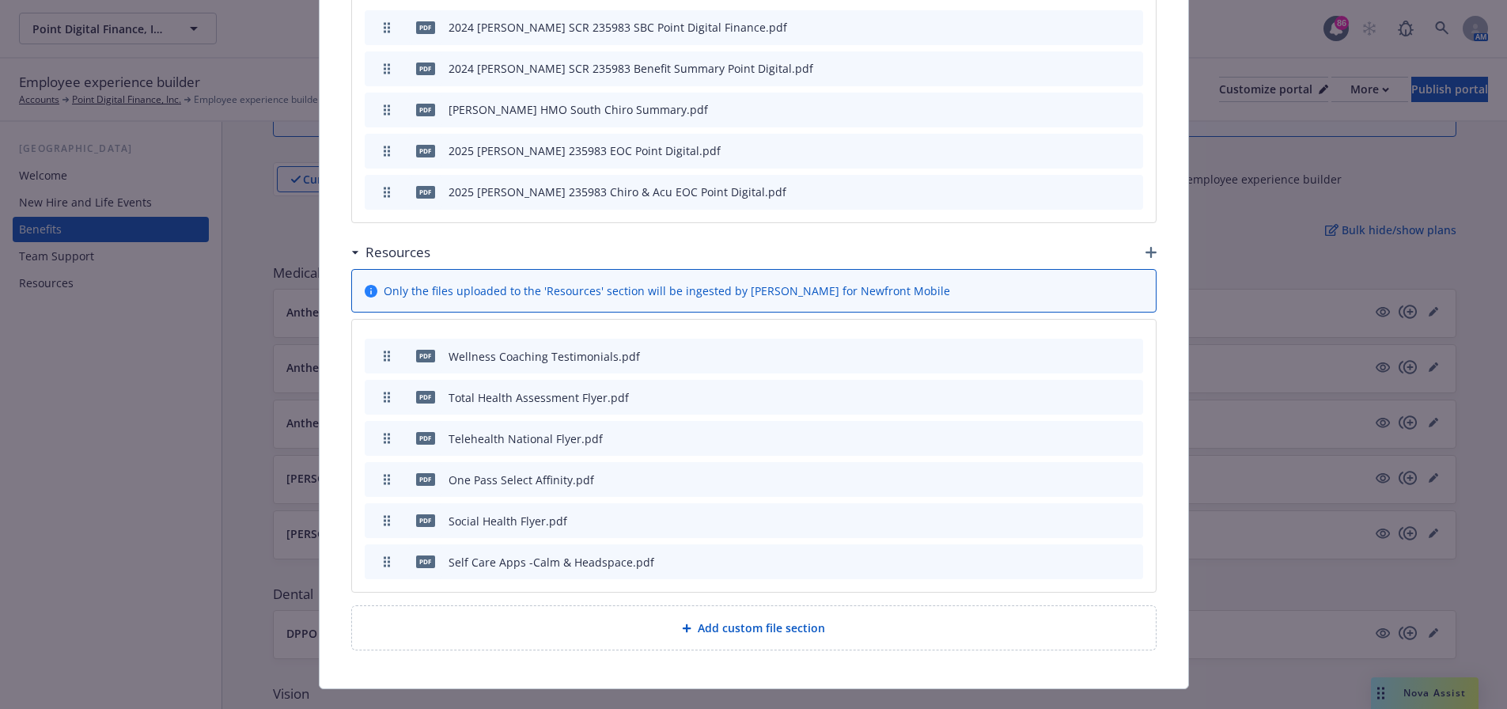
click at [1145, 247] on icon "button" at bounding box center [1150, 252] width 11 height 11
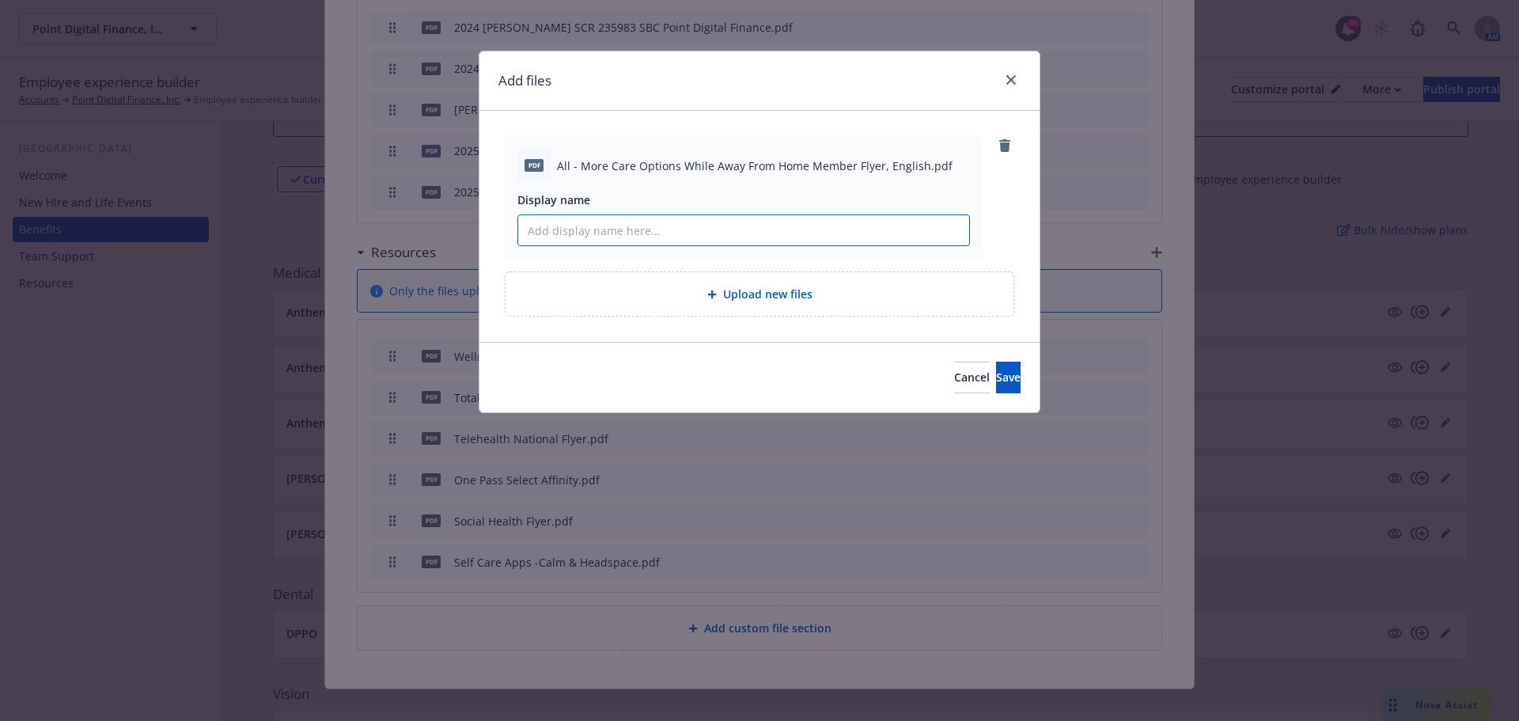
click at [642, 229] on input "Display name" at bounding box center [743, 230] width 451 height 30
drag, startPoint x: 710, startPoint y: 167, endPoint x: 804, endPoint y: 167, distance: 93.3
click at [804, 167] on span "All - More Care Options While Away From Home Member Flyer, English.pdf" at bounding box center [754, 165] width 395 height 17
copy span "Away From Home"
click at [736, 227] on input "Display name" at bounding box center [743, 230] width 451 height 30
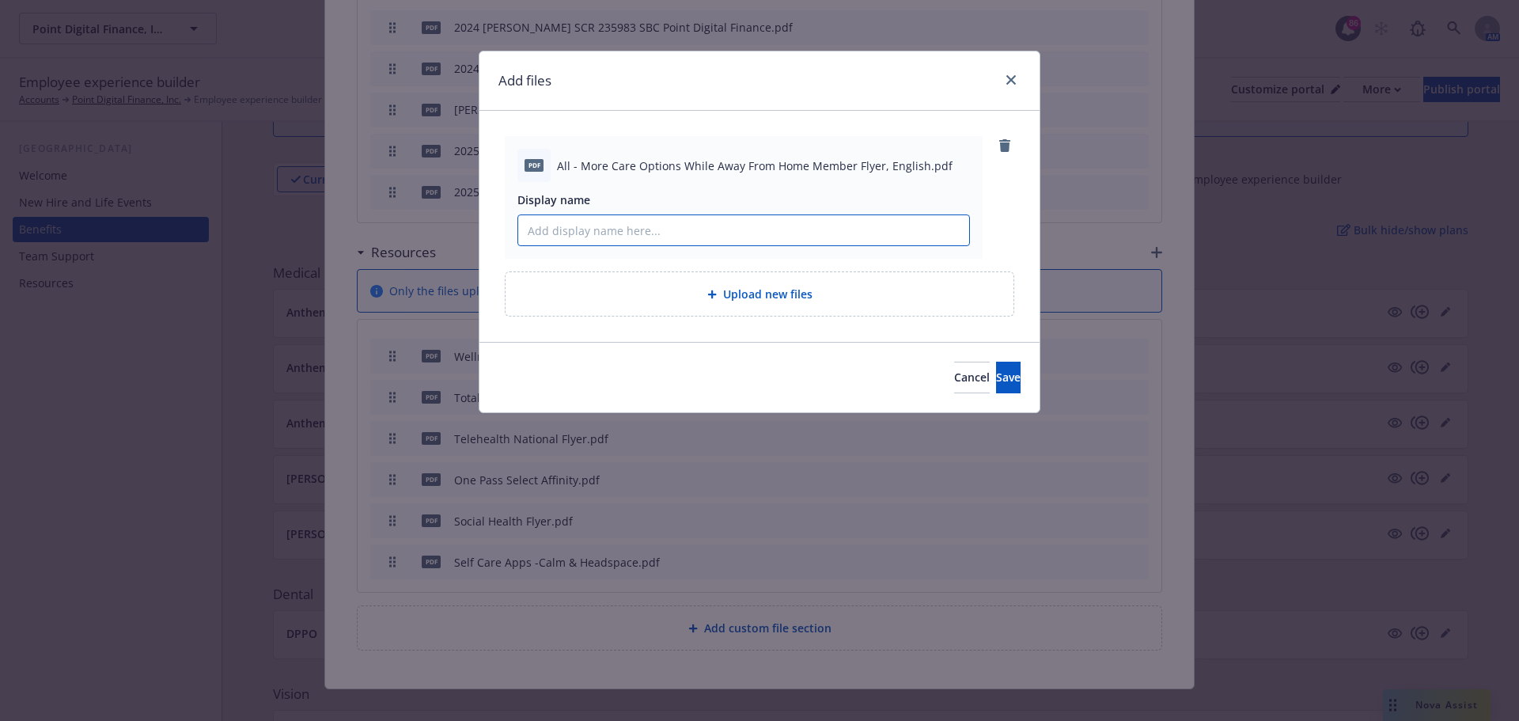
paste input "Away From Home"
drag, startPoint x: 663, startPoint y: 224, endPoint x: 522, endPoint y: 229, distance: 140.9
click at [522, 229] on input "Away From Home Care" at bounding box center [743, 230] width 451 height 30
type input "Away From Home Care"
click at [996, 374] on button "Save" at bounding box center [1008, 377] width 25 height 32
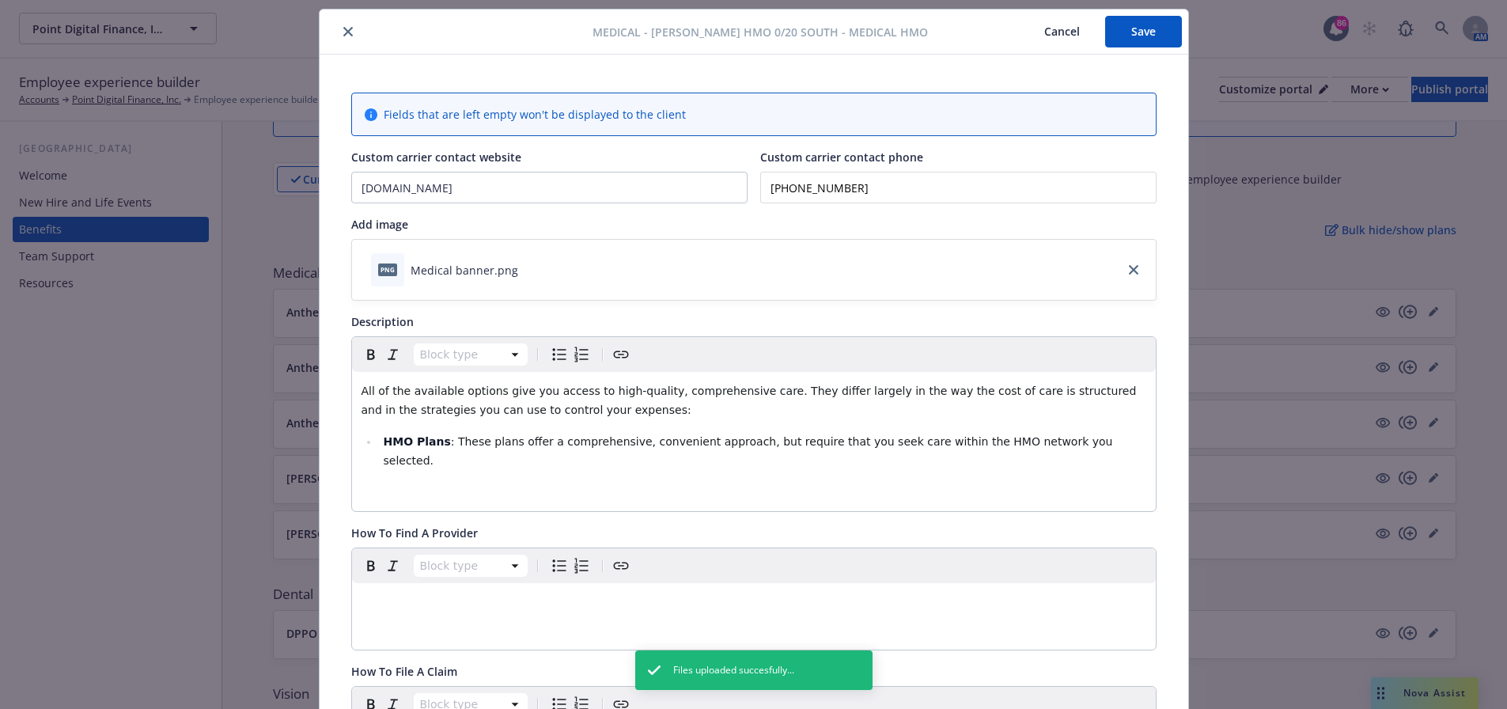
scroll to position [0, 0]
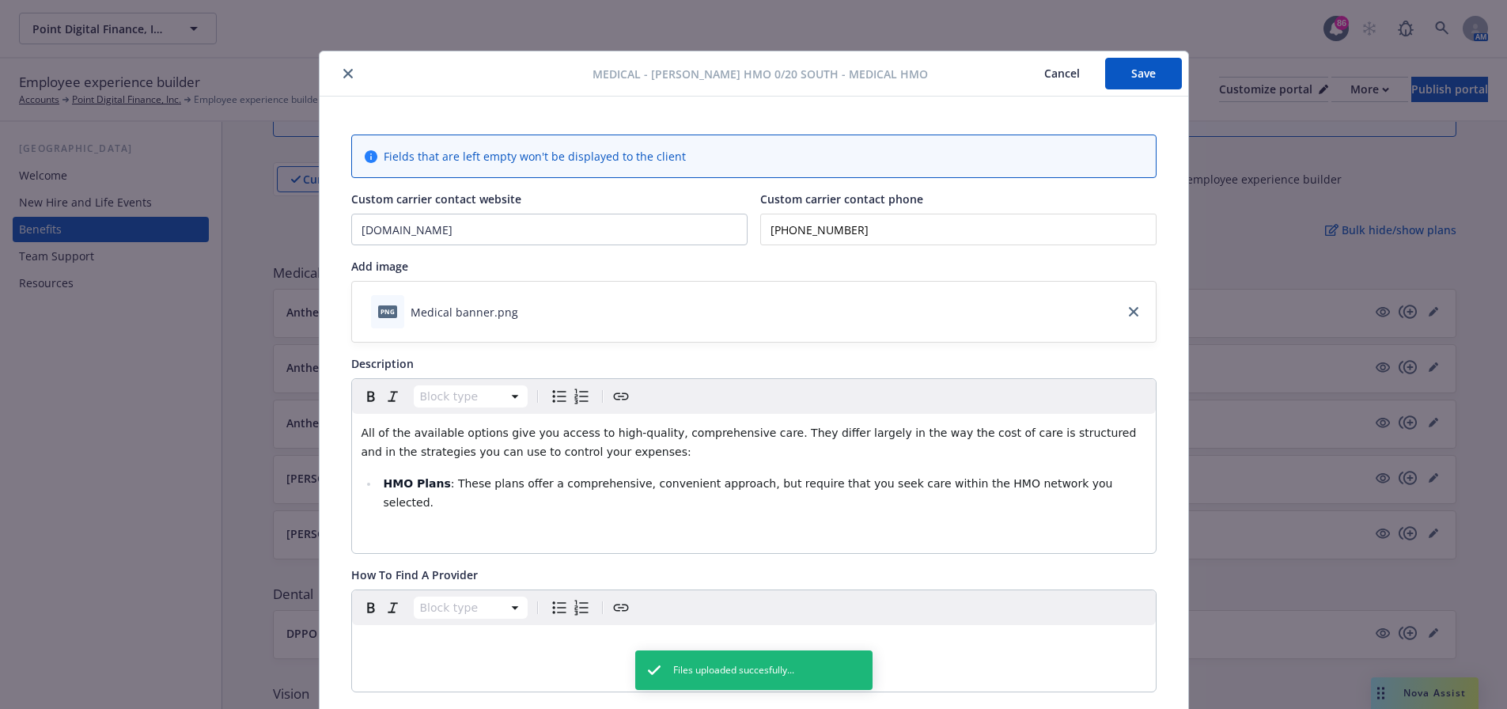
click at [1150, 75] on button "Save" at bounding box center [1143, 74] width 77 height 32
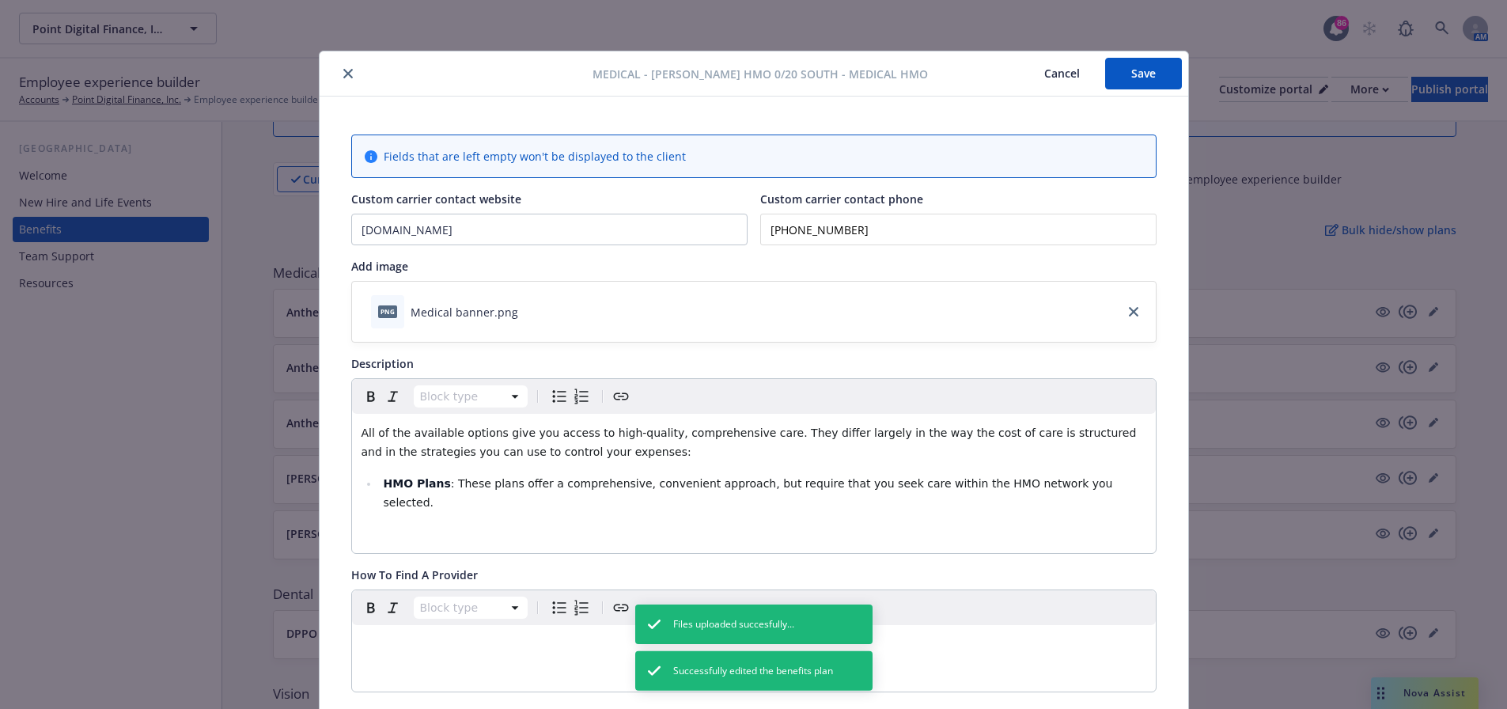
click at [343, 74] on icon "close" at bounding box center [347, 73] width 9 height 9
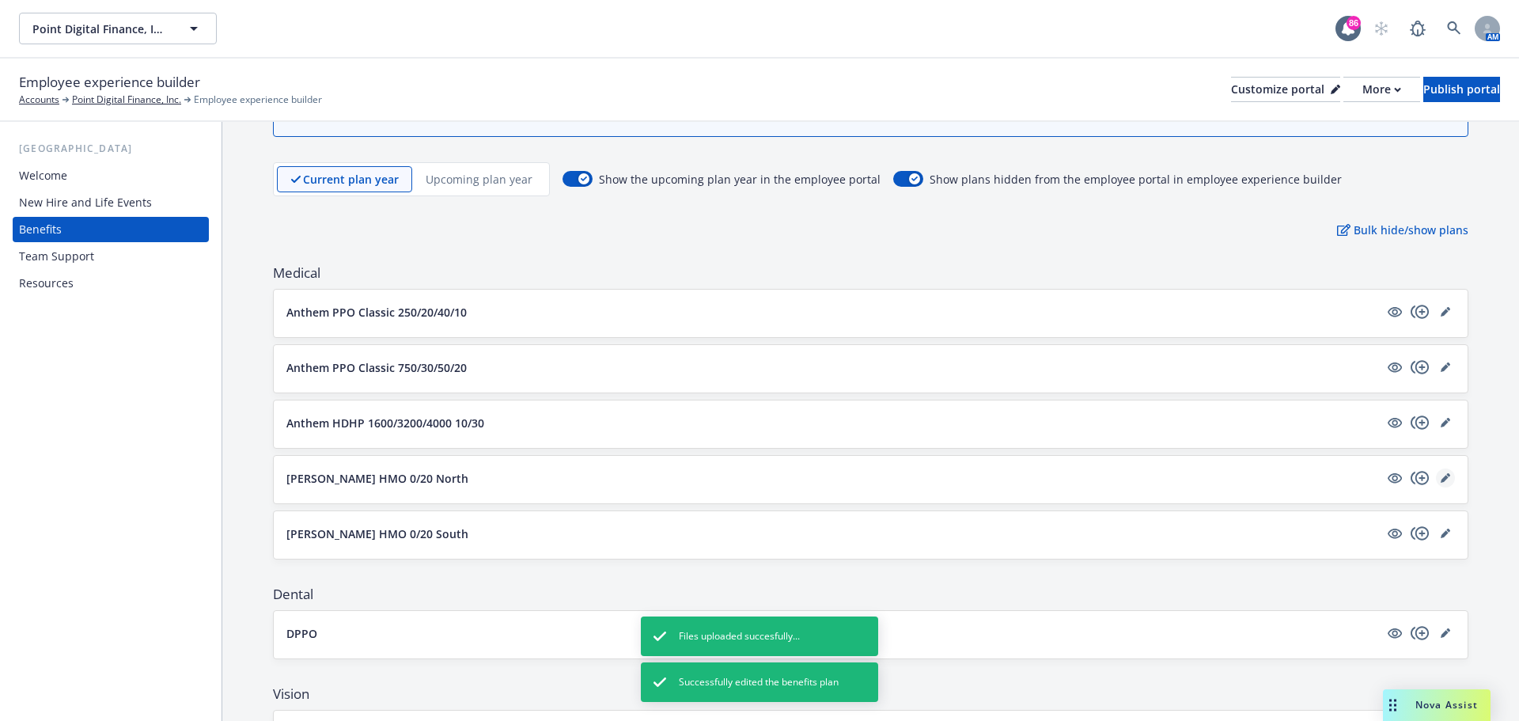
click at [1440, 482] on icon "editPencil" at bounding box center [1444, 477] width 9 height 9
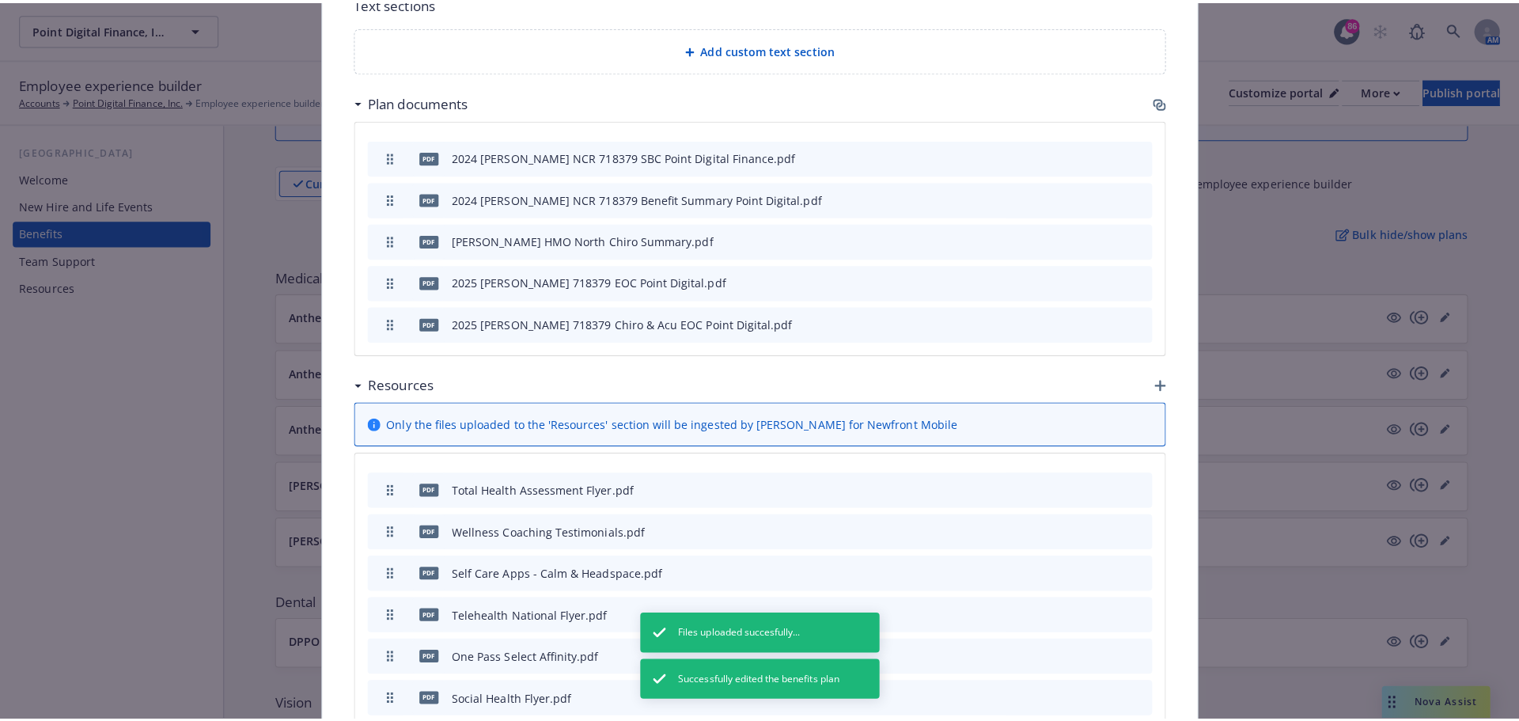
scroll to position [1003, 0]
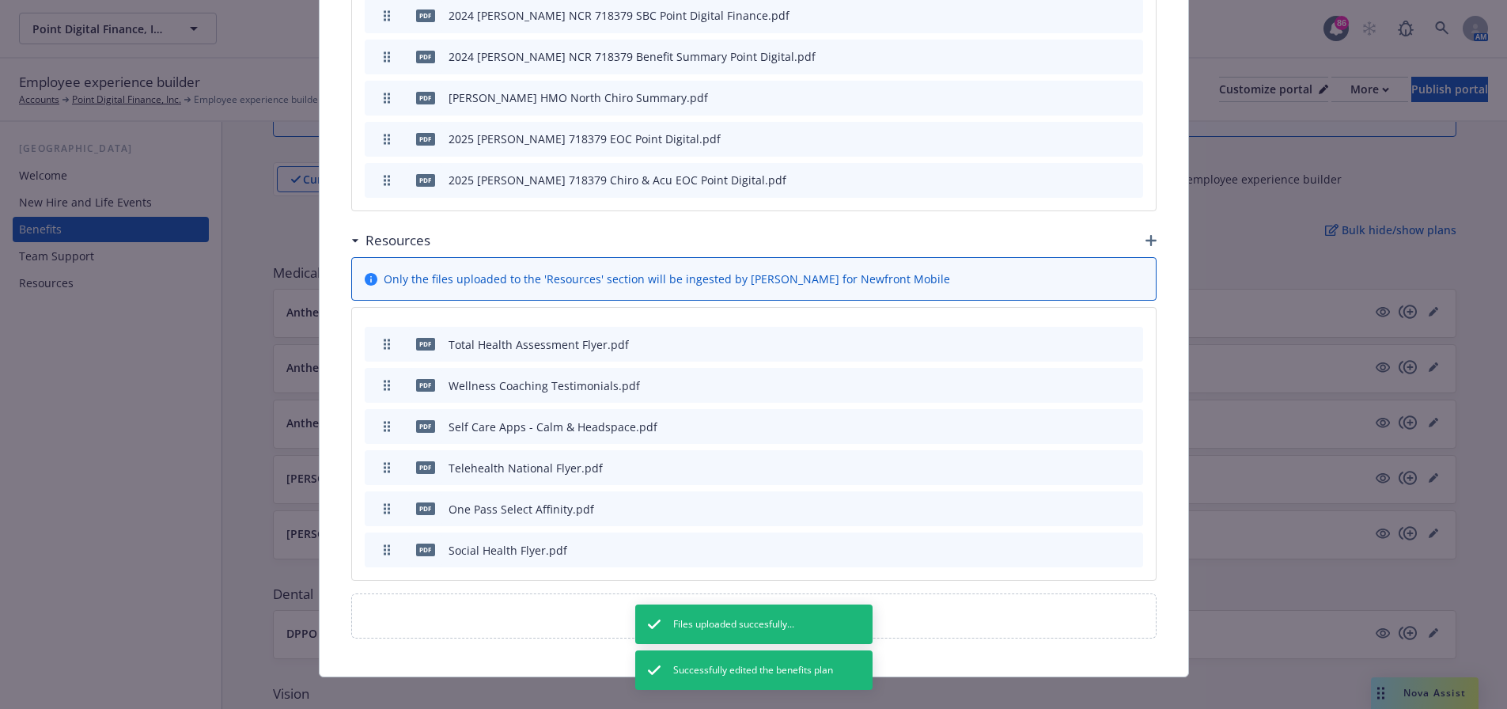
click at [1145, 235] on icon "button" at bounding box center [1150, 240] width 11 height 11
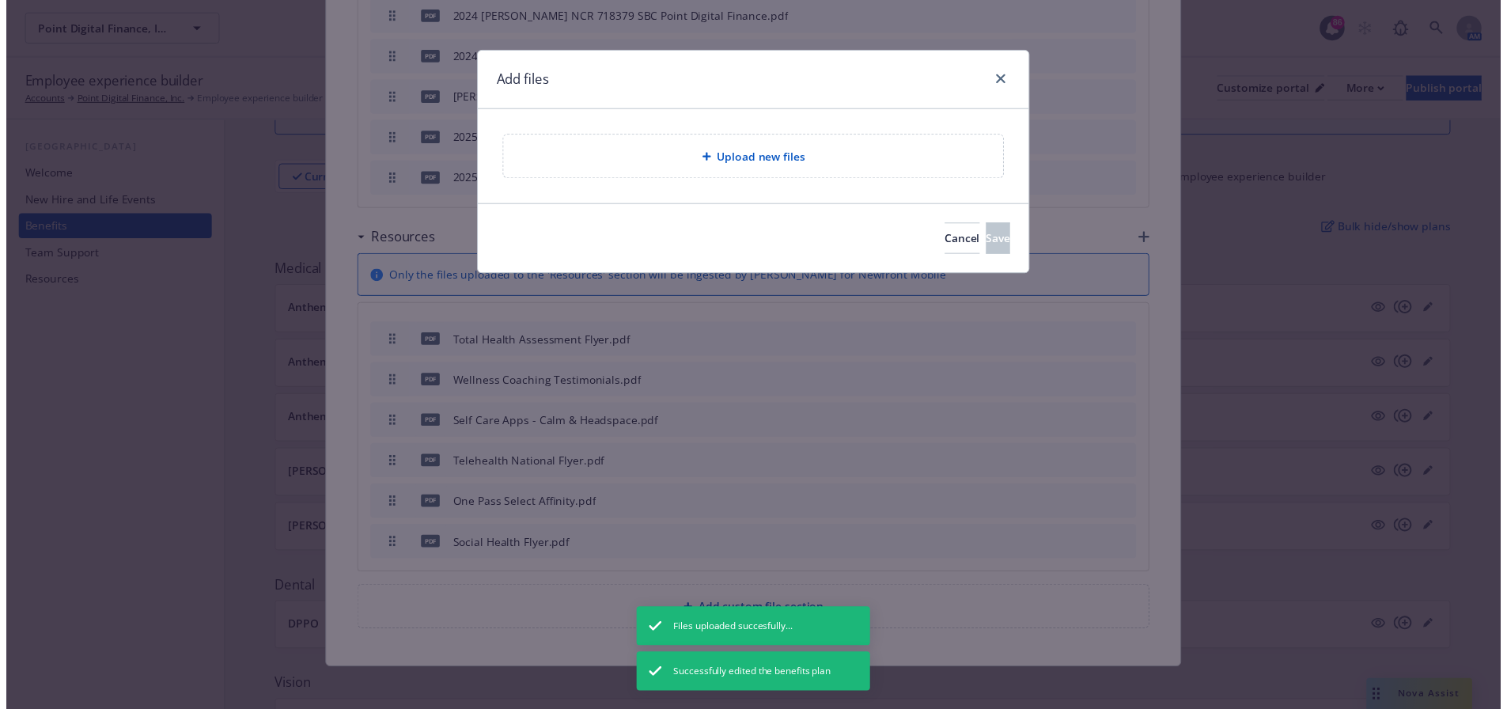
scroll to position [991, 0]
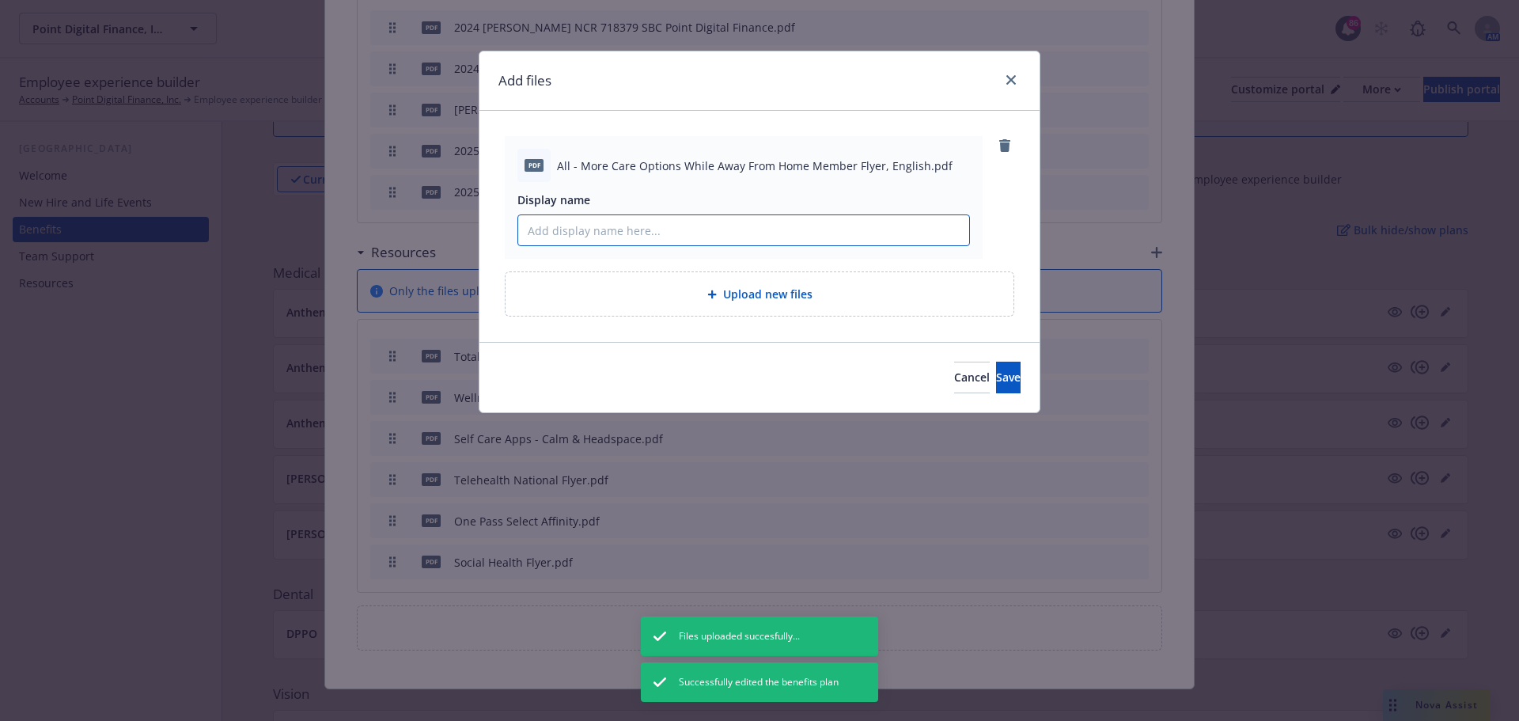
click at [579, 226] on input "Display name" at bounding box center [743, 230] width 451 height 30
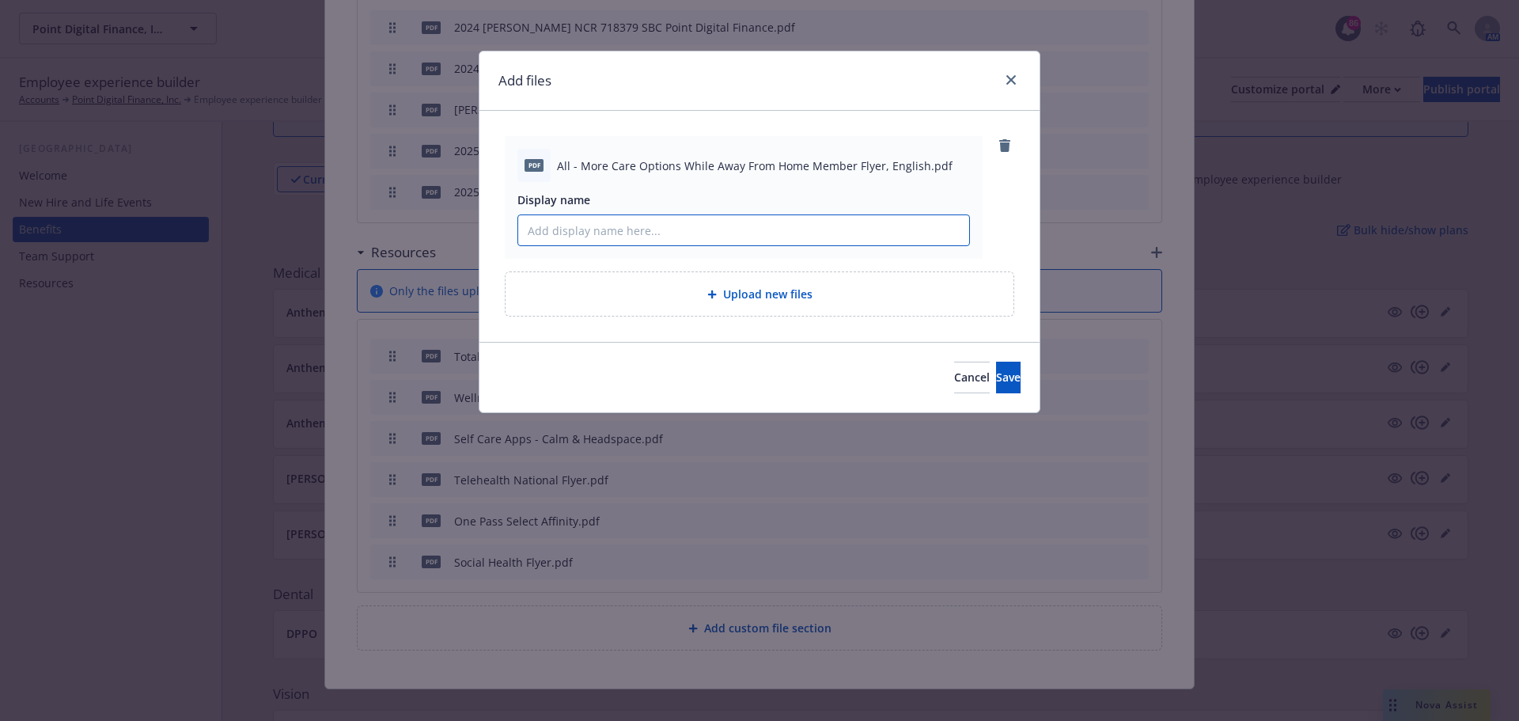
paste input "Away From Home Care"
type input "Away From Home Care"
click at [996, 377] on span "Save" at bounding box center [1008, 376] width 25 height 15
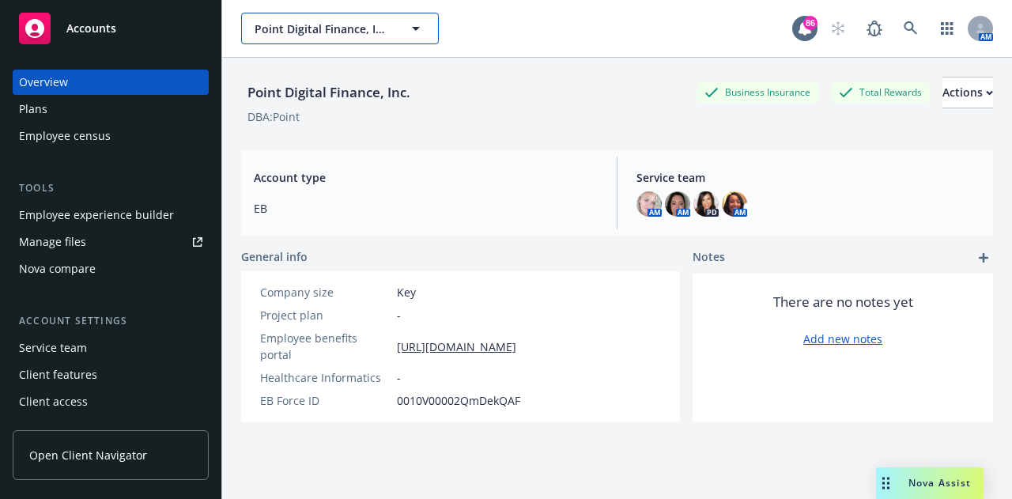
click at [421, 32] on icon "button" at bounding box center [416, 28] width 19 height 19
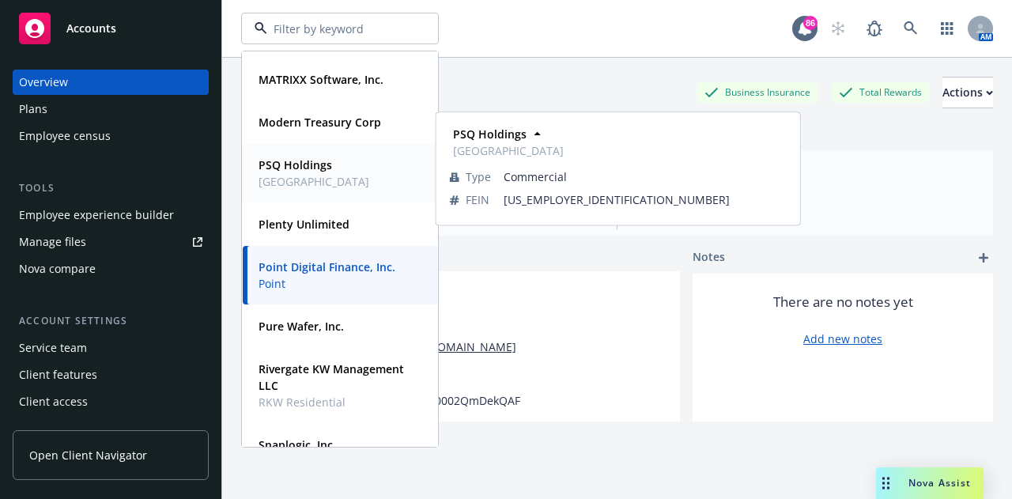
scroll to position [158, 0]
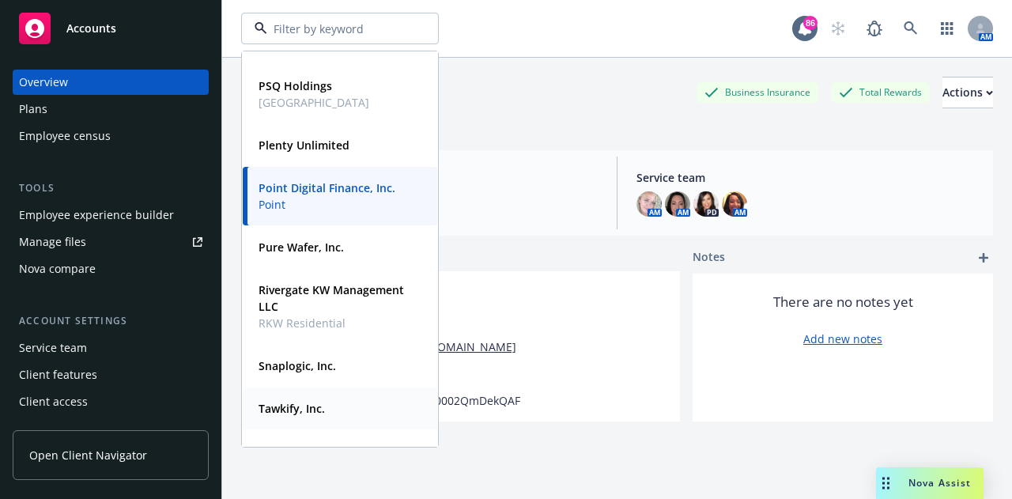
click at [295, 390] on div "Tawkify, Inc. Type Commercial FEIN 90-0838183" at bounding box center [340, 409] width 195 height 42
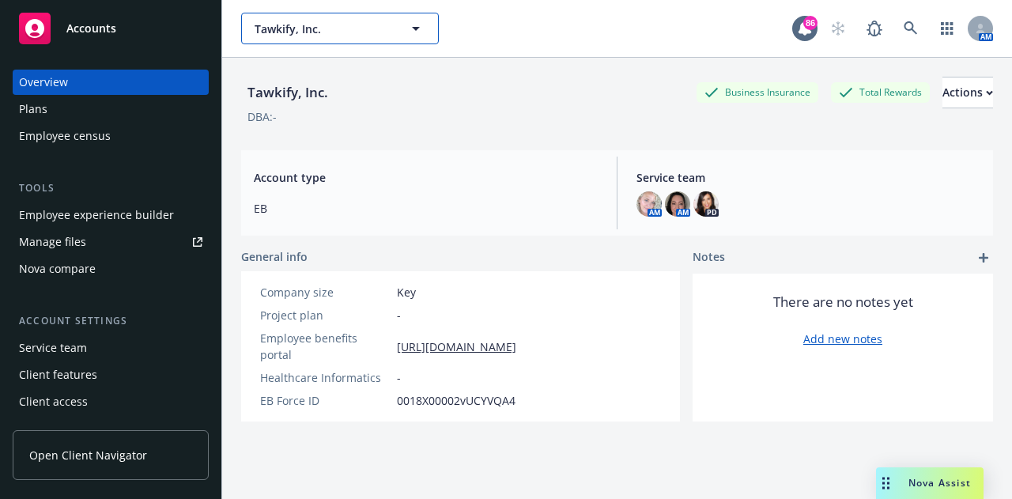
click at [412, 25] on icon "button" at bounding box center [416, 28] width 19 height 19
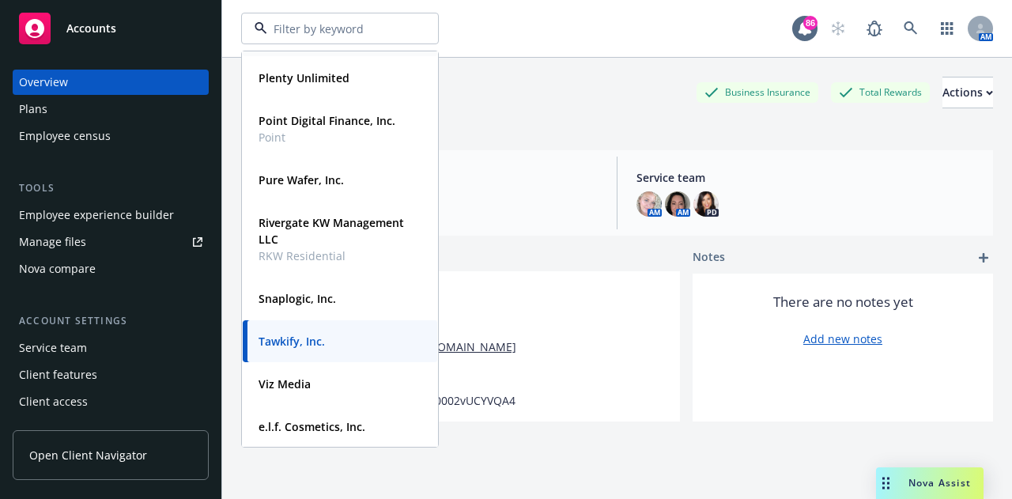
scroll to position [226, 0]
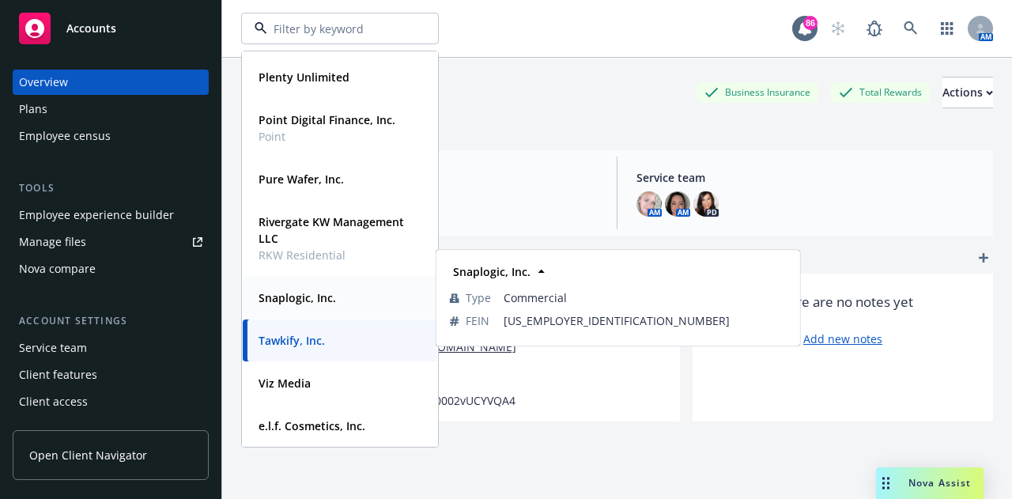
click at [293, 300] on strong "Snaplogic, Inc." at bounding box center [298, 297] width 78 height 15
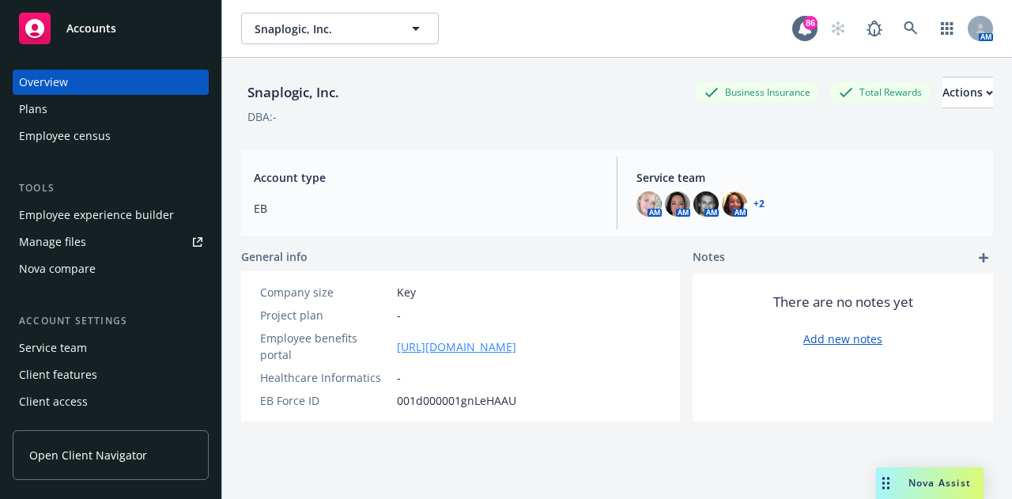
click at [446, 340] on link "https://app.newfront.com/employee/2e5656cb-1aa1-480f-b98d-25459d08a00a/overview" at bounding box center [456, 347] width 119 height 17
